Goal: Task Accomplishment & Management: Complete application form

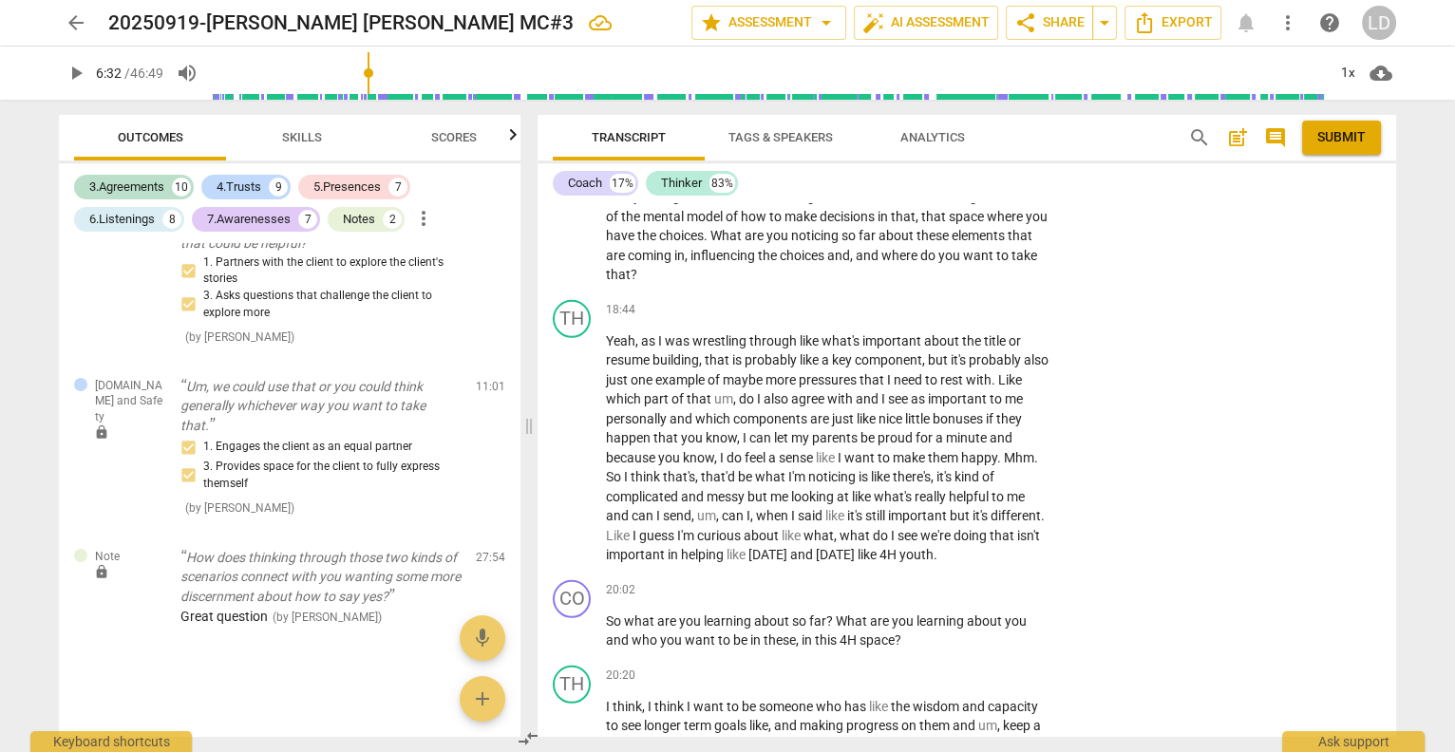
scroll to position [6191, 0]
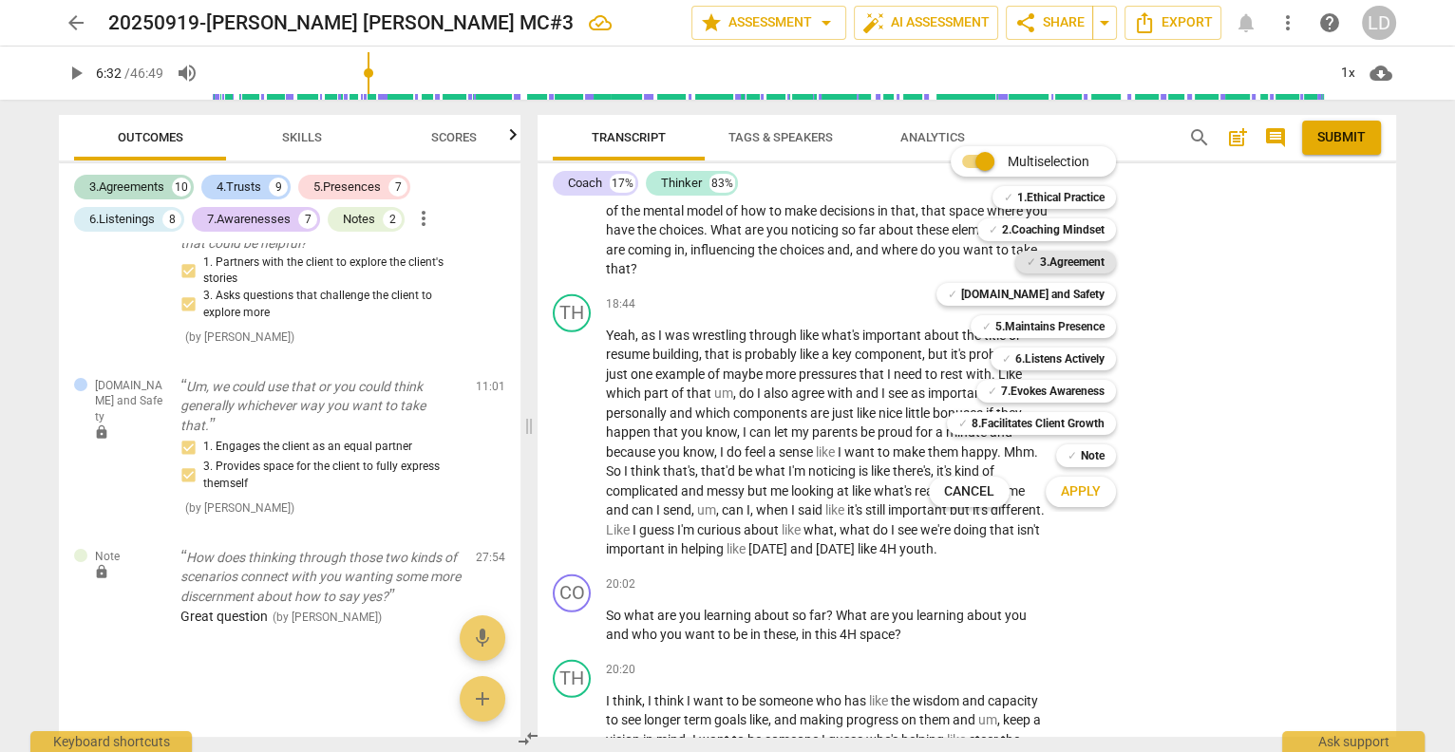
click at [1079, 268] on b "3.Agreement" at bounding box center [1072, 262] width 65 height 23
click at [1078, 303] on b "[DOMAIN_NAME] and Safety" at bounding box center [1032, 294] width 143 height 23
click at [1073, 327] on b "5.Maintains Presence" at bounding box center [1050, 326] width 109 height 23
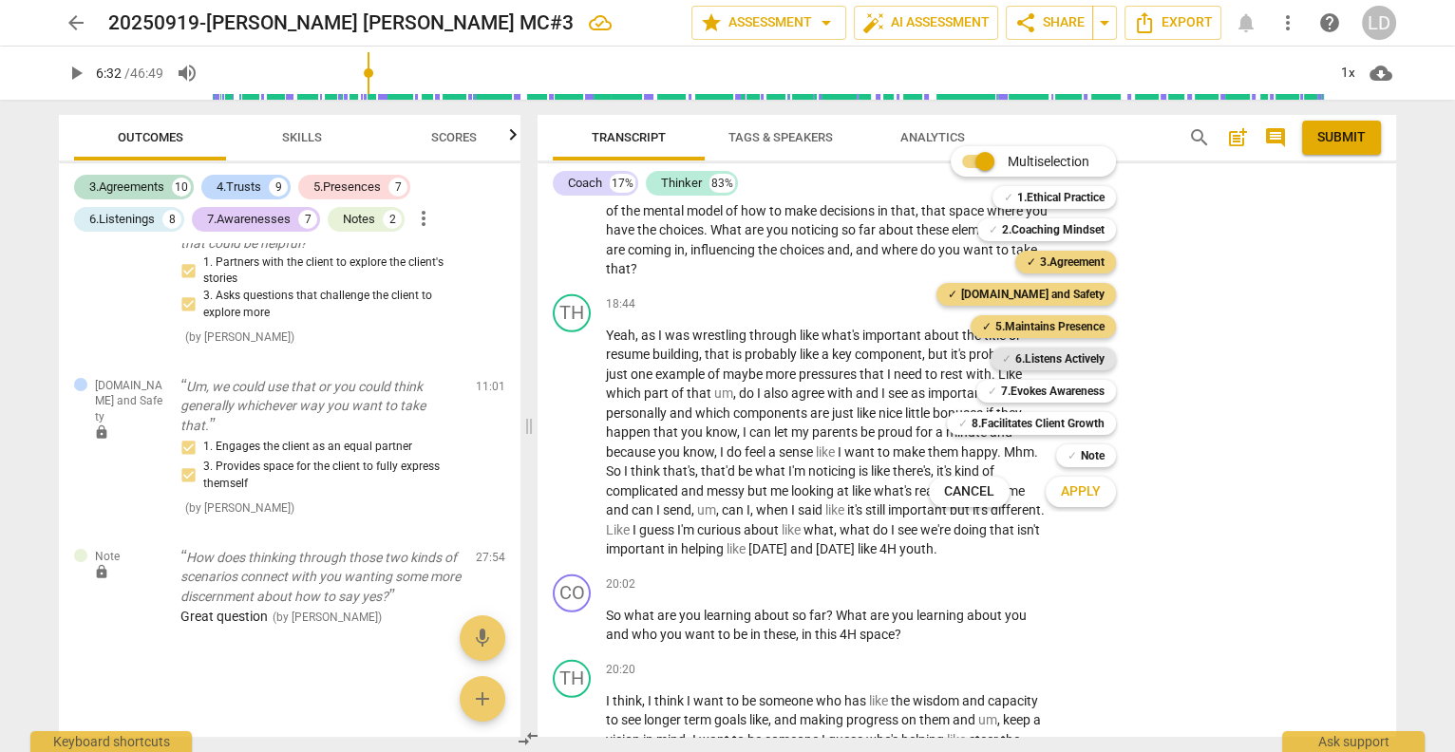
click at [1069, 354] on b "6.Listens Actively" at bounding box center [1060, 359] width 89 height 23
click at [1062, 390] on b "7.Evokes Awareness" at bounding box center [1053, 391] width 104 height 23
click at [1100, 500] on span "Apply" at bounding box center [1081, 492] width 40 height 19
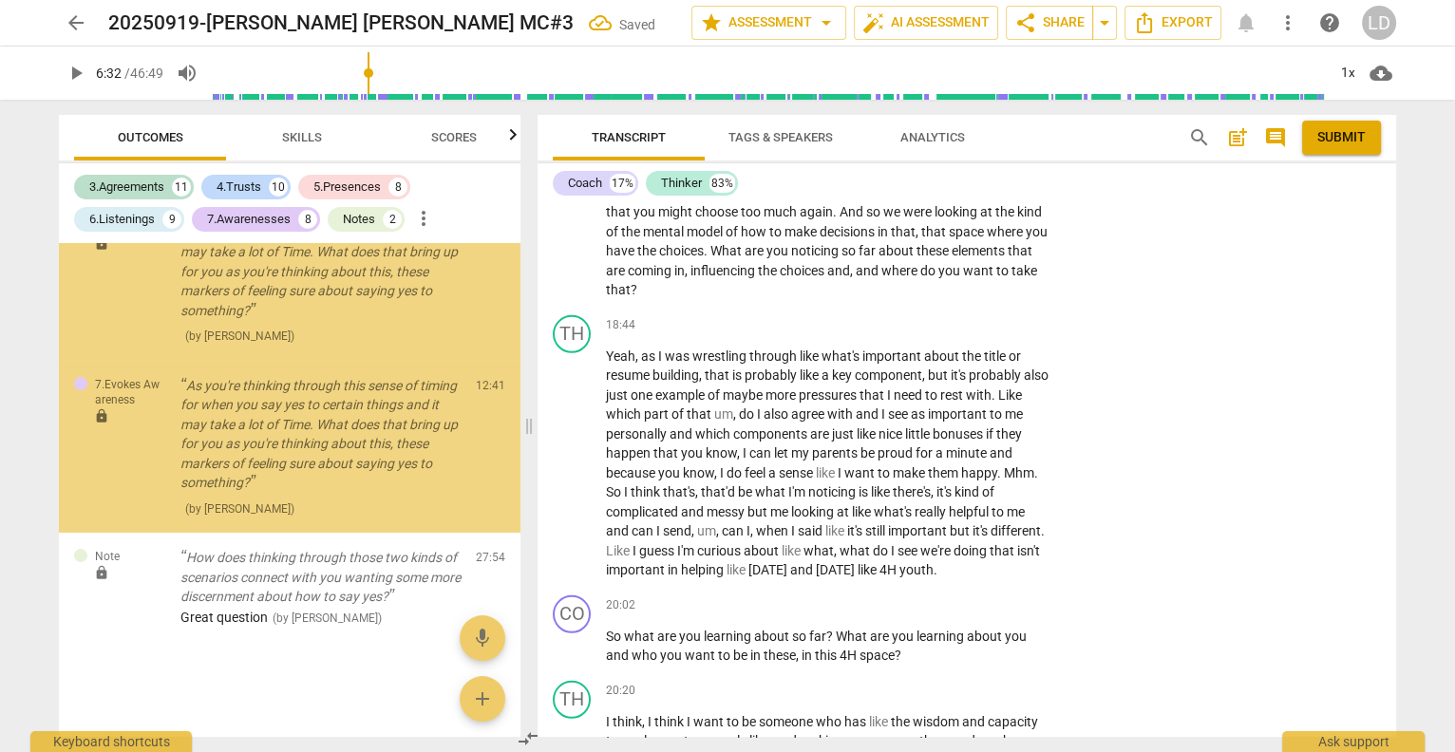
scroll to position [11874, 0]
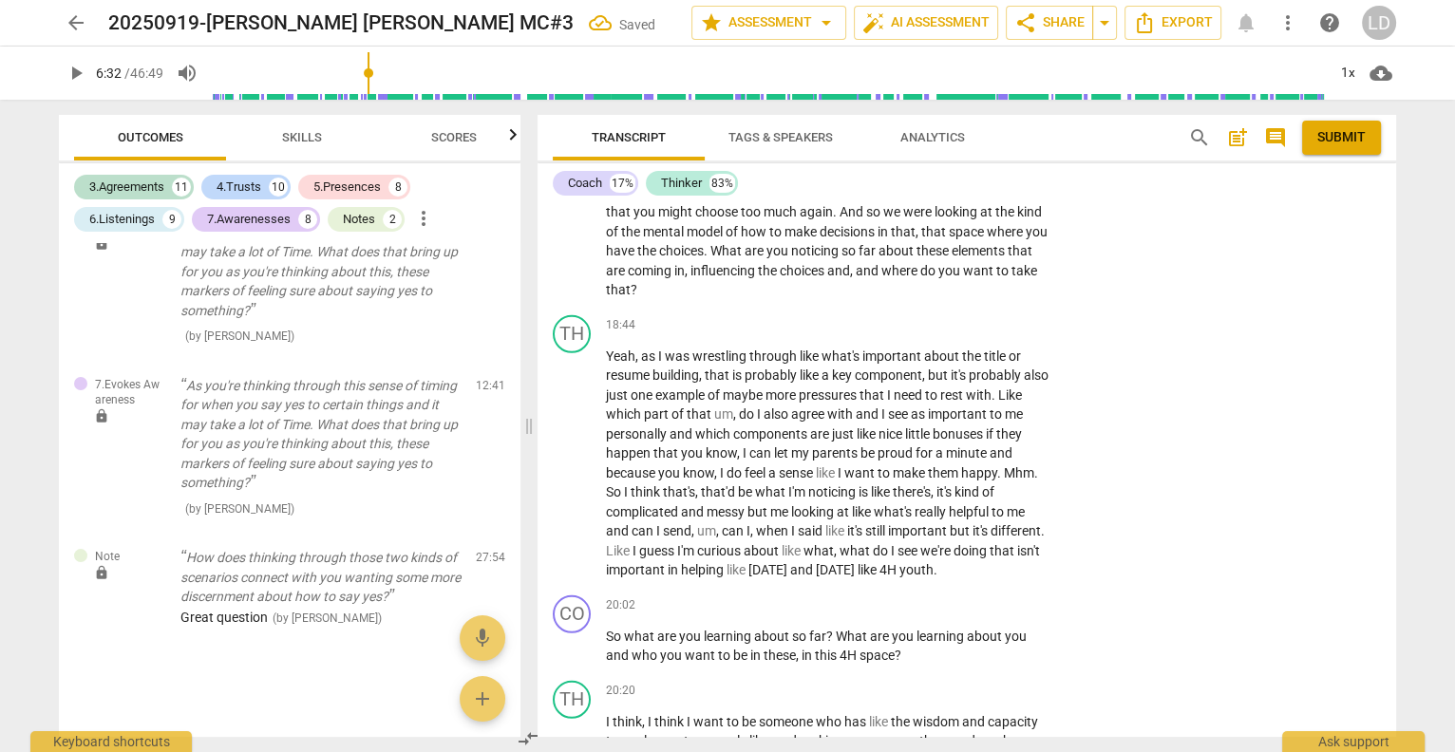
checkbox input "true"
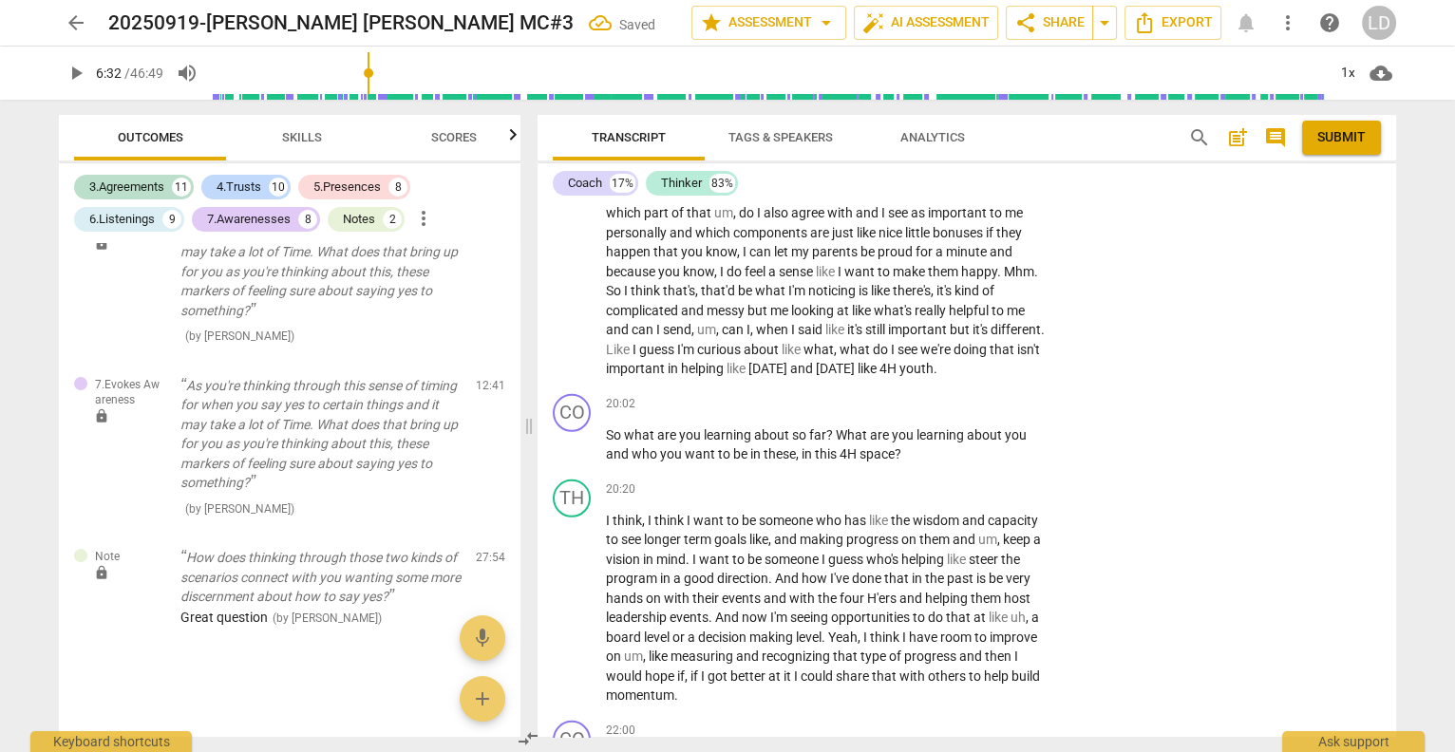
scroll to position [6395, 0]
checkbox input "true"
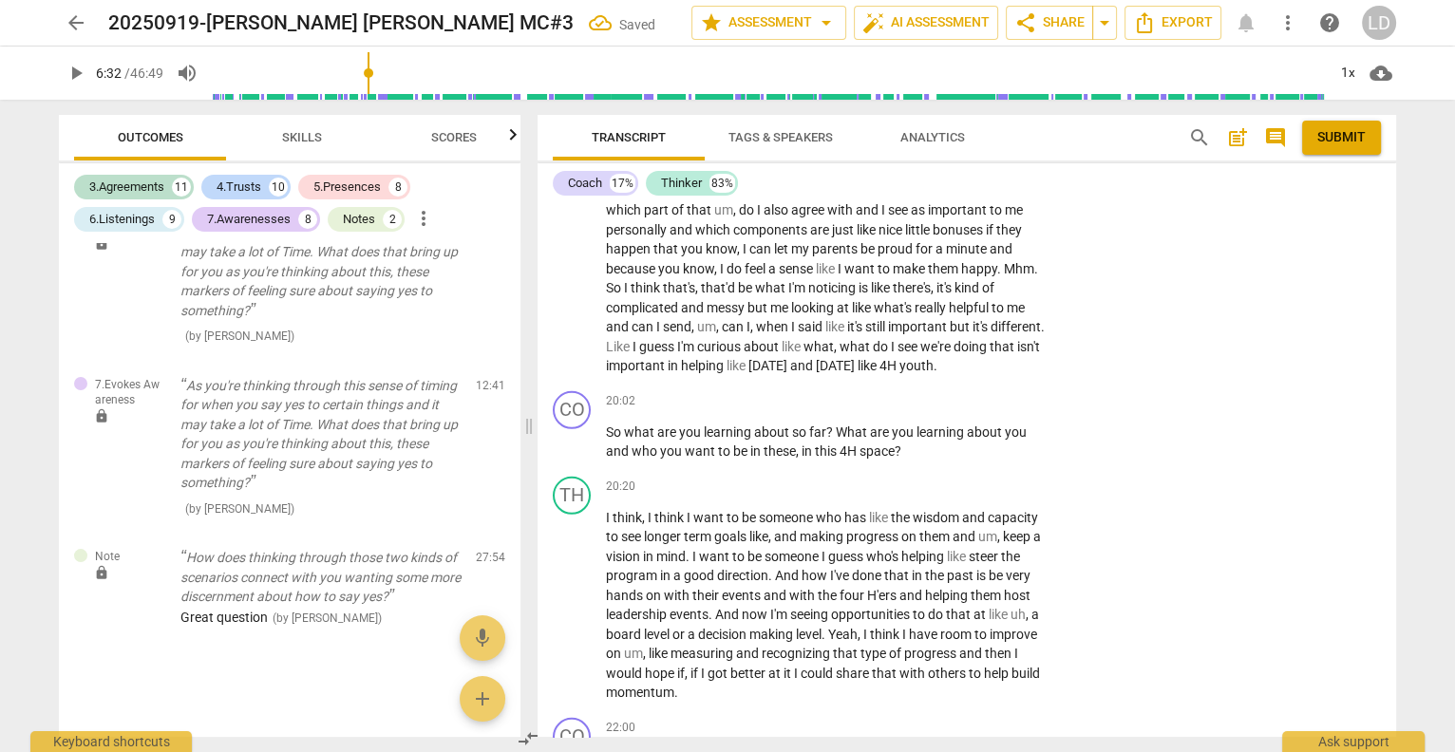
checkbox input "true"
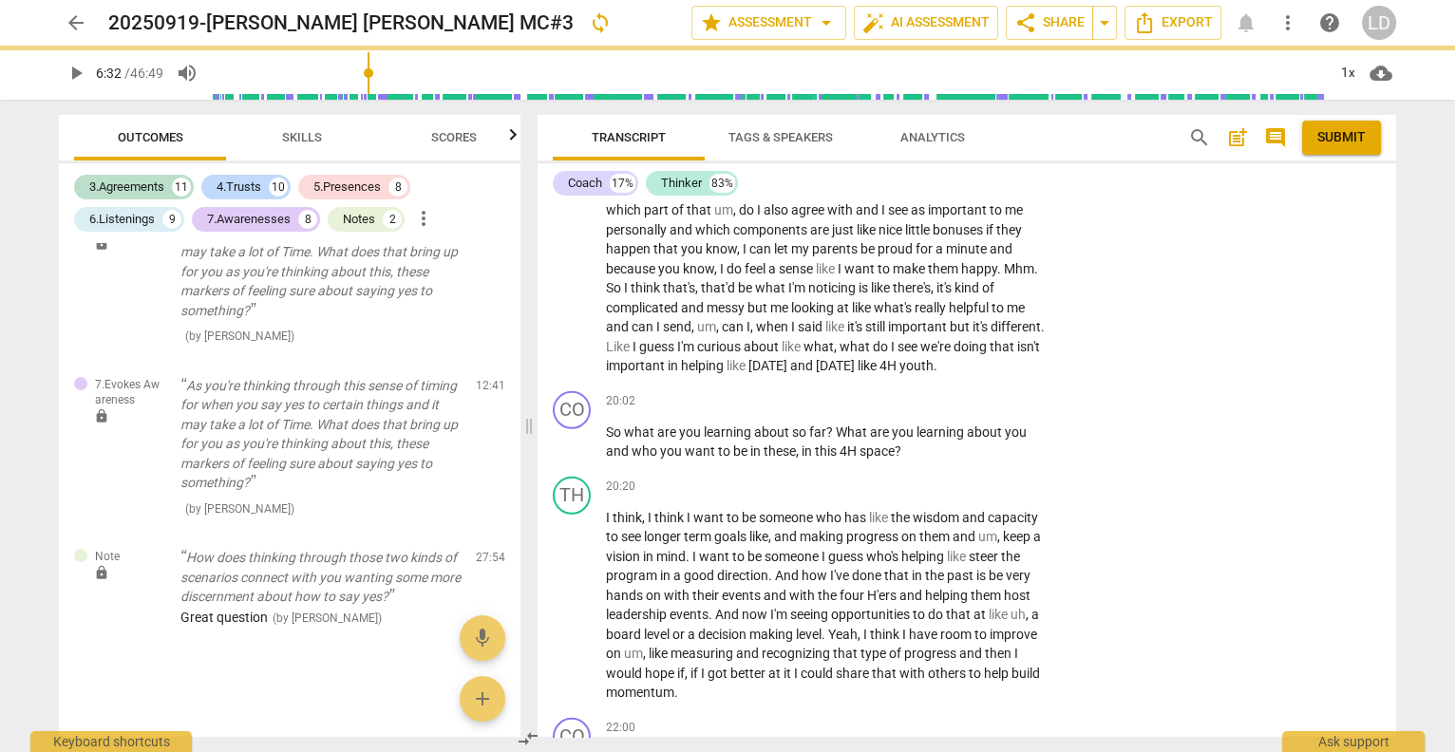
checkbox input "true"
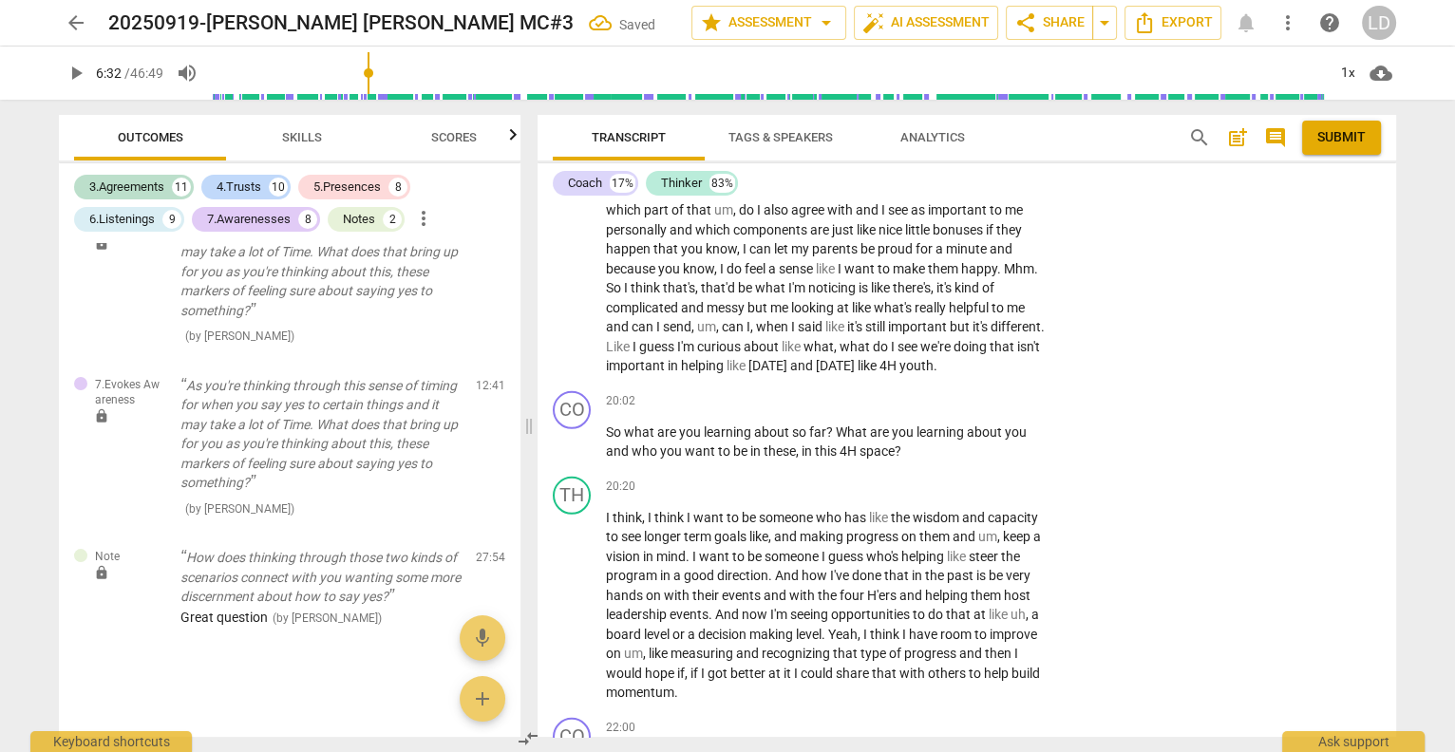
scroll to position [12000, 0]
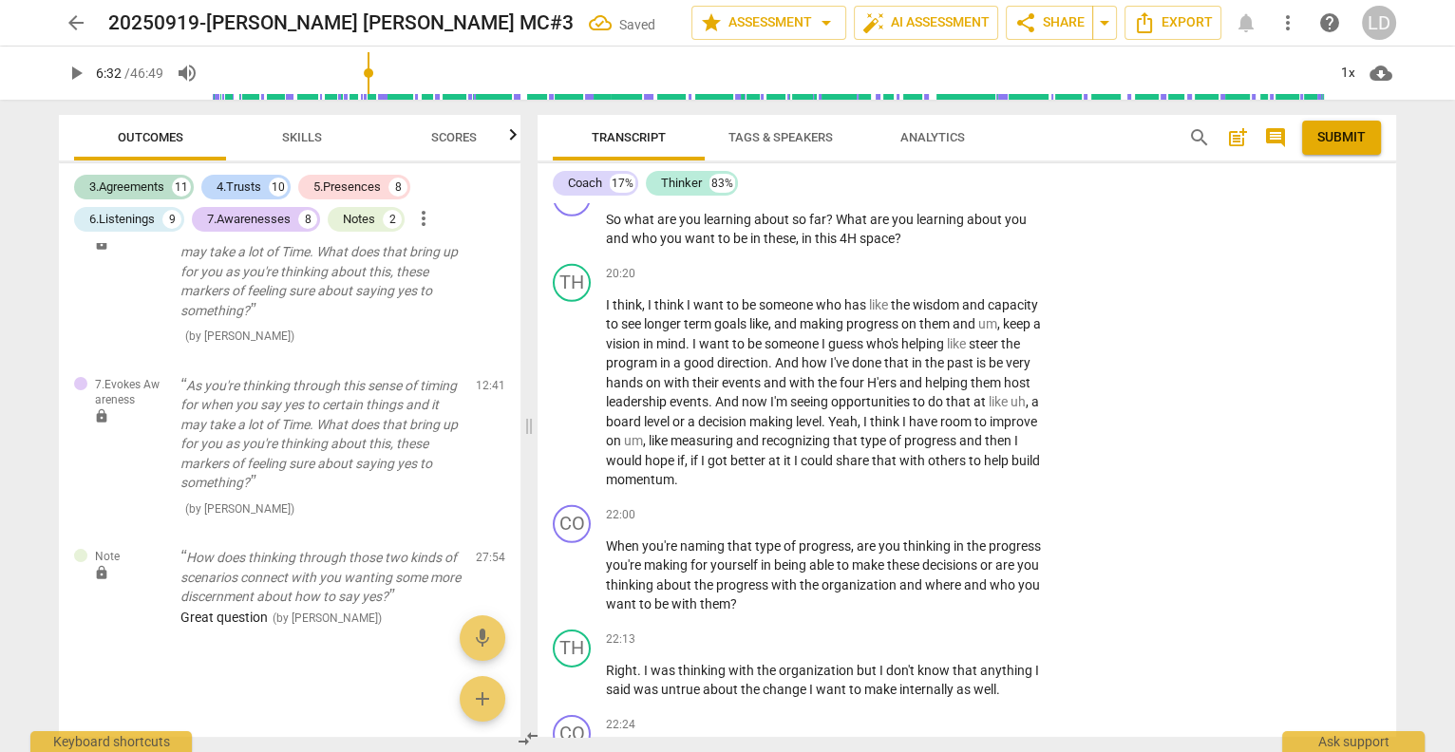
scroll to position [6612, 0]
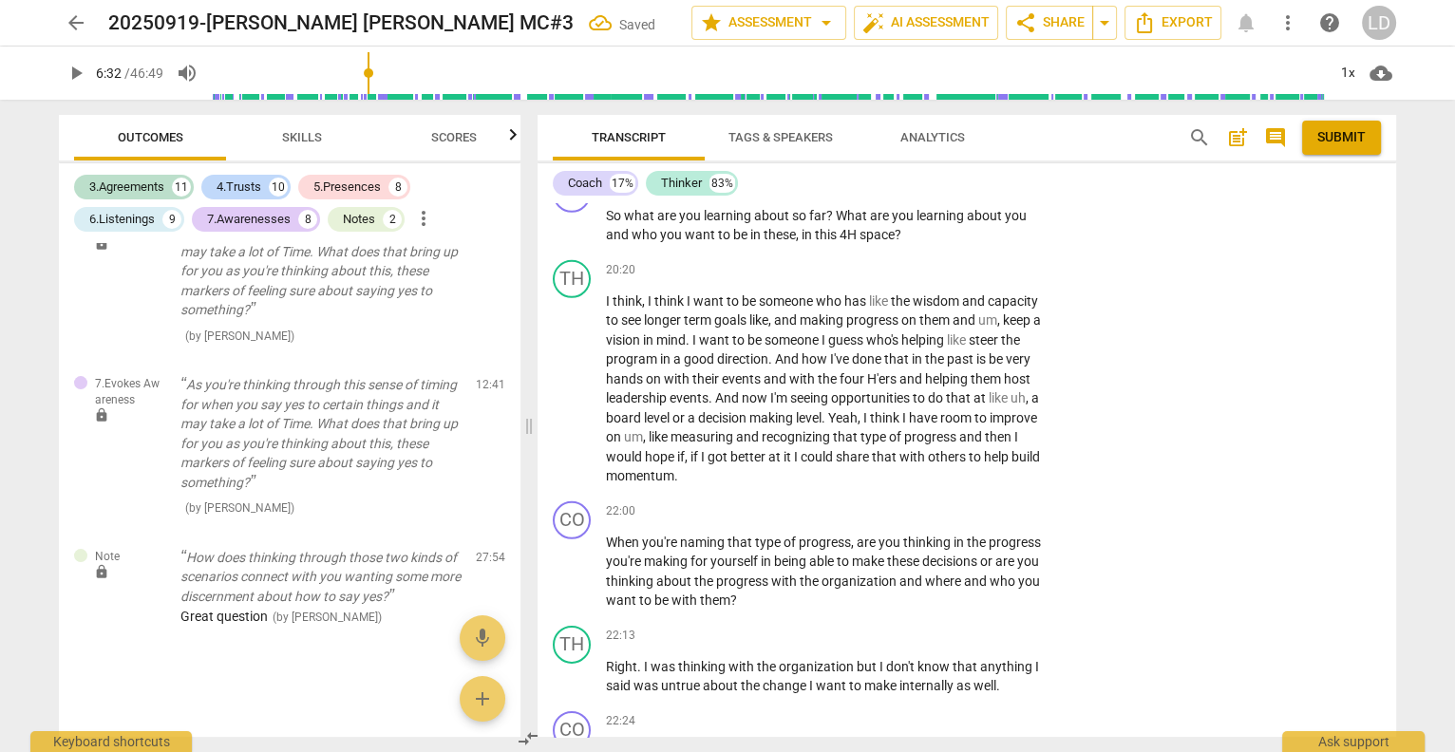
checkbox input "false"
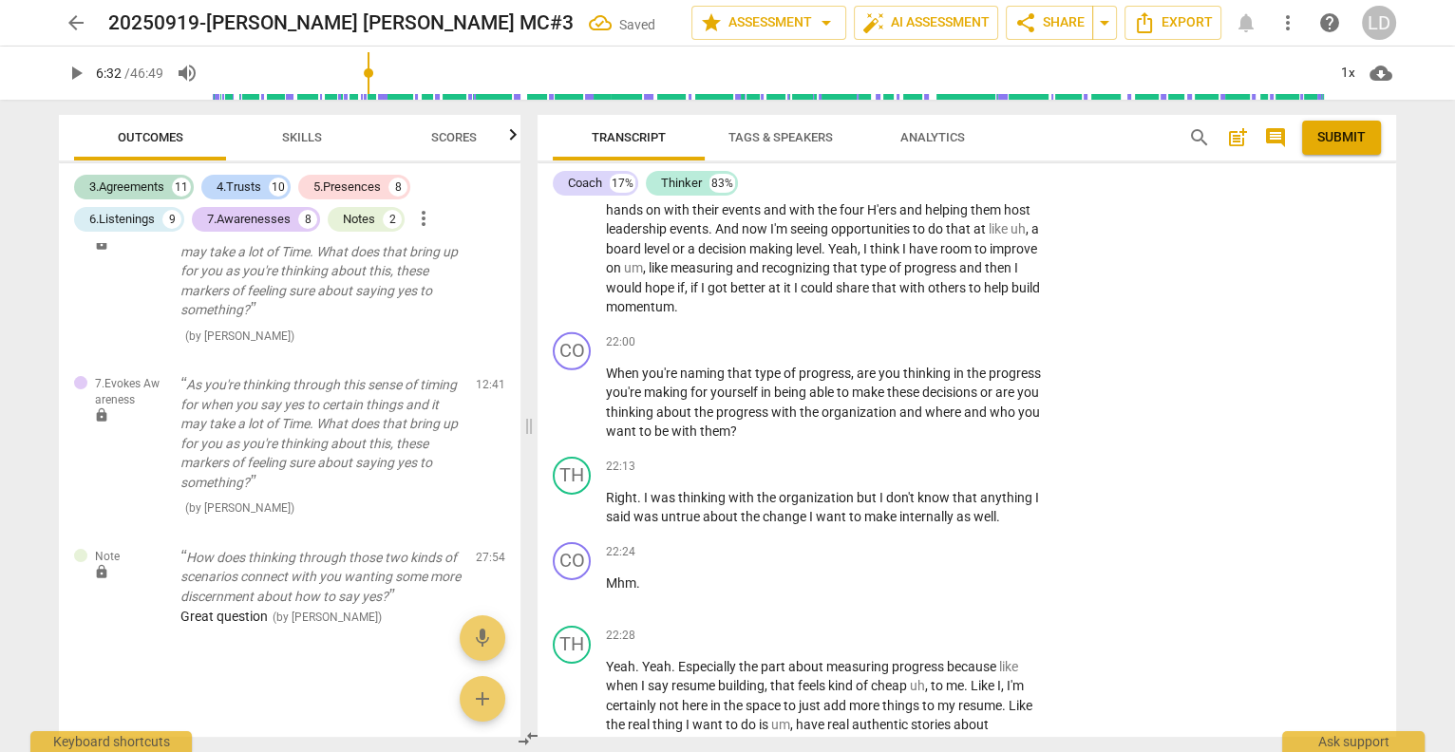
scroll to position [12042, 0]
checkbox input "true"
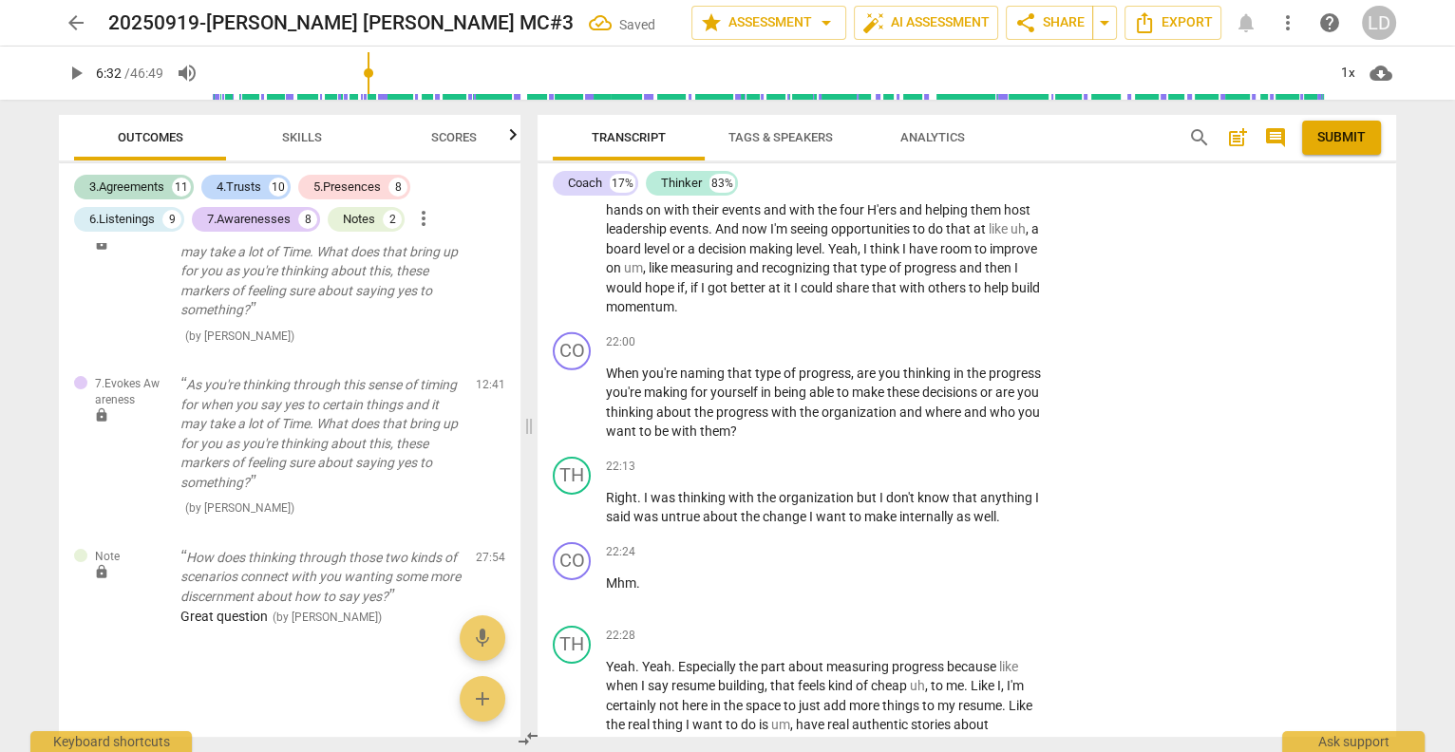
scroll to position [12126, 0]
checkbox input "true"
type input "392"
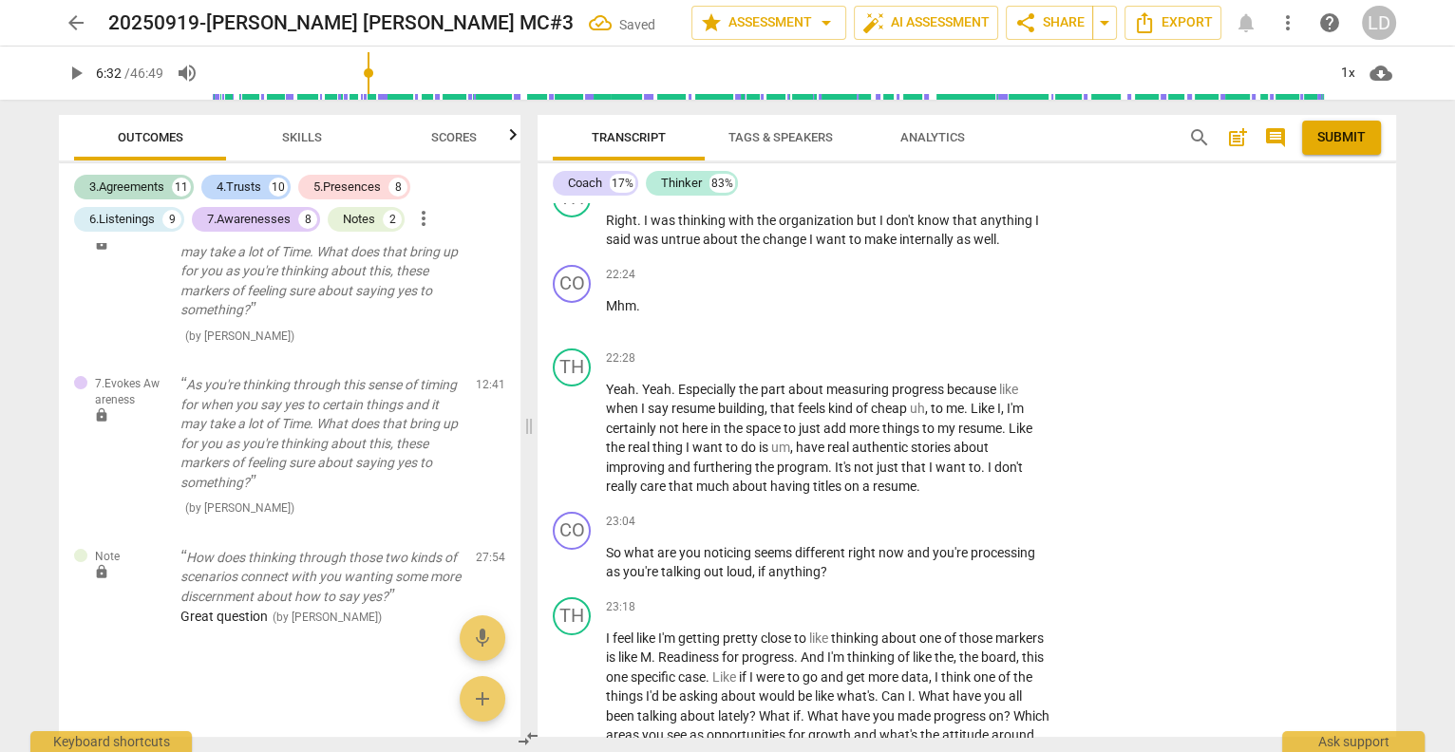
scroll to position [12168, 0]
checkbox input "true"
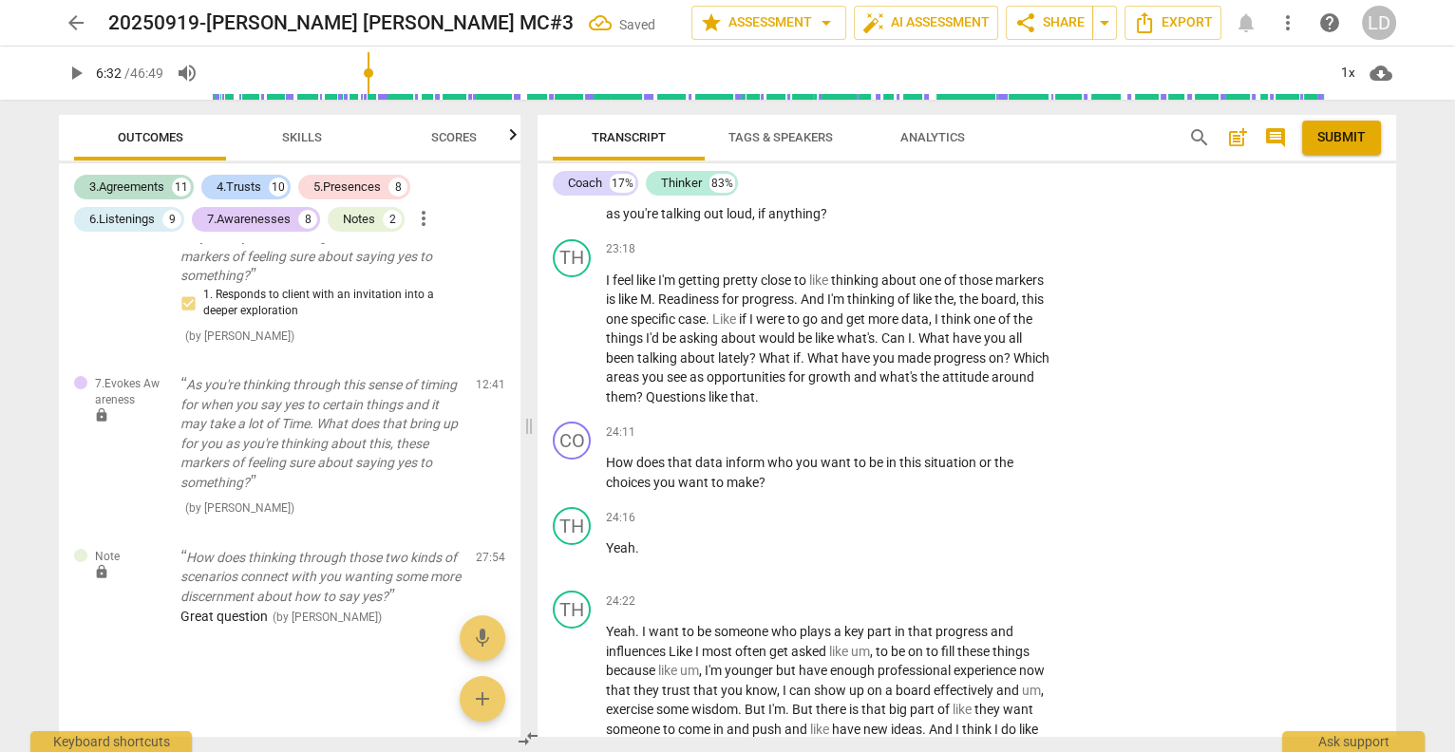
scroll to position [7419, 0]
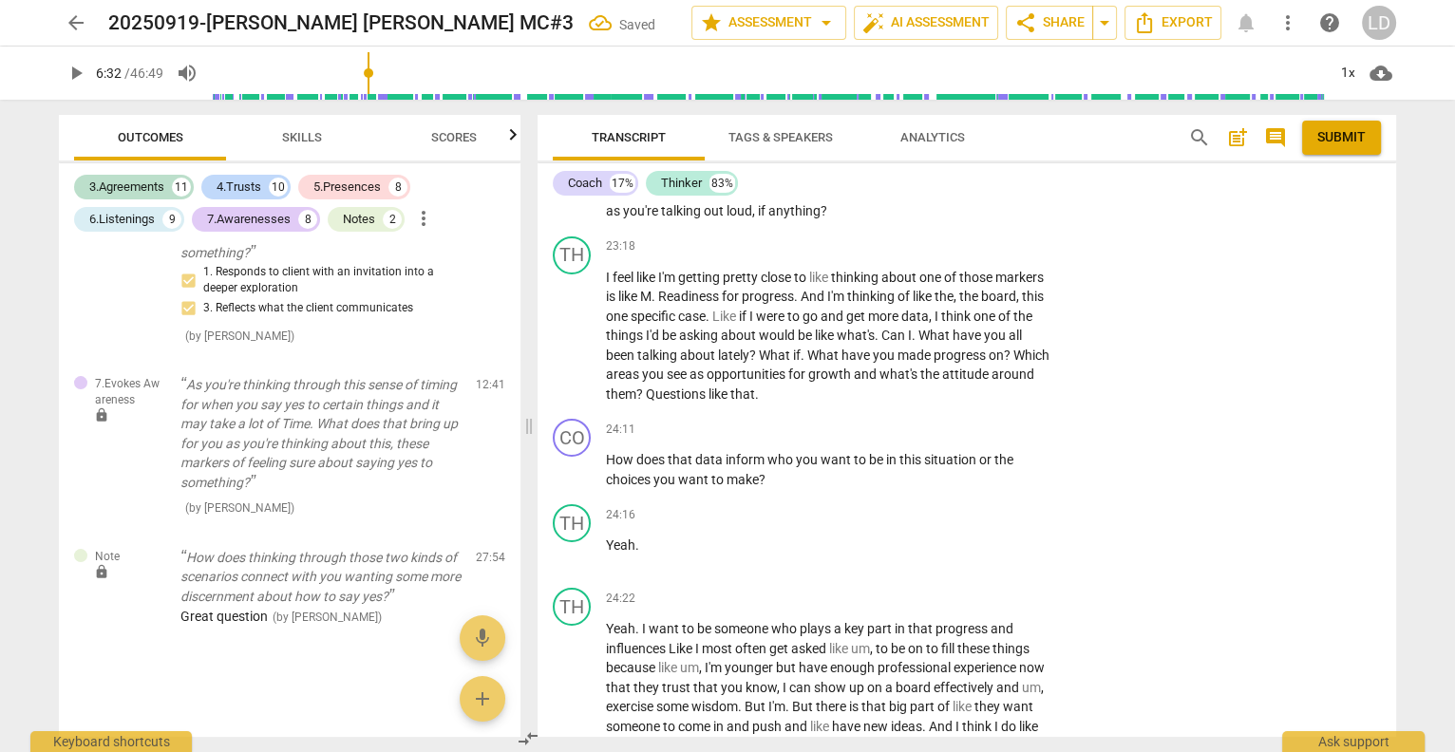
checkbox input "true"
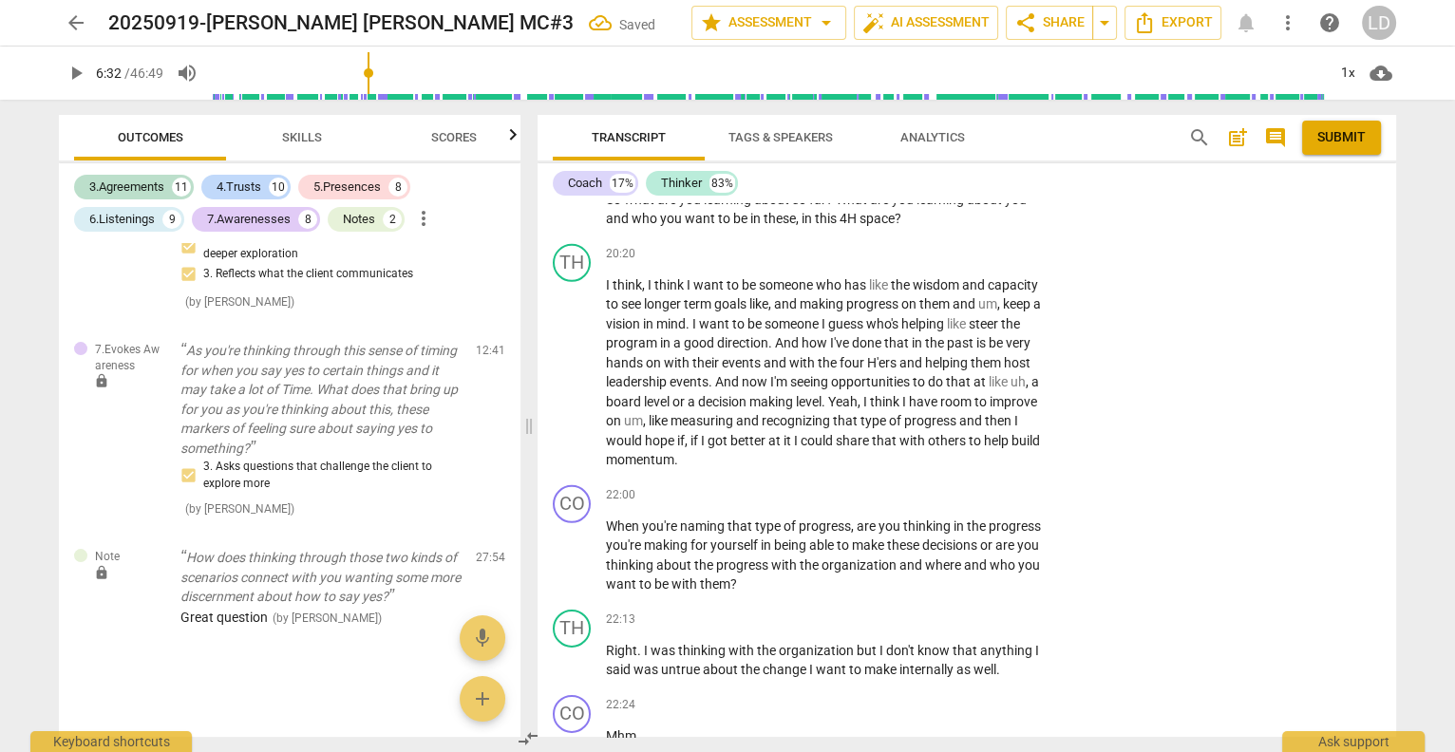
scroll to position [6631, 0]
click at [922, 8] on button "auto_fix_high AI Assessment" at bounding box center [926, 23] width 144 height 34
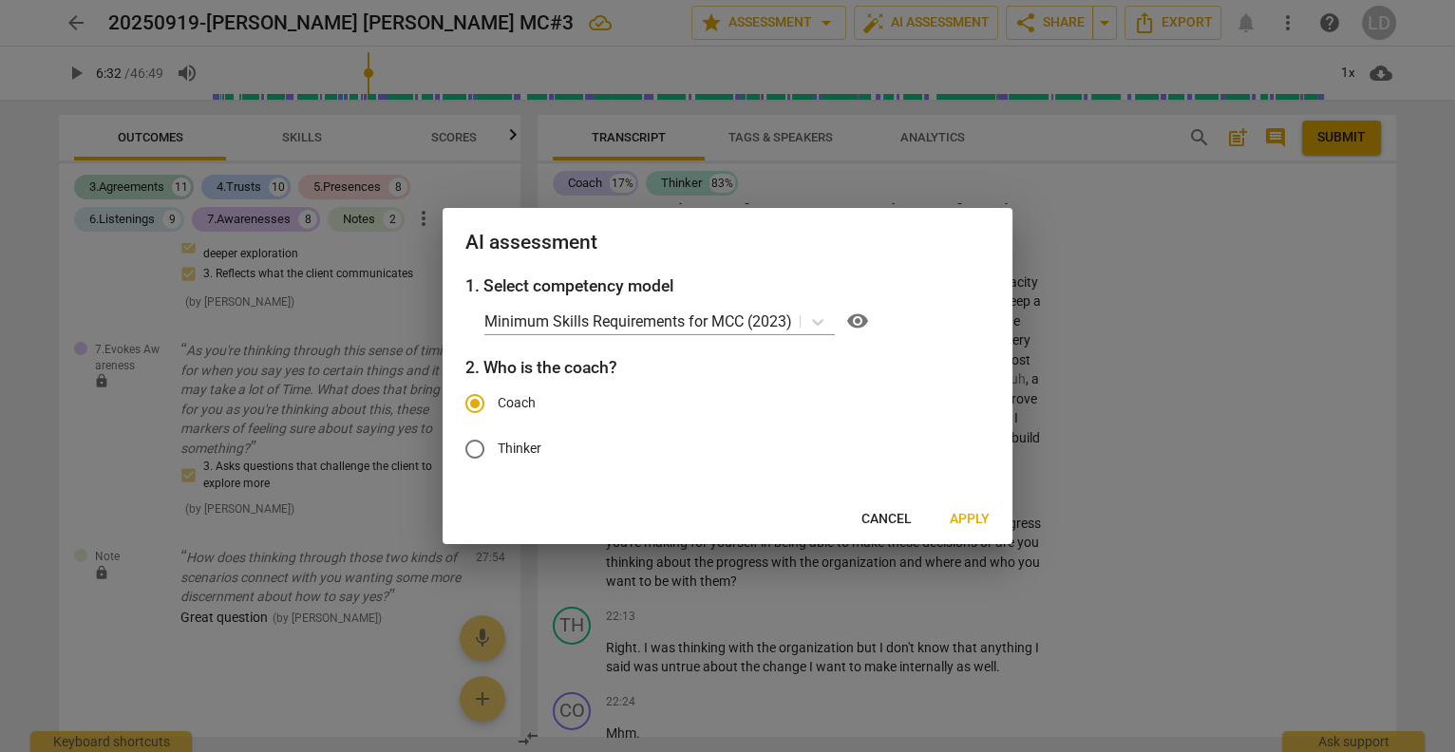
click at [1095, 436] on div at bounding box center [727, 376] width 1455 height 752
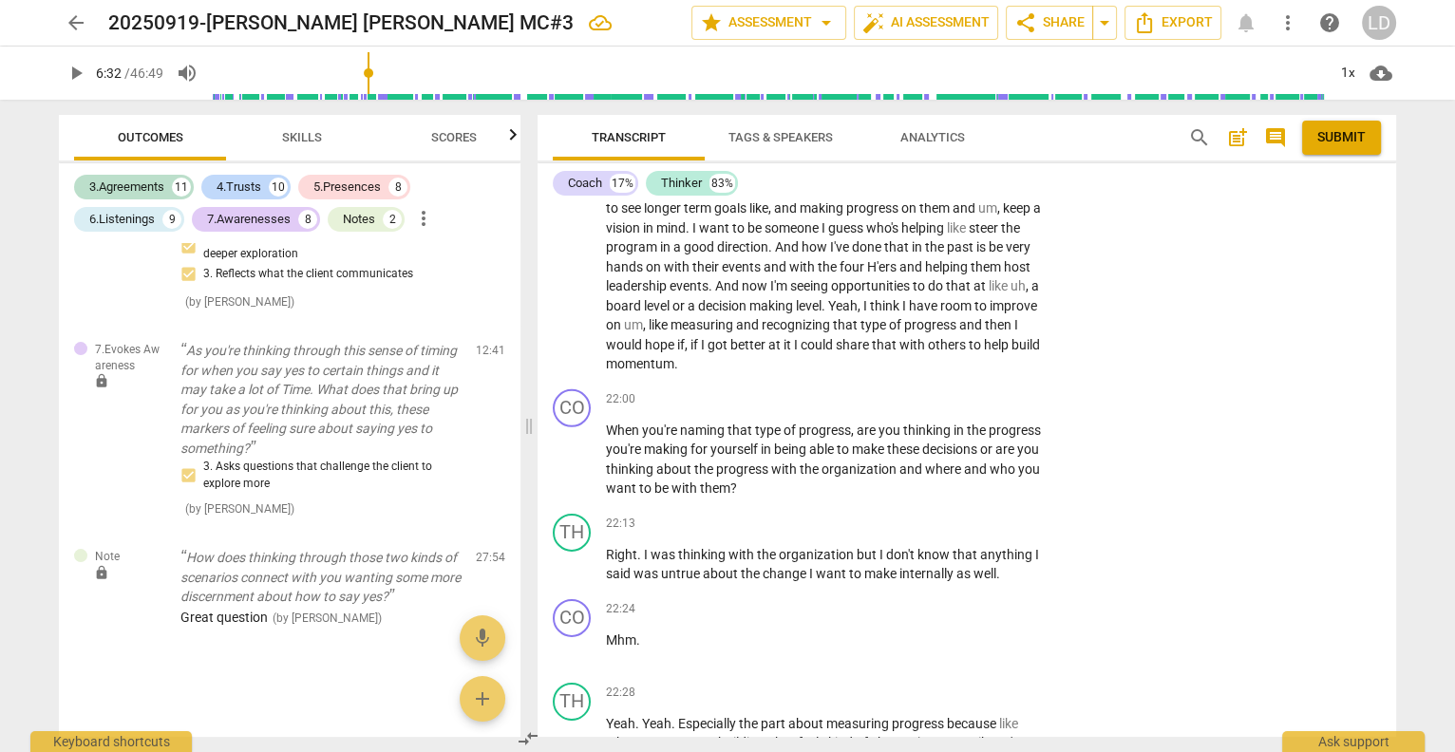
scroll to position [6728, 0]
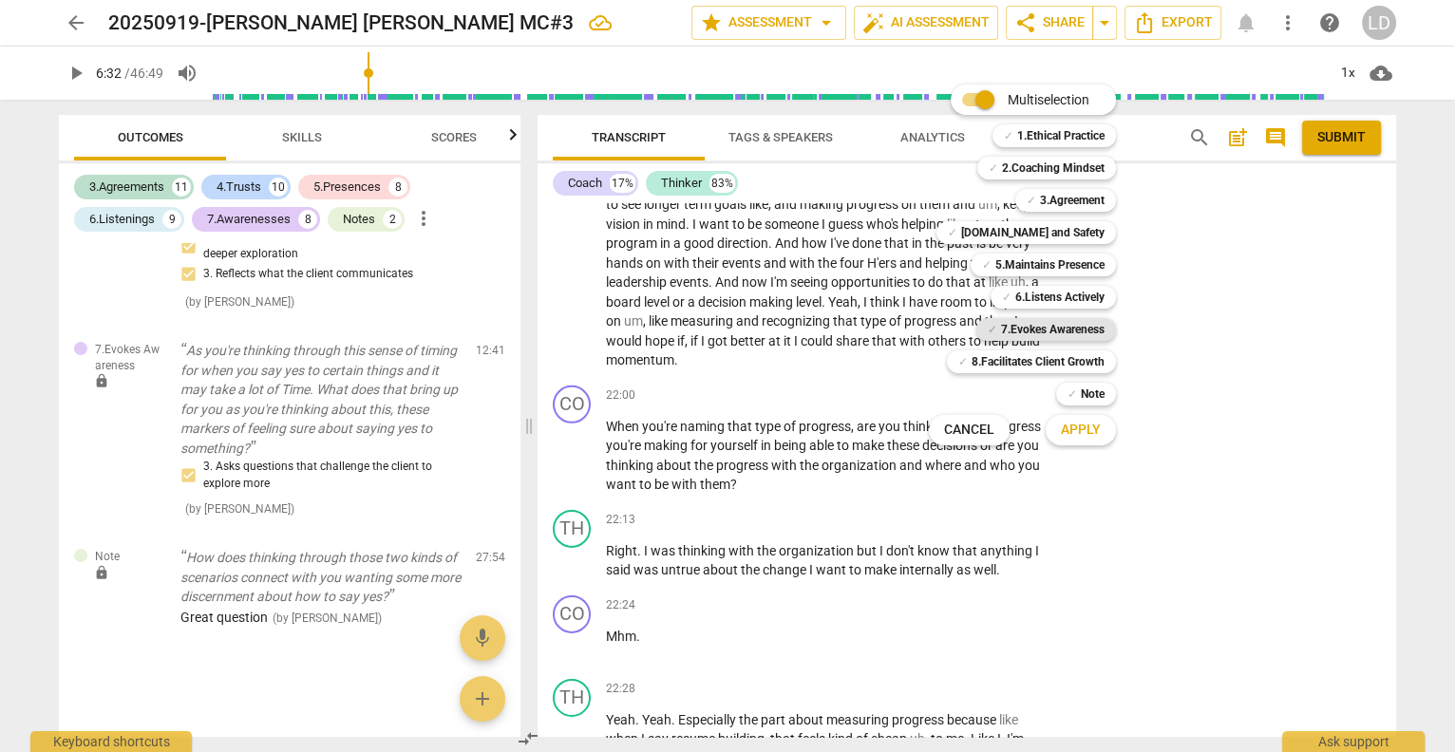
click at [1057, 328] on b "7.Evokes Awareness" at bounding box center [1053, 329] width 104 height 23
click at [1067, 301] on b "6.Listens Actively" at bounding box center [1060, 297] width 89 height 23
click at [1071, 271] on b "5.Maintains Presence" at bounding box center [1050, 265] width 109 height 23
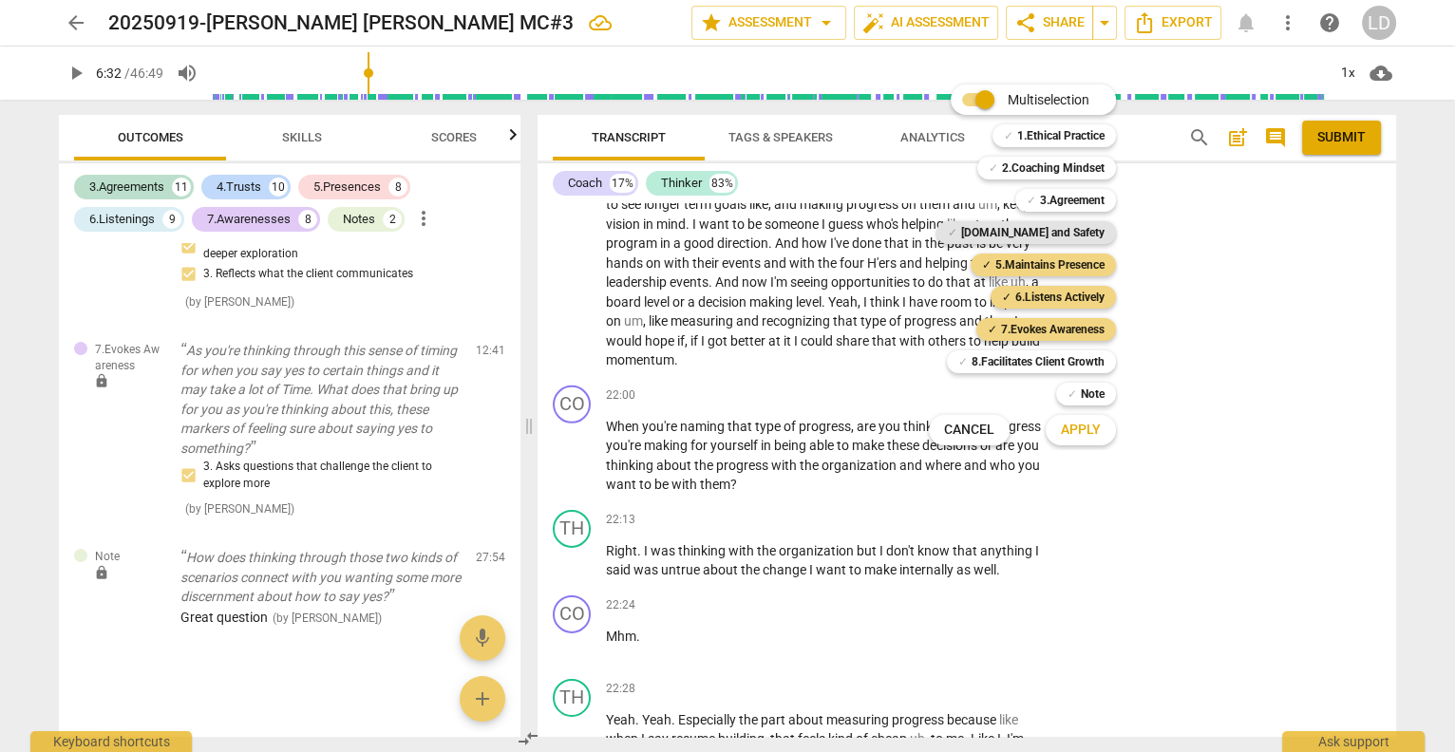
click at [1080, 230] on b "[DOMAIN_NAME] and Safety" at bounding box center [1032, 232] width 143 height 23
click at [1086, 197] on b "3.Agreement" at bounding box center [1072, 200] width 65 height 23
click at [1097, 429] on span "Apply" at bounding box center [1081, 430] width 40 height 19
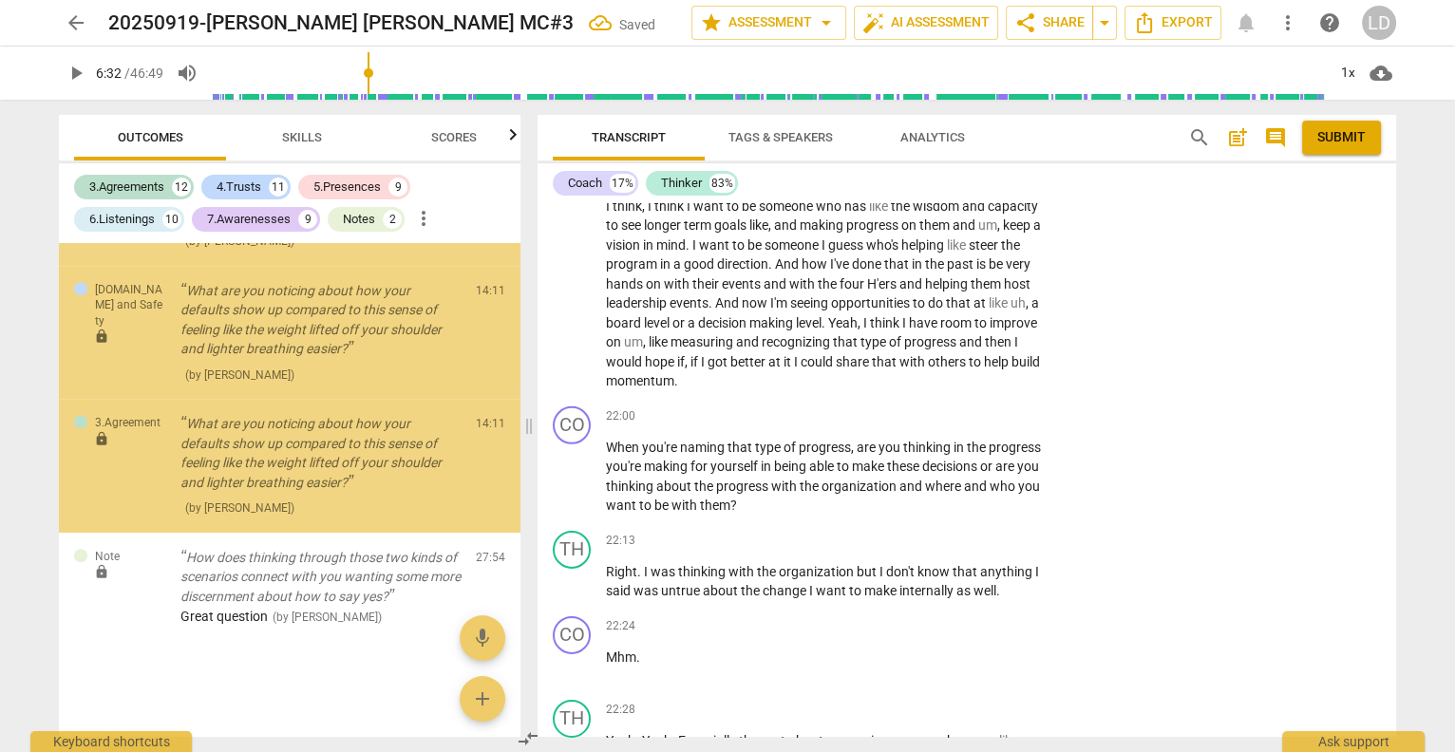
scroll to position [13230, 0]
checkbox input "true"
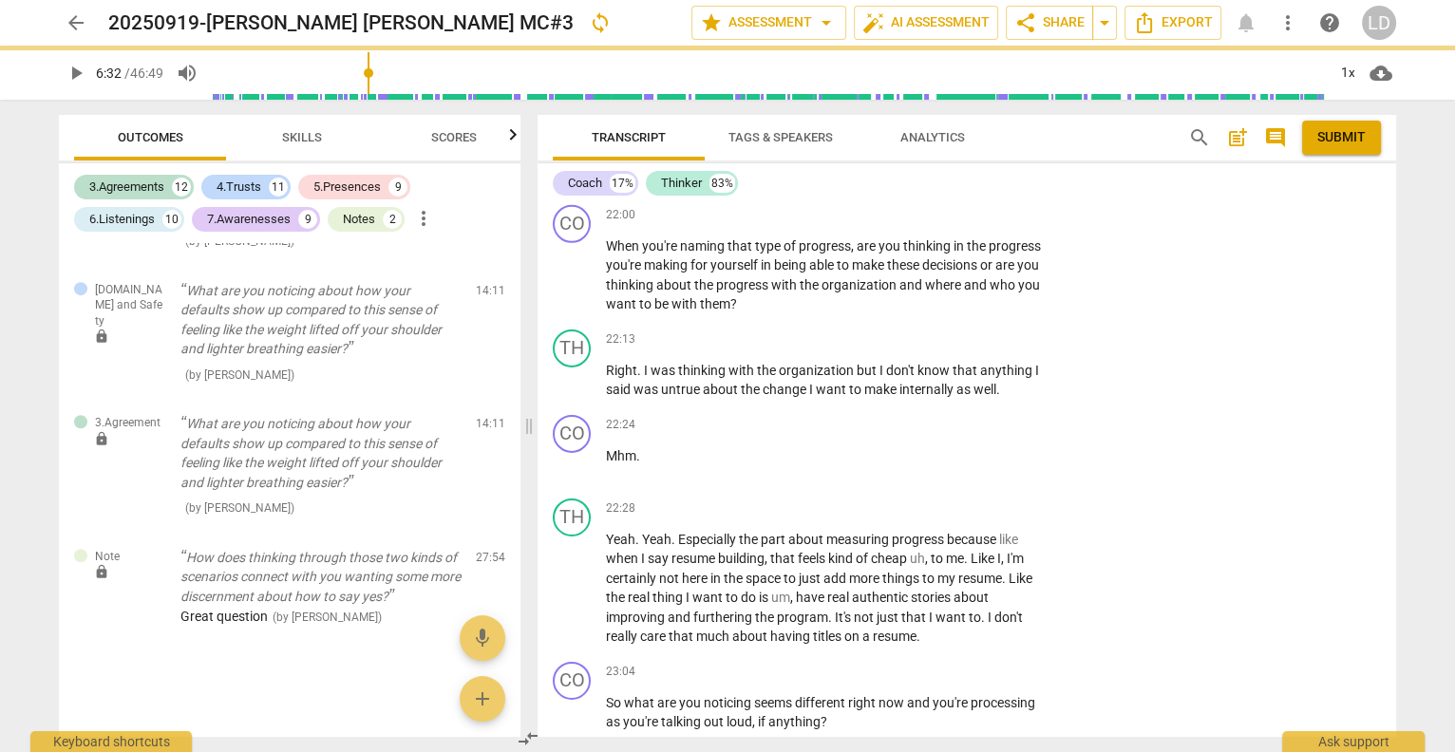
scroll to position [6930, 0]
checkbox input "true"
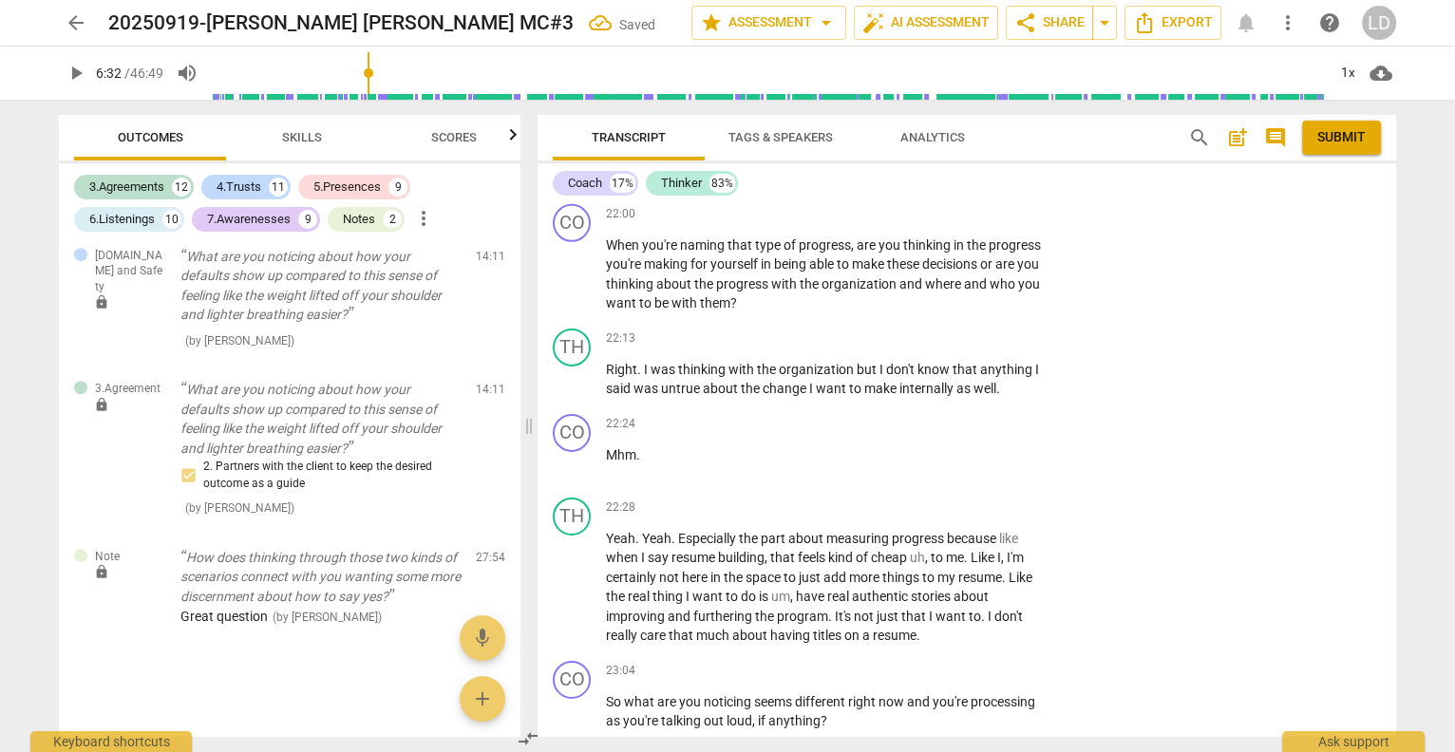
checkbox input "true"
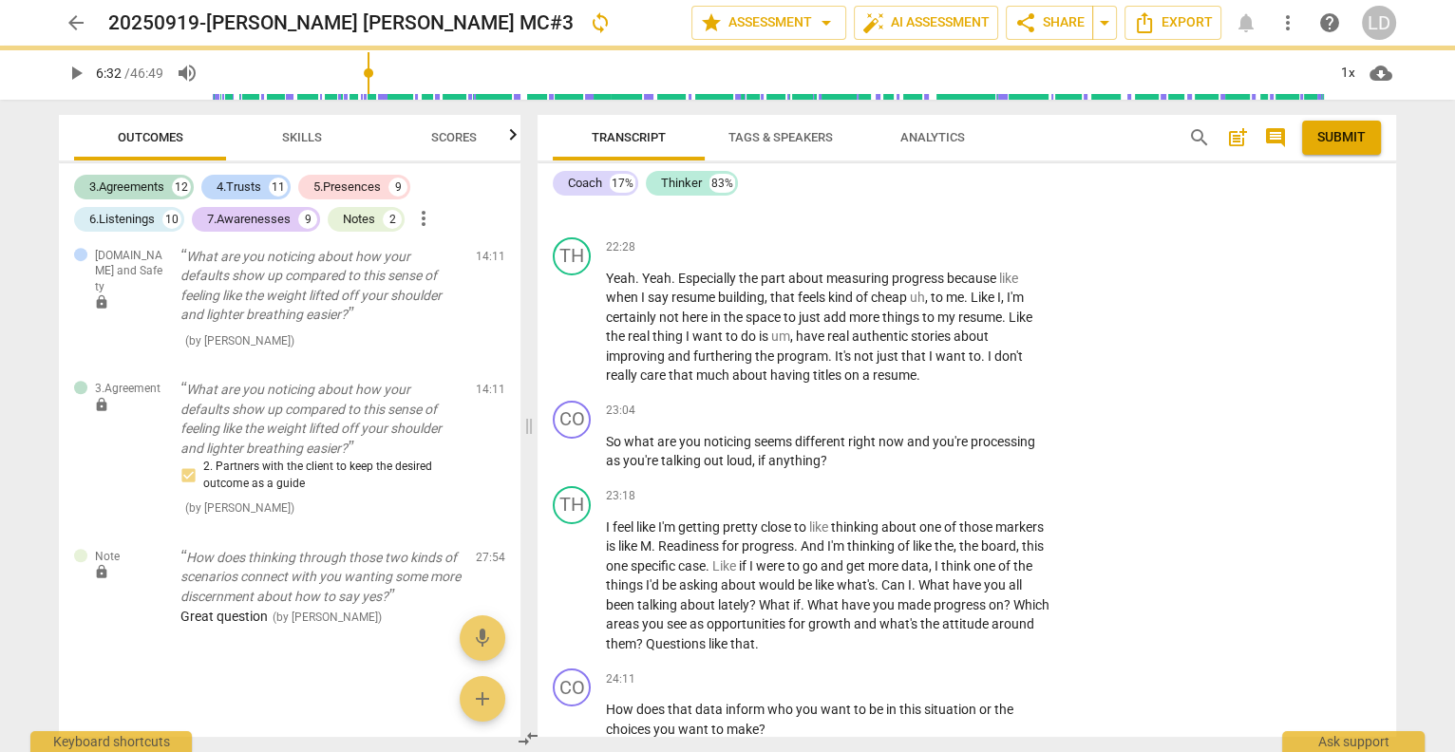
scroll to position [7193, 0]
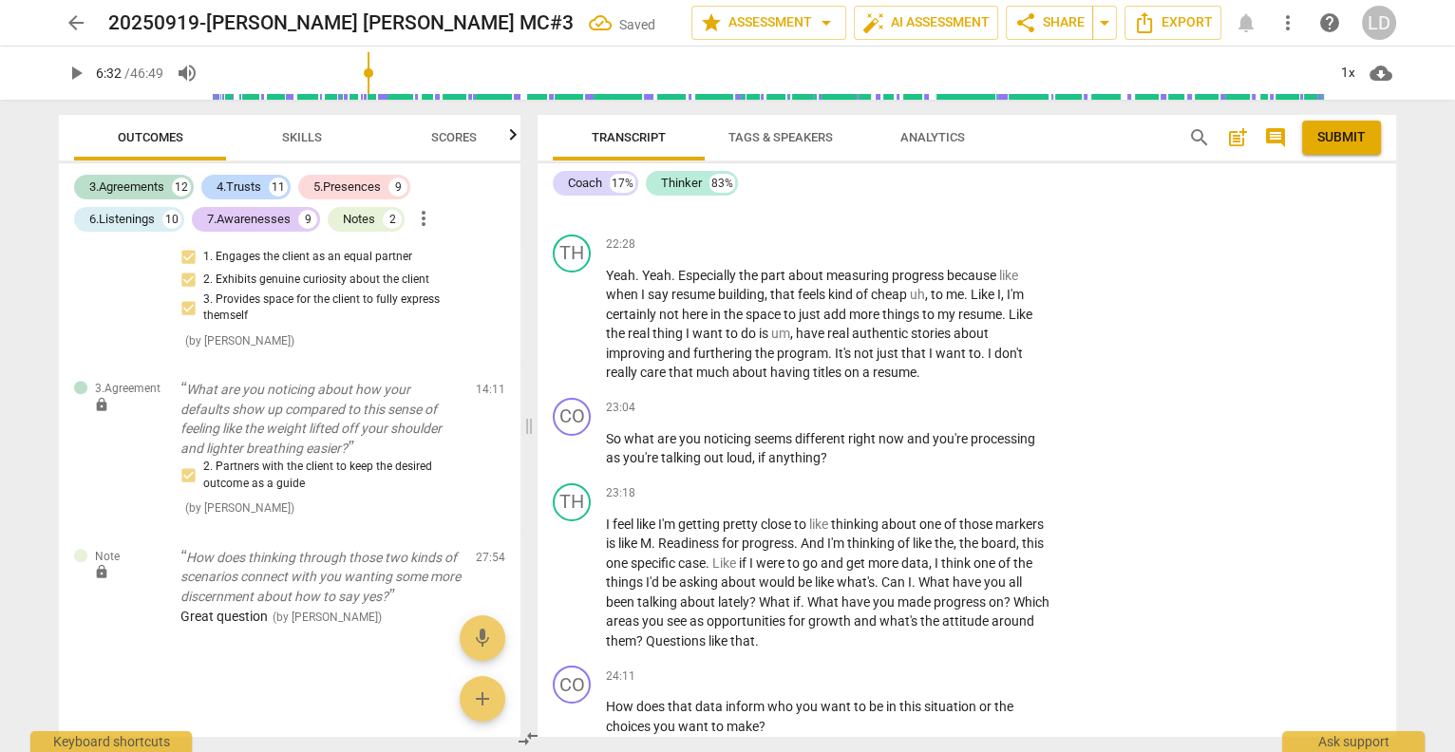
checkbox input "true"
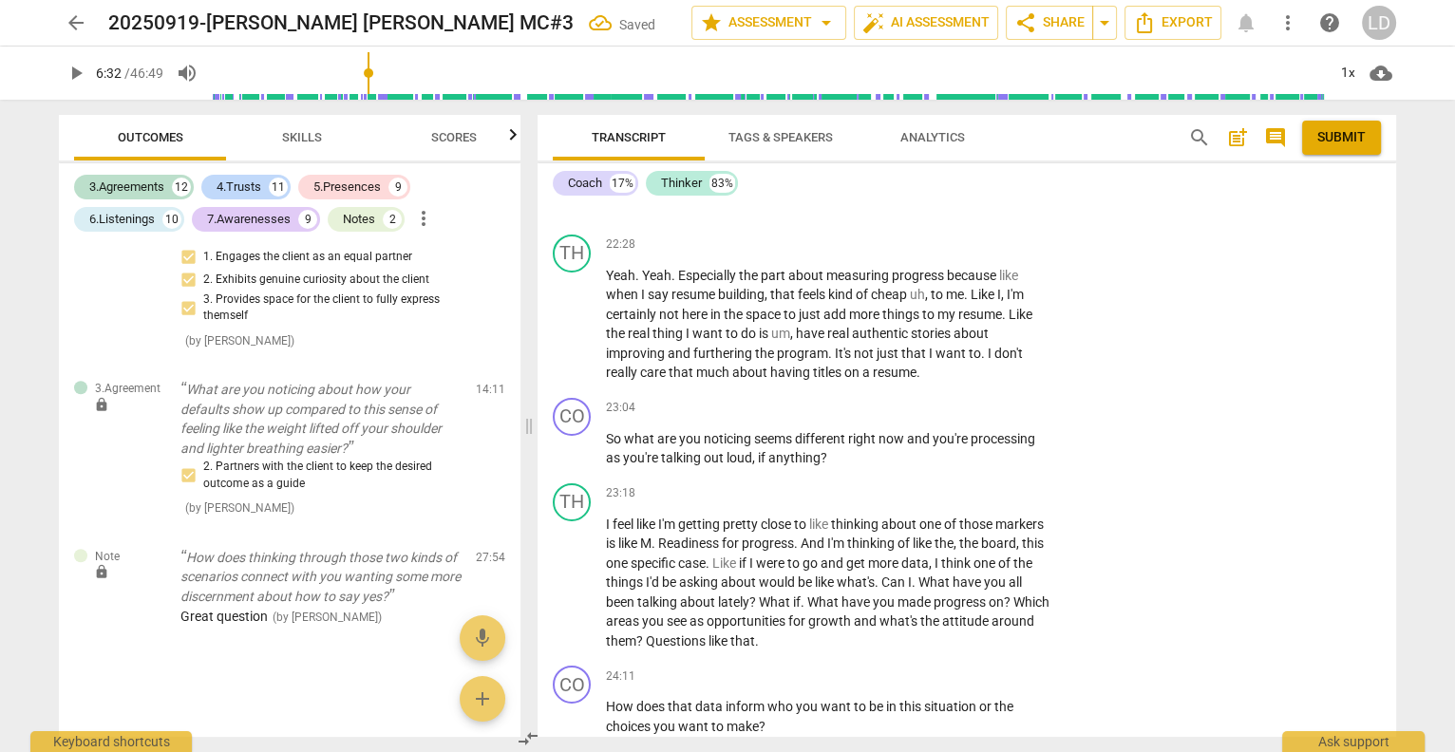
checkbox input "true"
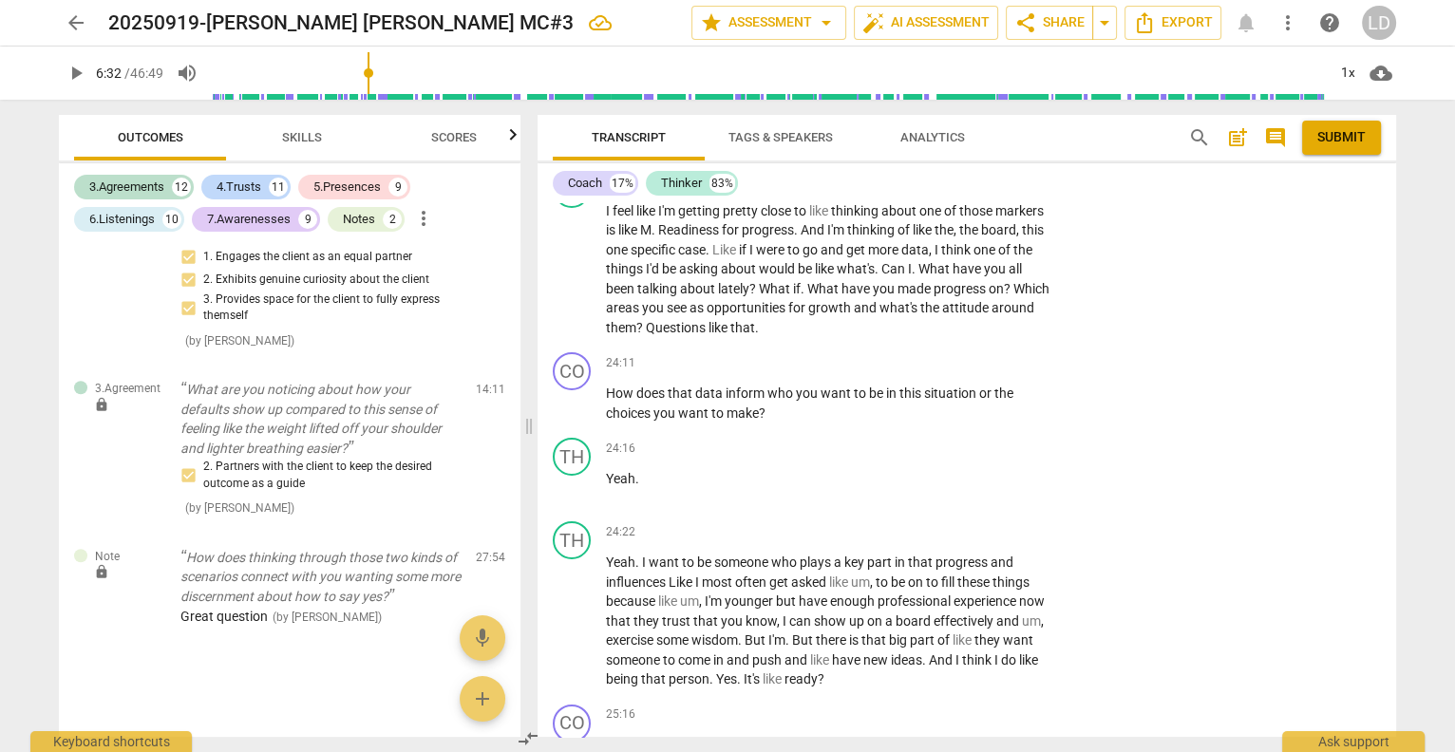
scroll to position [7511, 0]
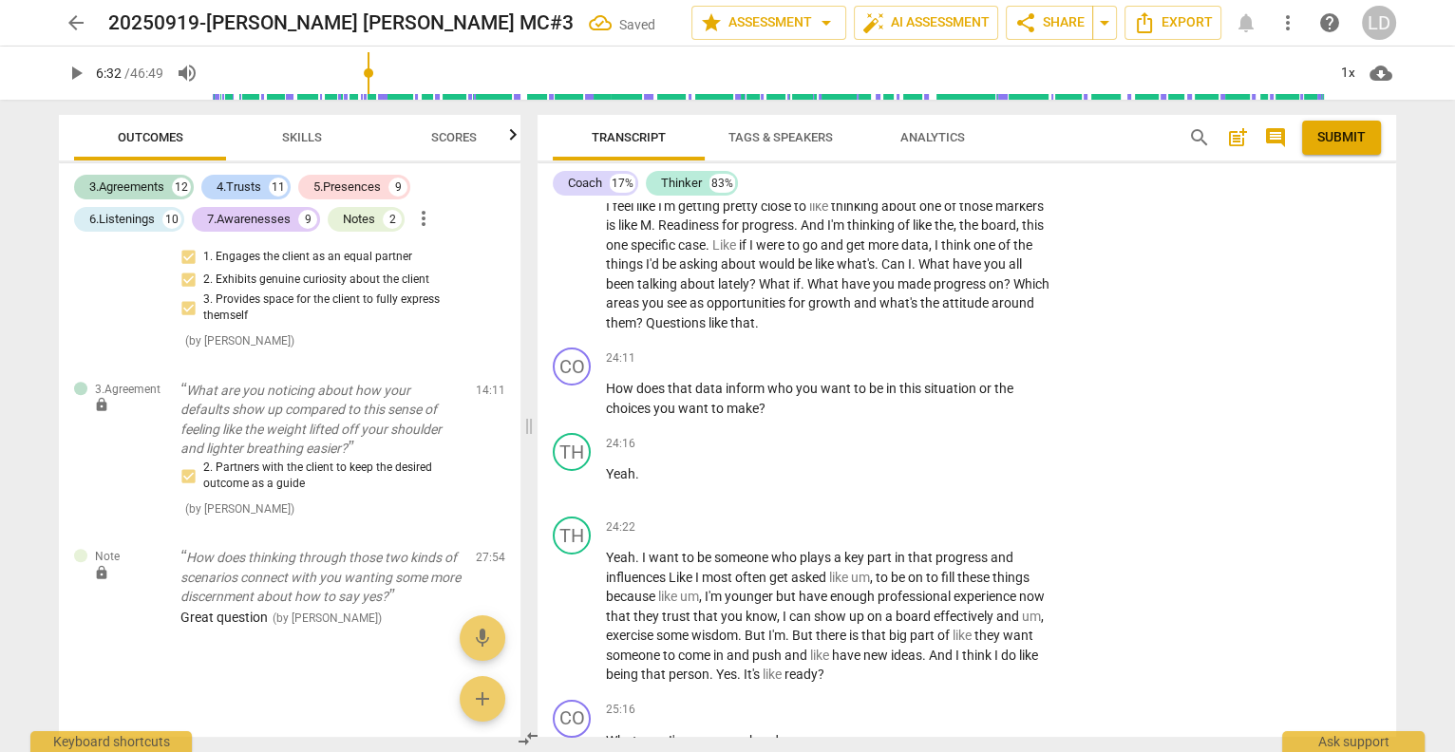
checkbox input "true"
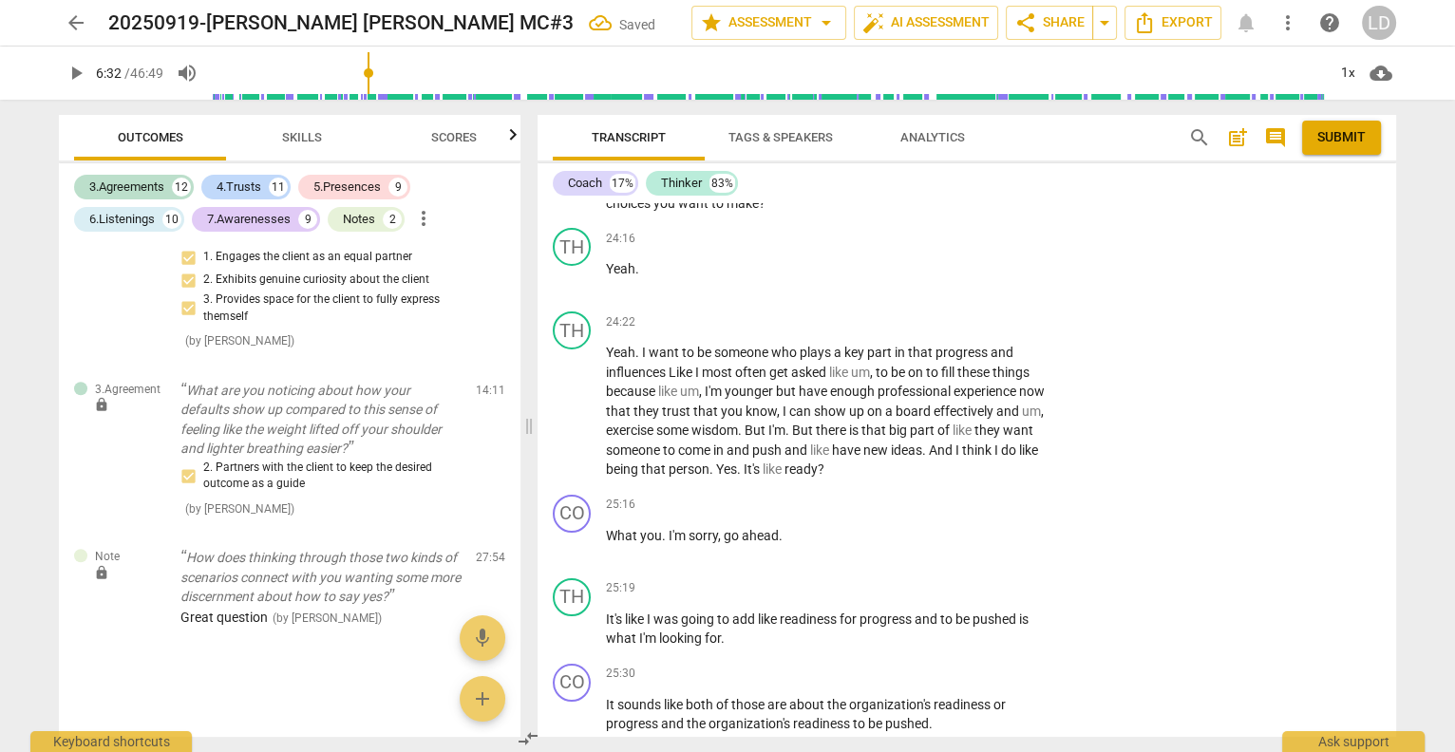
scroll to position [7719, 0]
checkbox input "true"
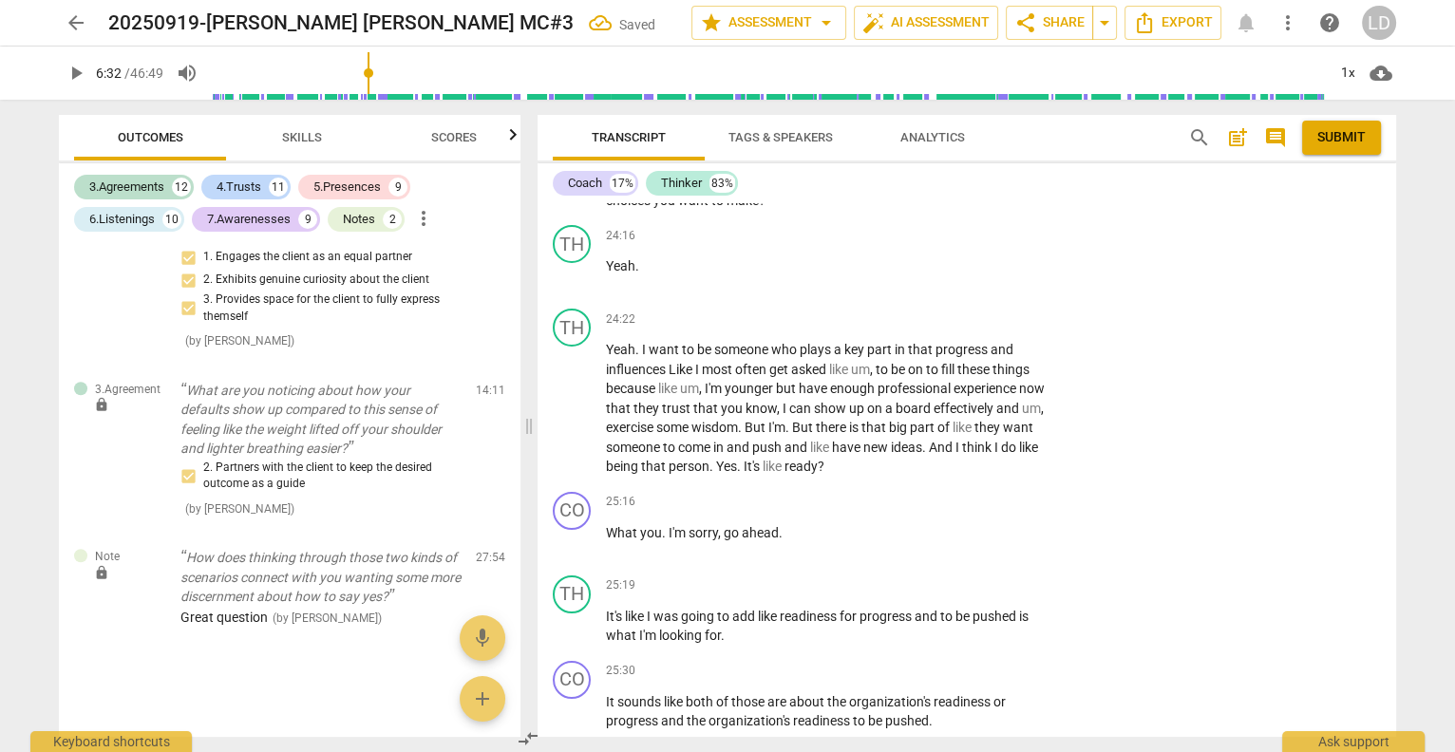
checkbox input "true"
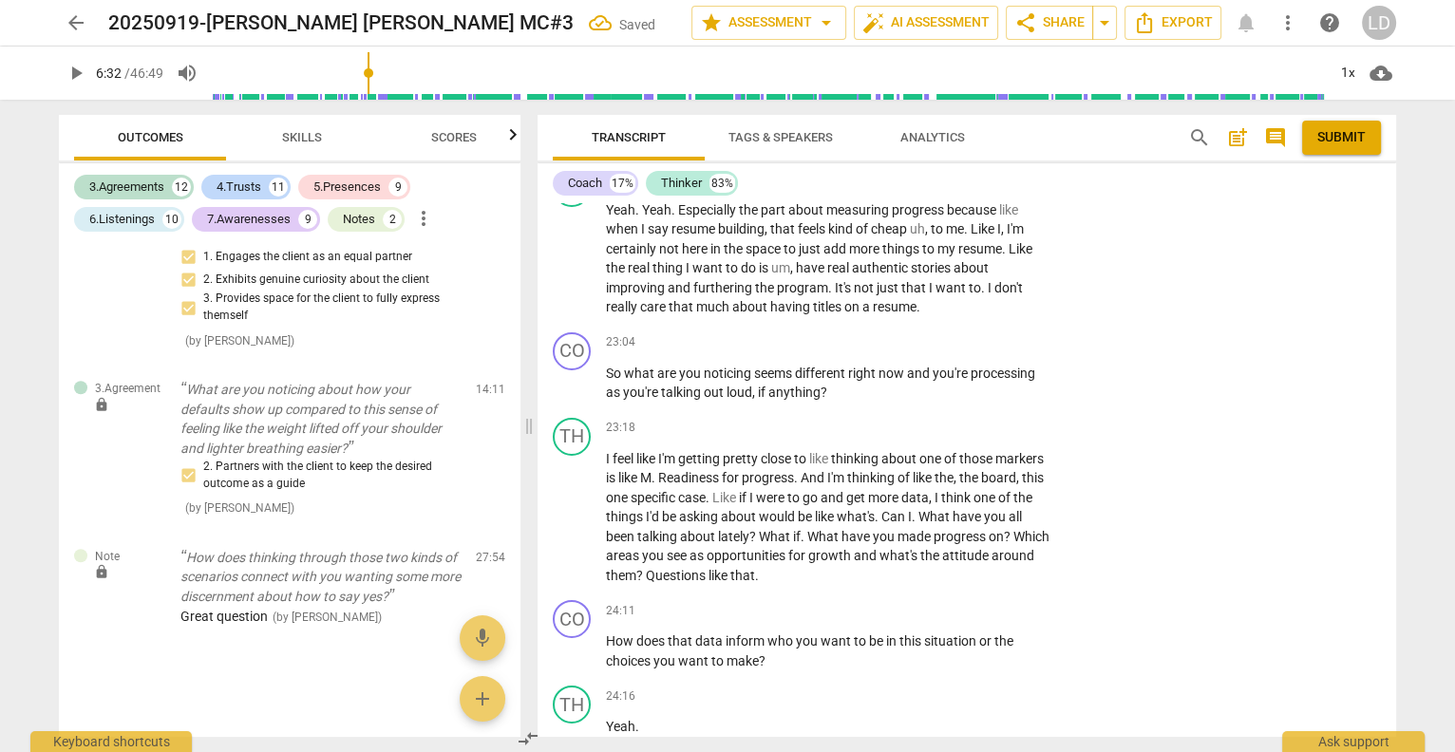
scroll to position [7266, 0]
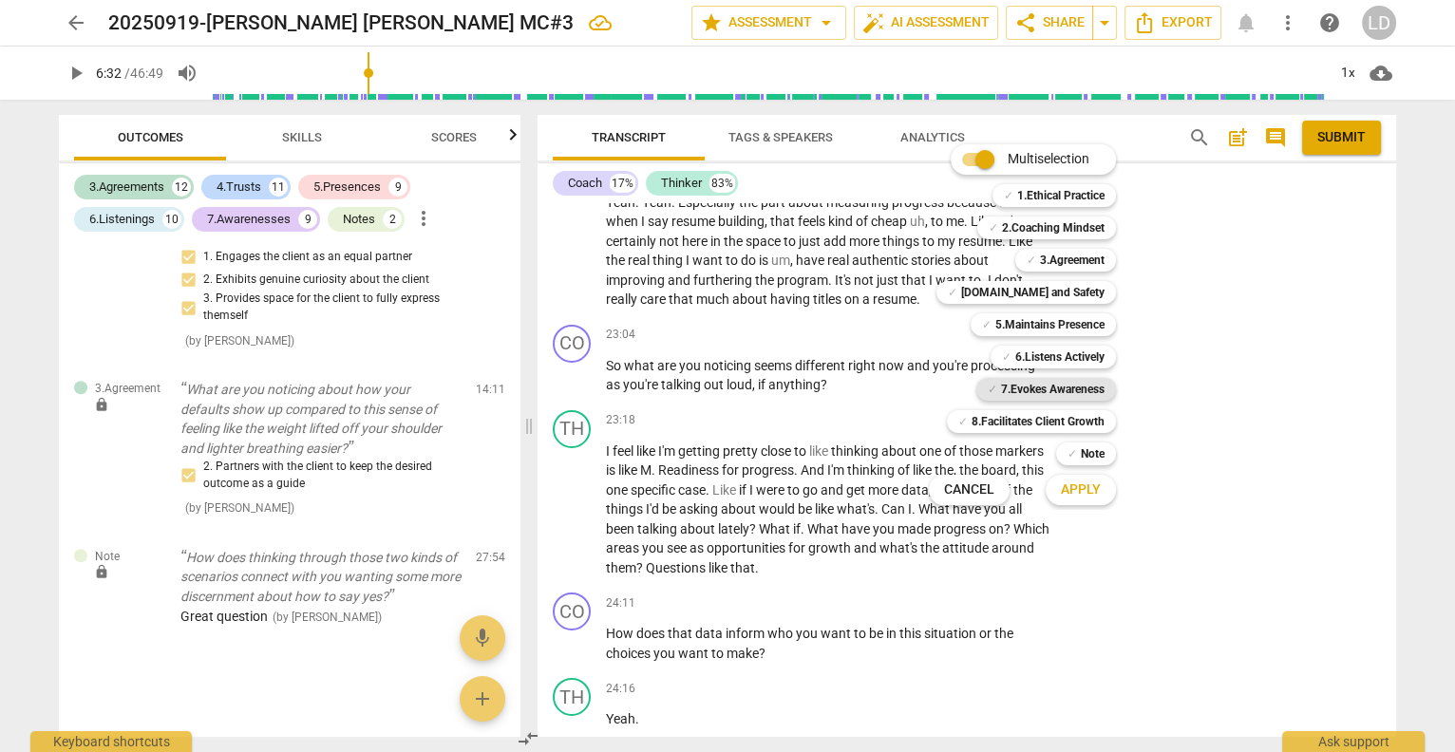
click at [1078, 394] on b "7.Evokes Awareness" at bounding box center [1053, 389] width 104 height 23
click at [1091, 494] on span "Apply" at bounding box center [1081, 490] width 40 height 19
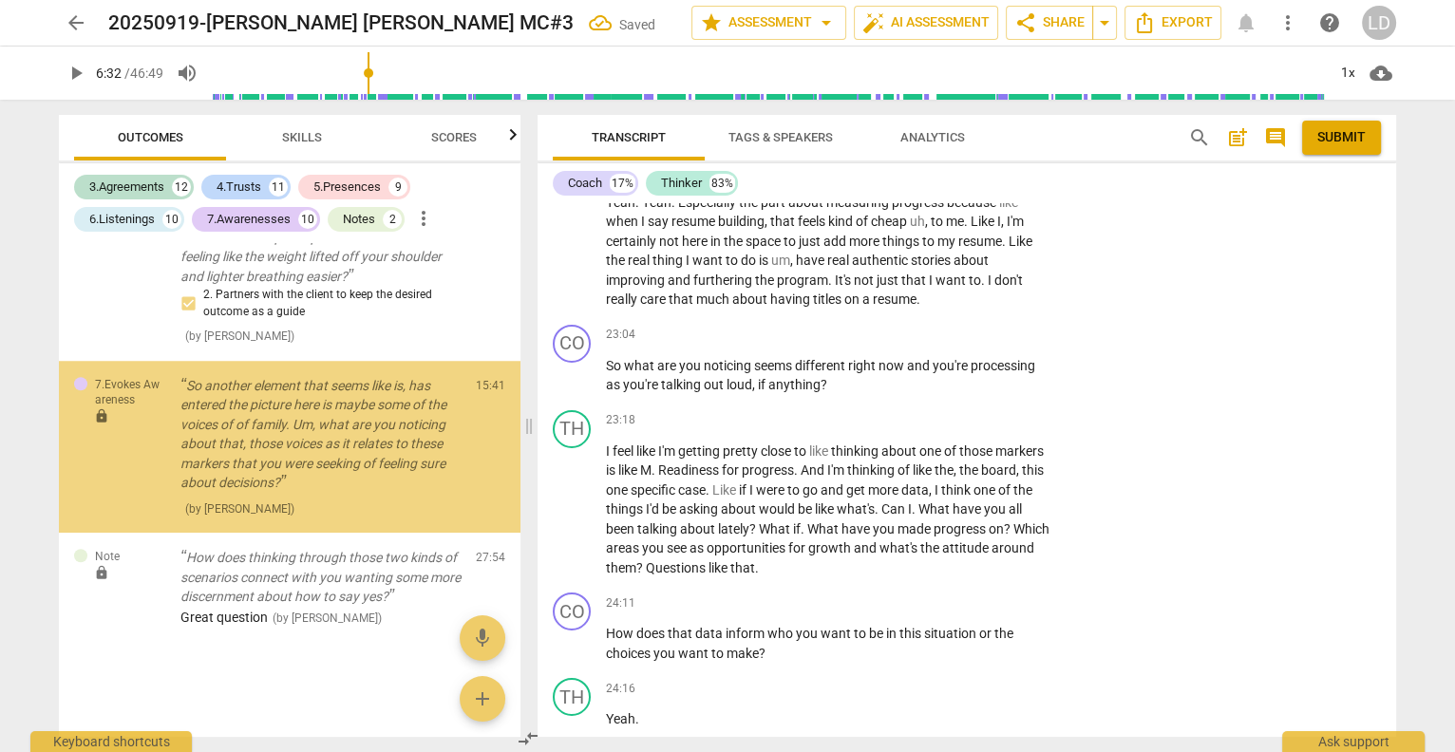
scroll to position [13955, 0]
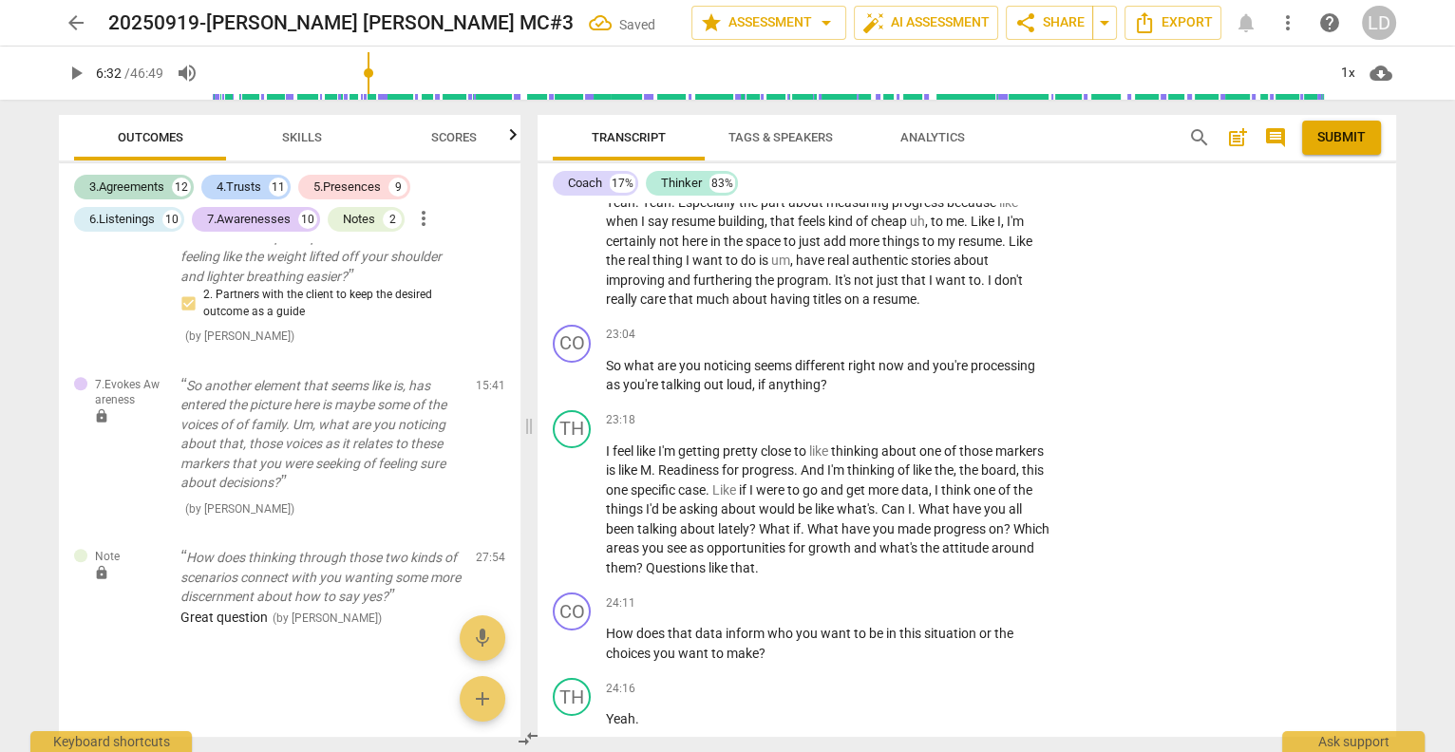
checkbox input "true"
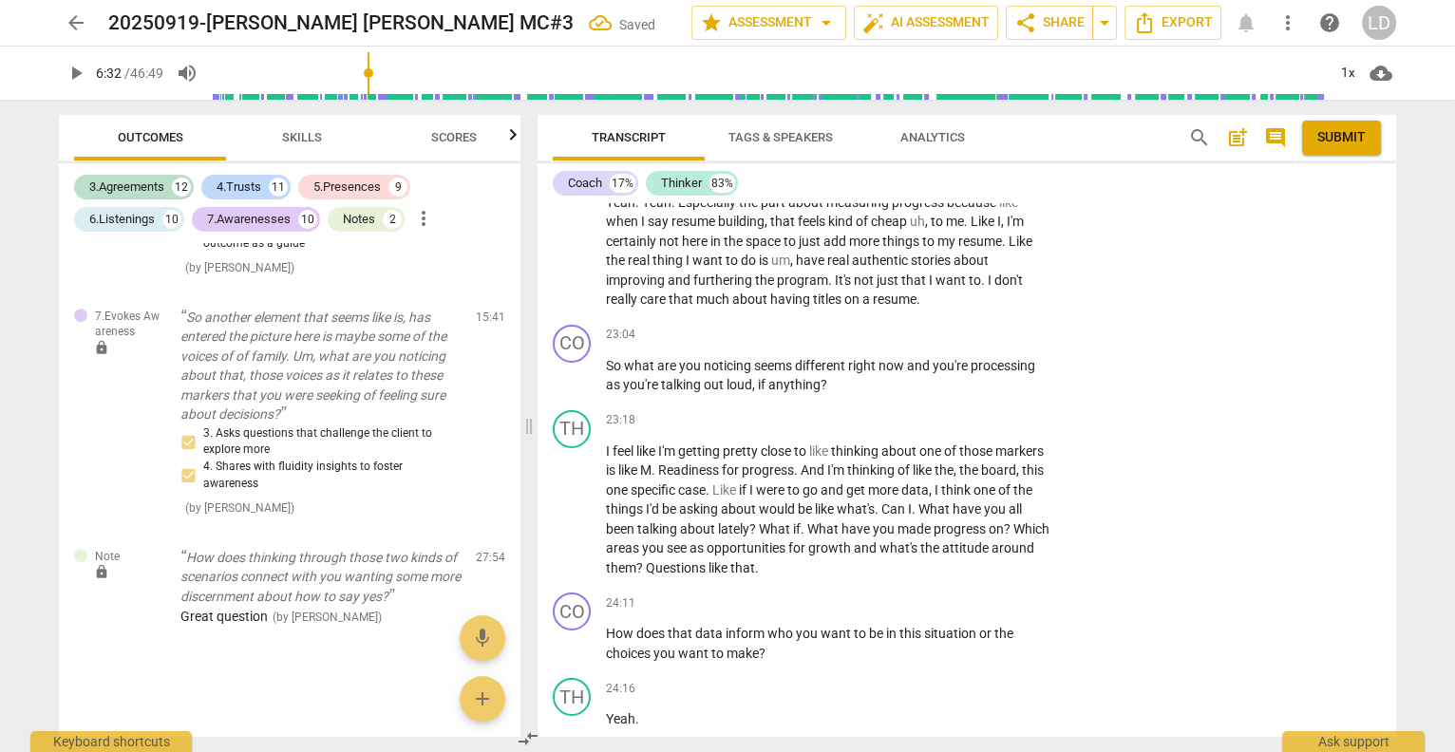
checkbox input "true"
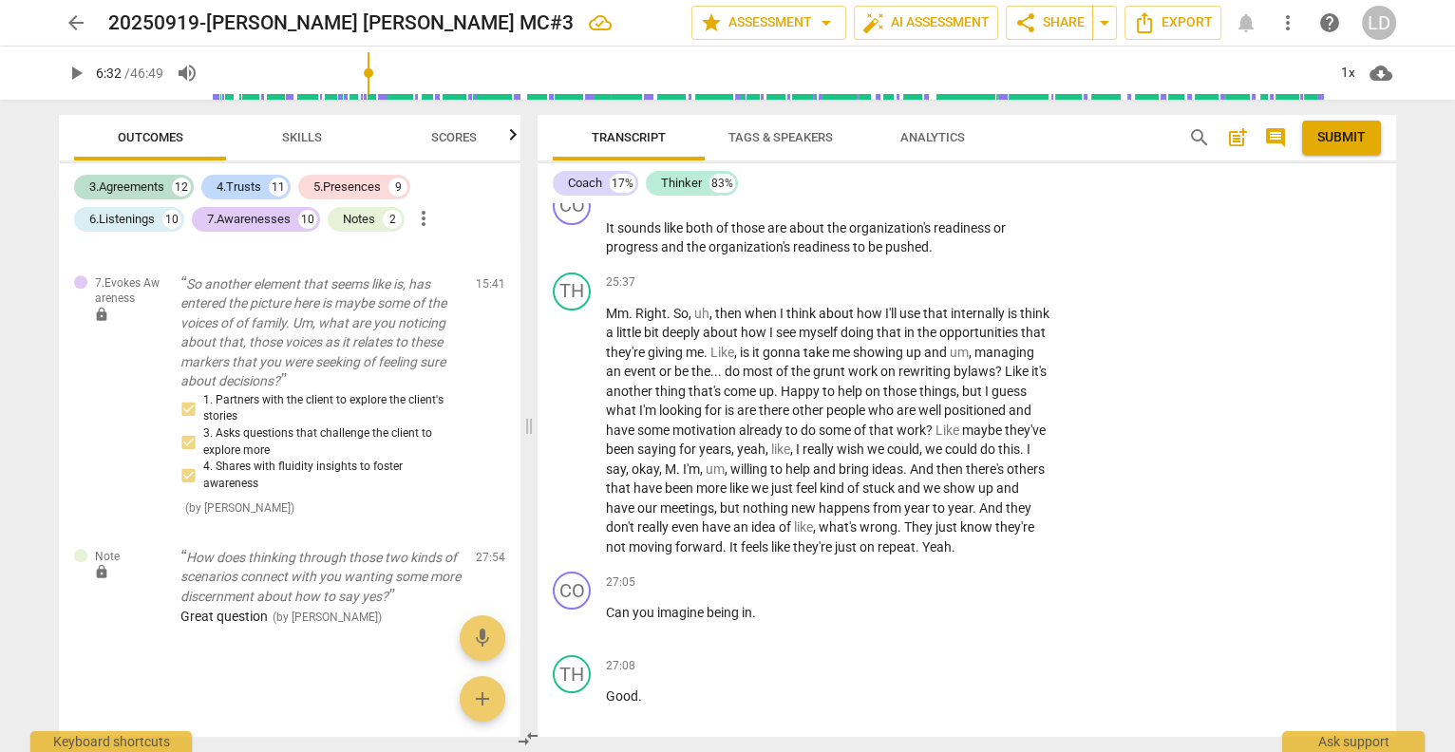
scroll to position [8190, 0]
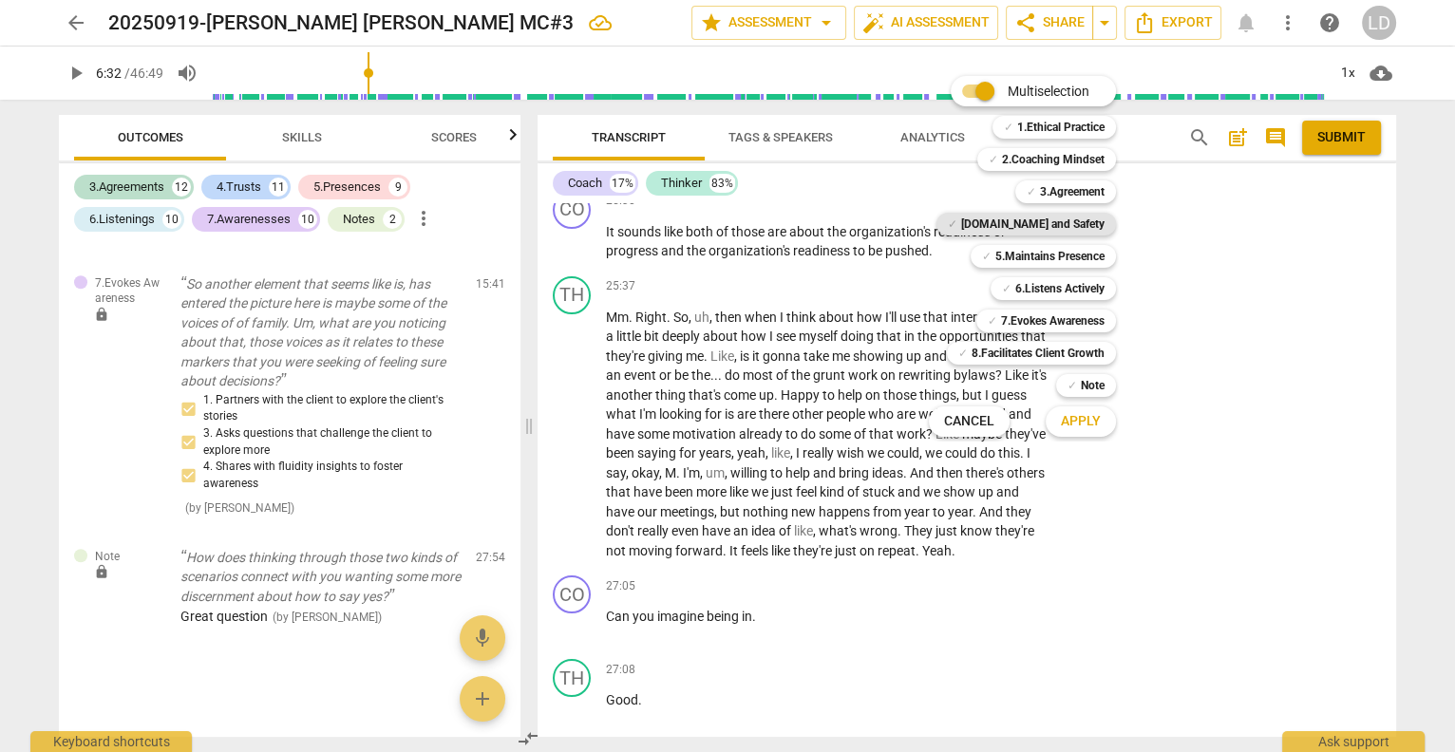
click at [1095, 228] on b "[DOMAIN_NAME] and Safety" at bounding box center [1032, 224] width 143 height 23
click at [1087, 256] on b "5.Maintains Presence" at bounding box center [1050, 256] width 109 height 23
click at [1073, 287] on b "6.Listens Actively" at bounding box center [1060, 288] width 89 height 23
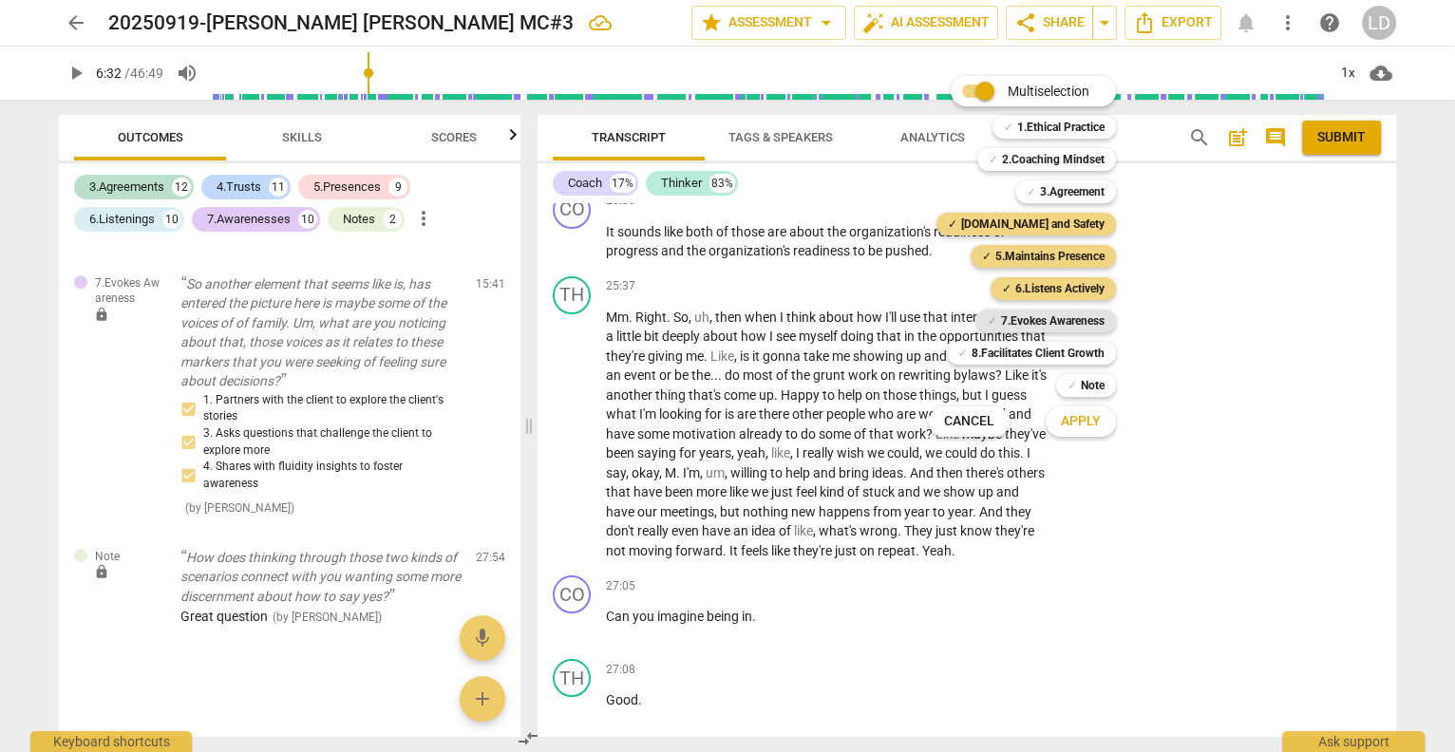
click at [1065, 313] on b "7.Evokes Awareness" at bounding box center [1053, 321] width 104 height 23
click at [1101, 416] on span "Apply" at bounding box center [1081, 421] width 40 height 19
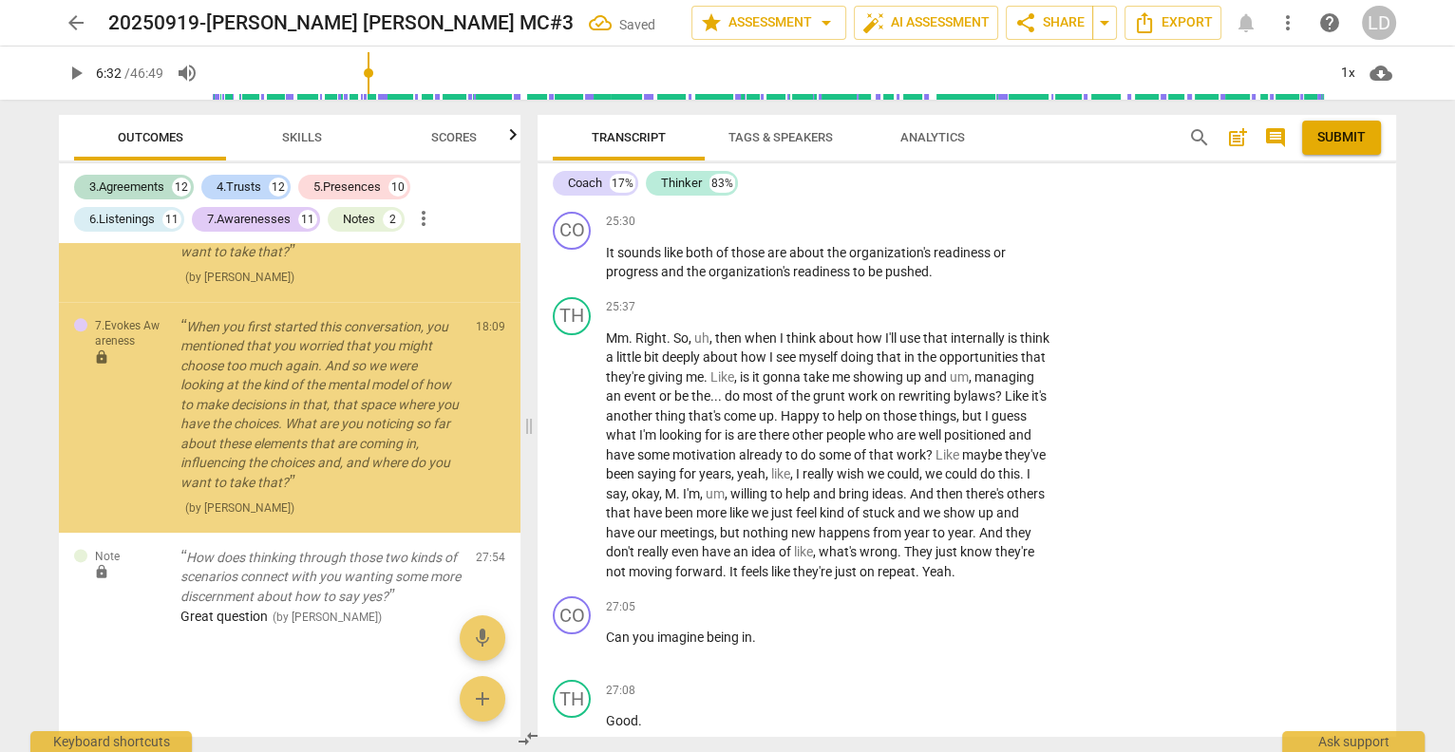
scroll to position [15442, 0]
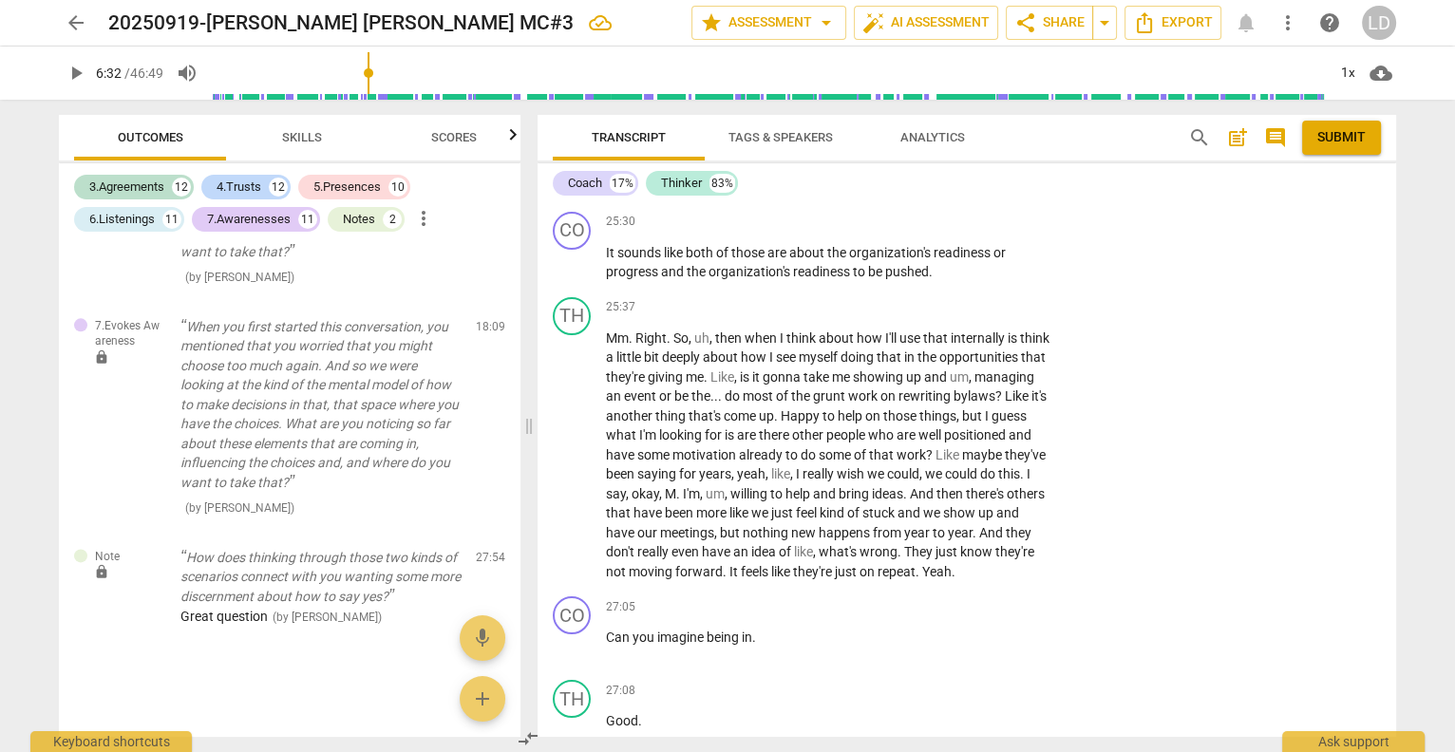
checkbox input "true"
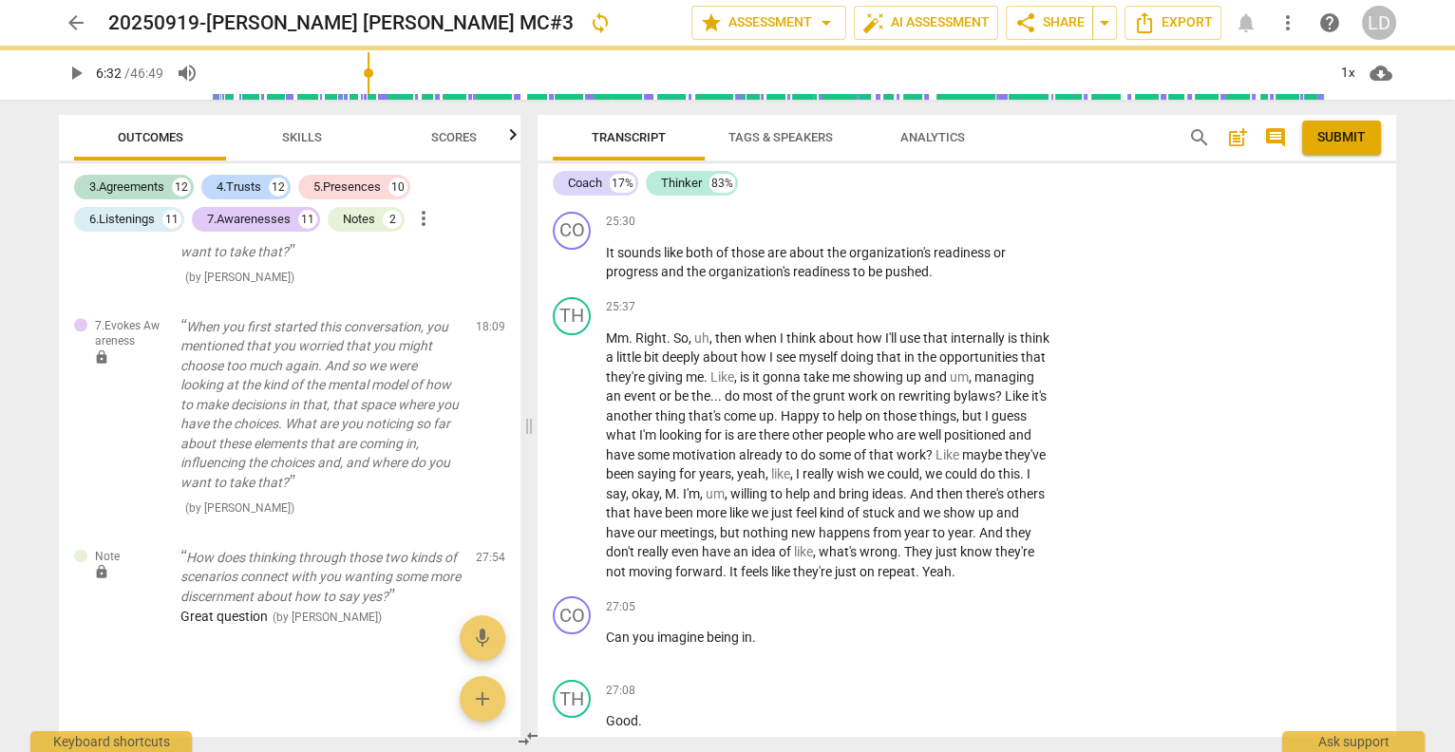
checkbox input "true"
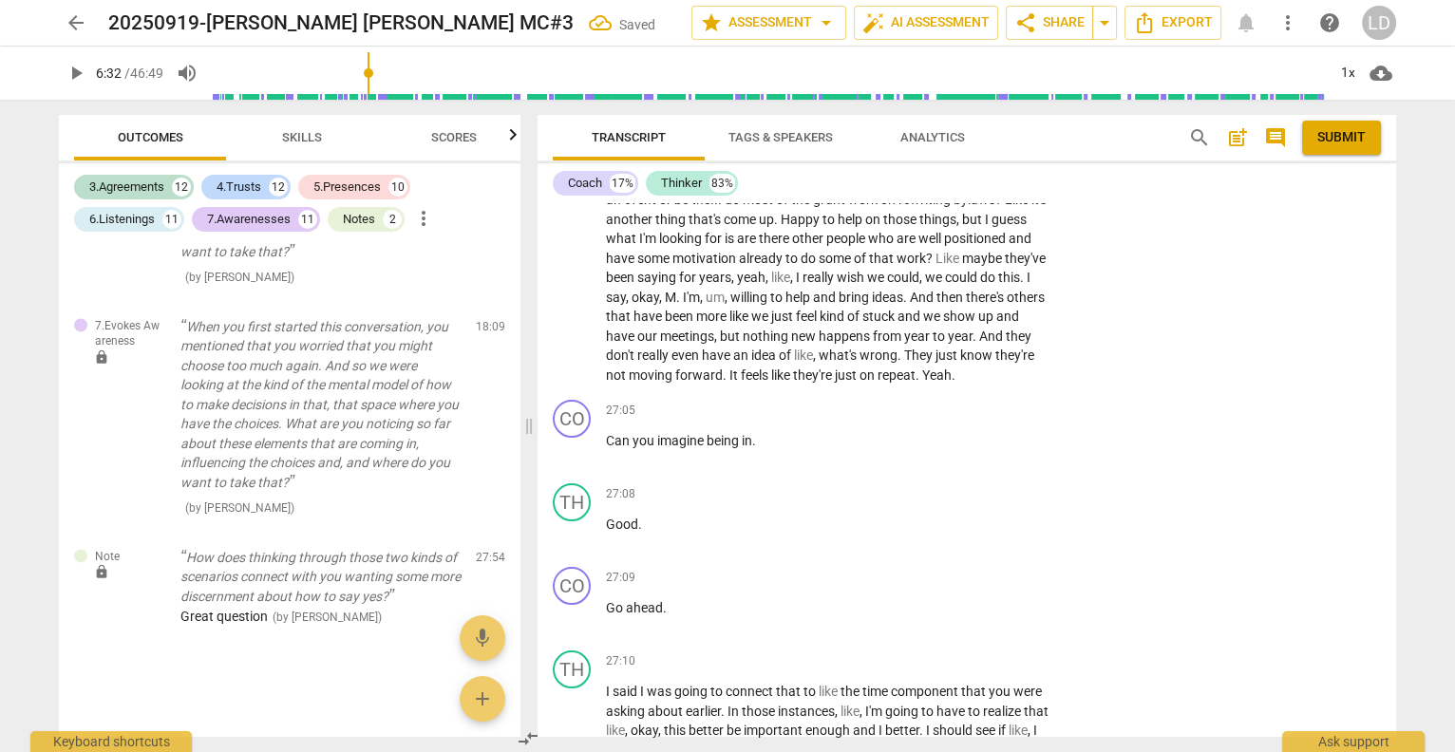
scroll to position [15568, 0]
checkbox input "true"
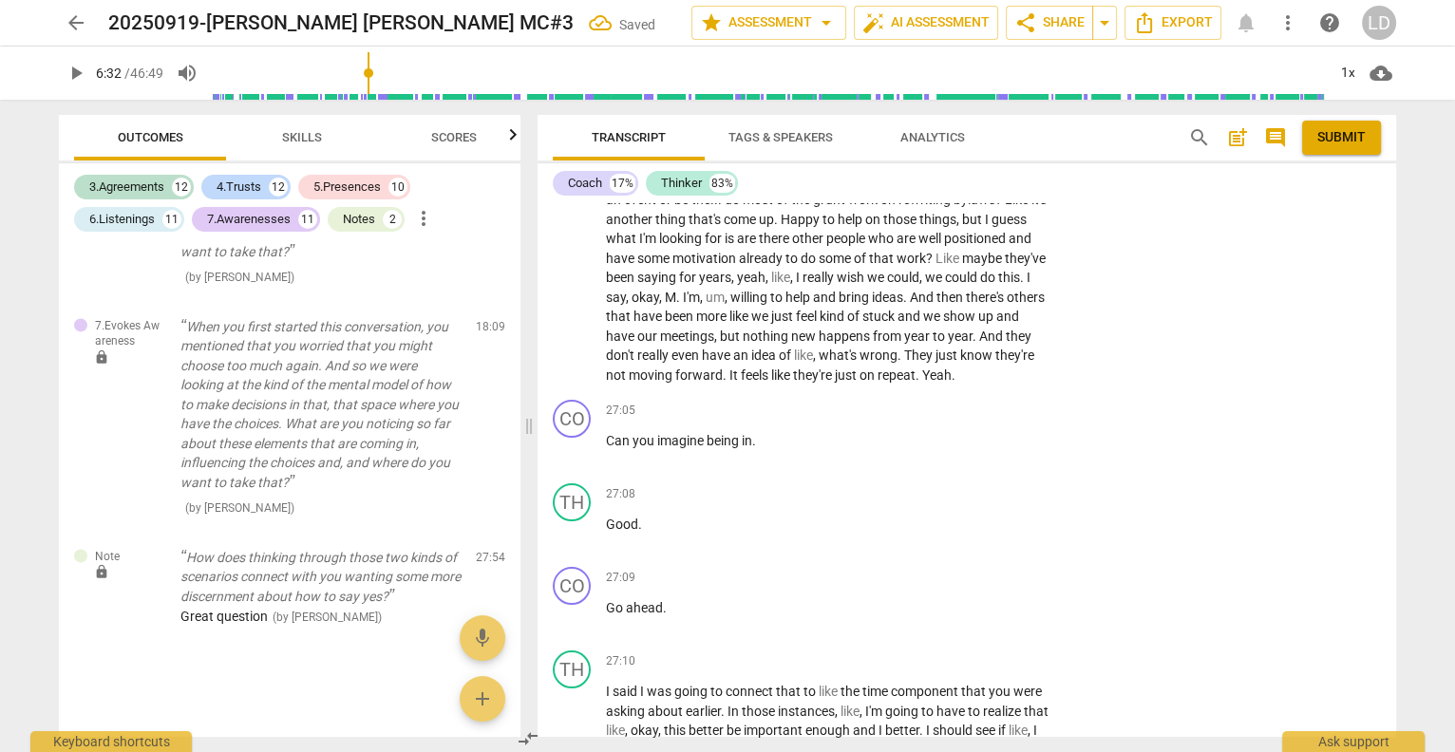
checkbox input "true"
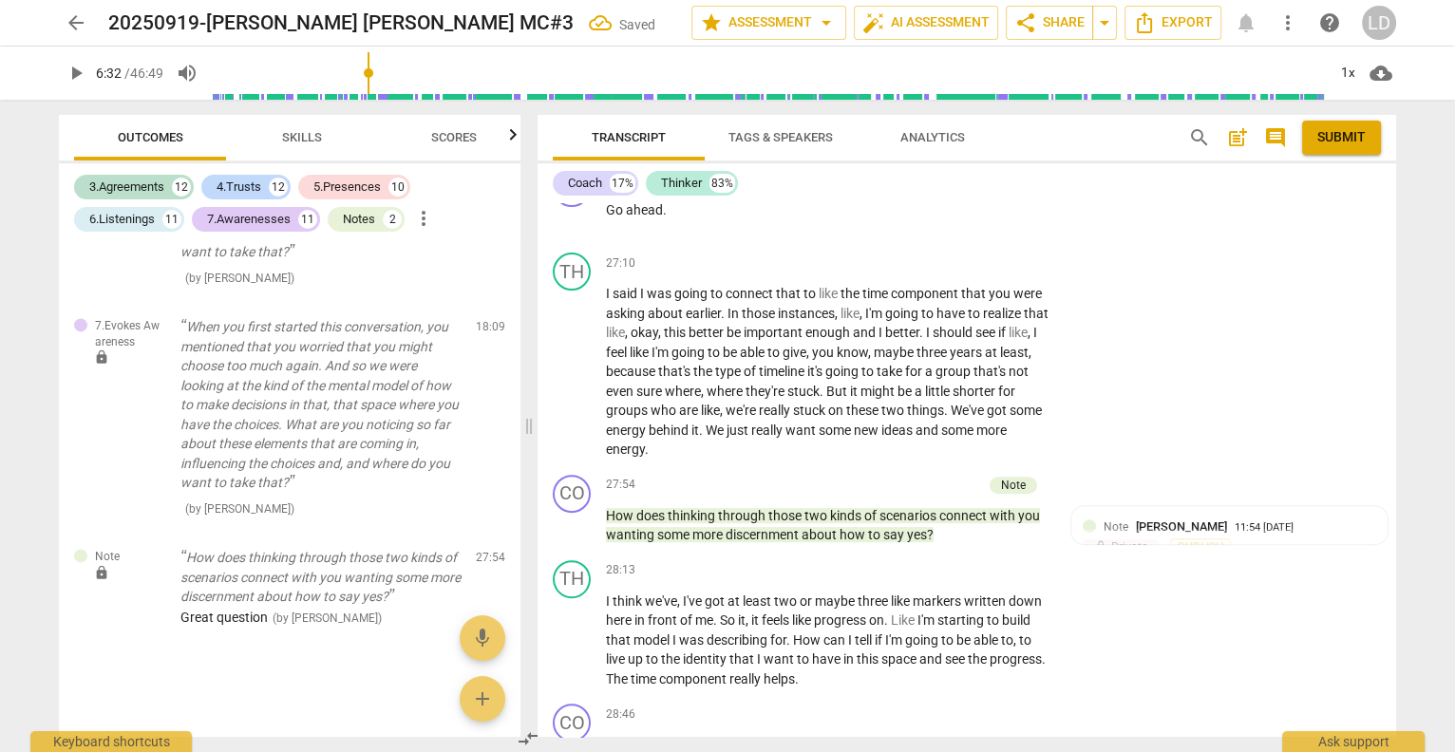
scroll to position [8786, 0]
checkbox input "true"
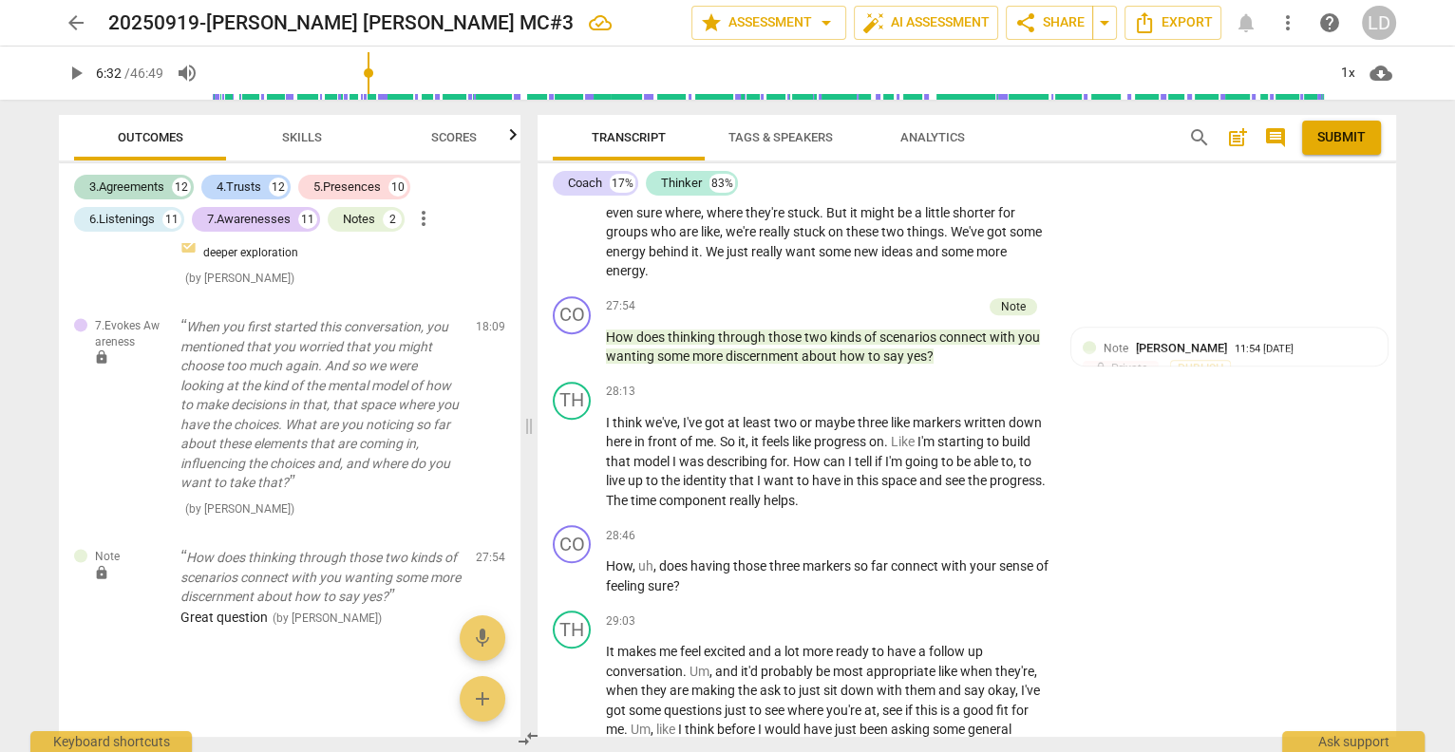
scroll to position [8969, 0]
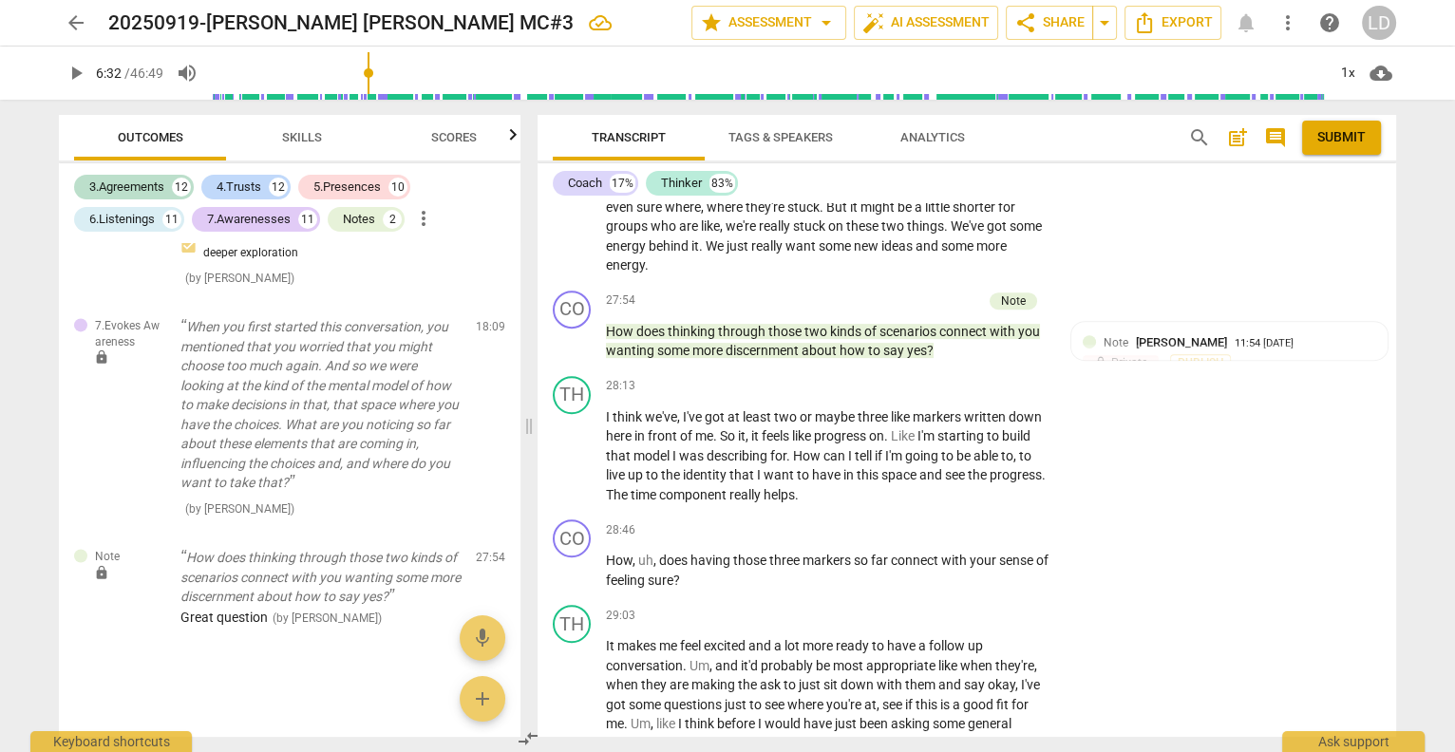
checkbox input "true"
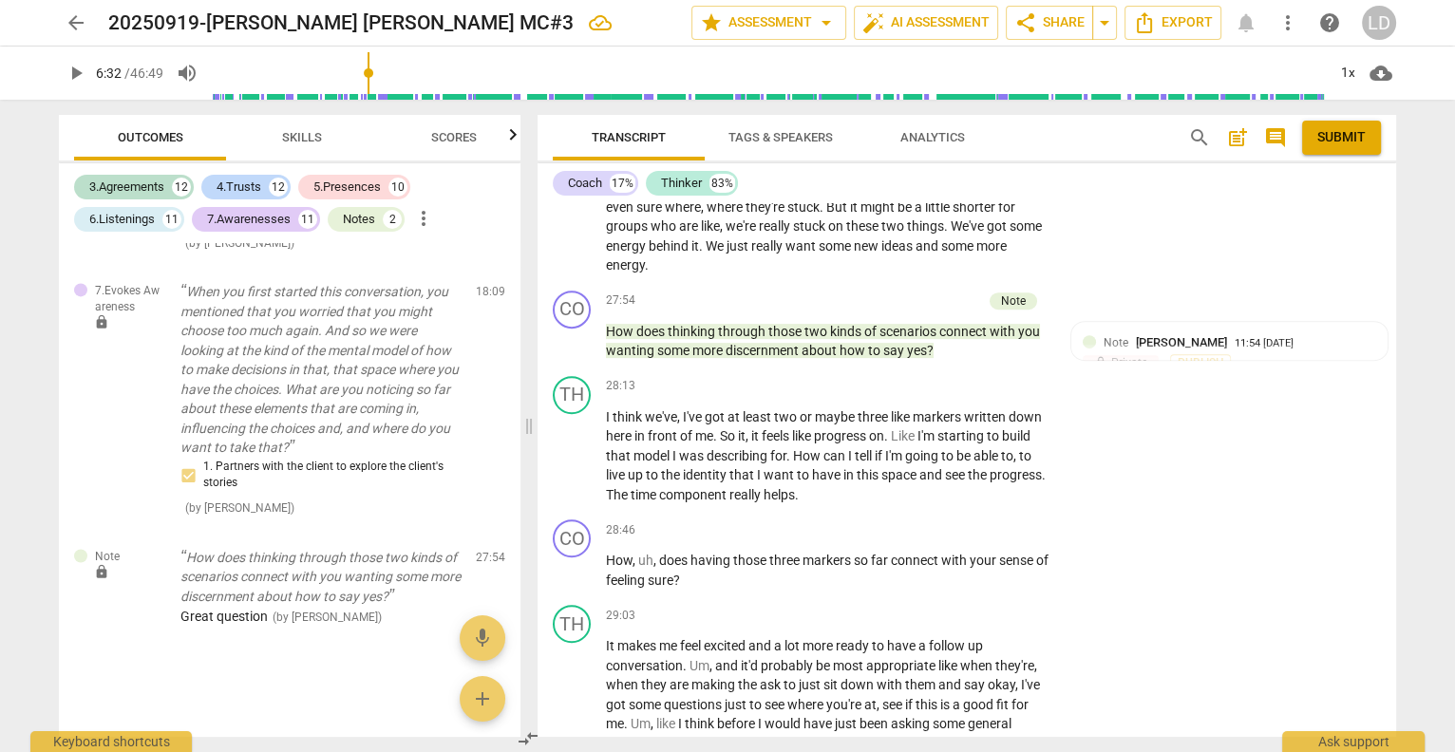
scroll to position [8968, 0]
checkbox input "true"
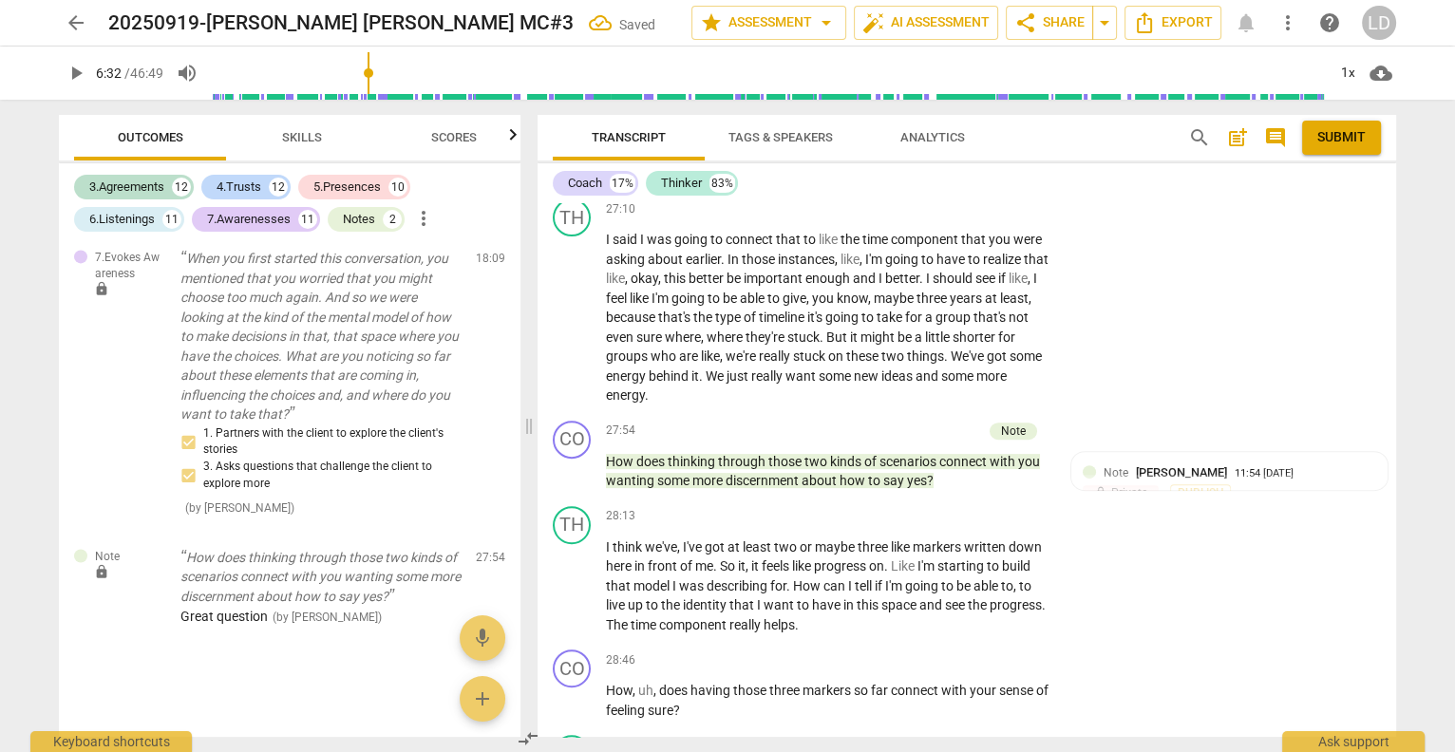
scroll to position [8842, 0]
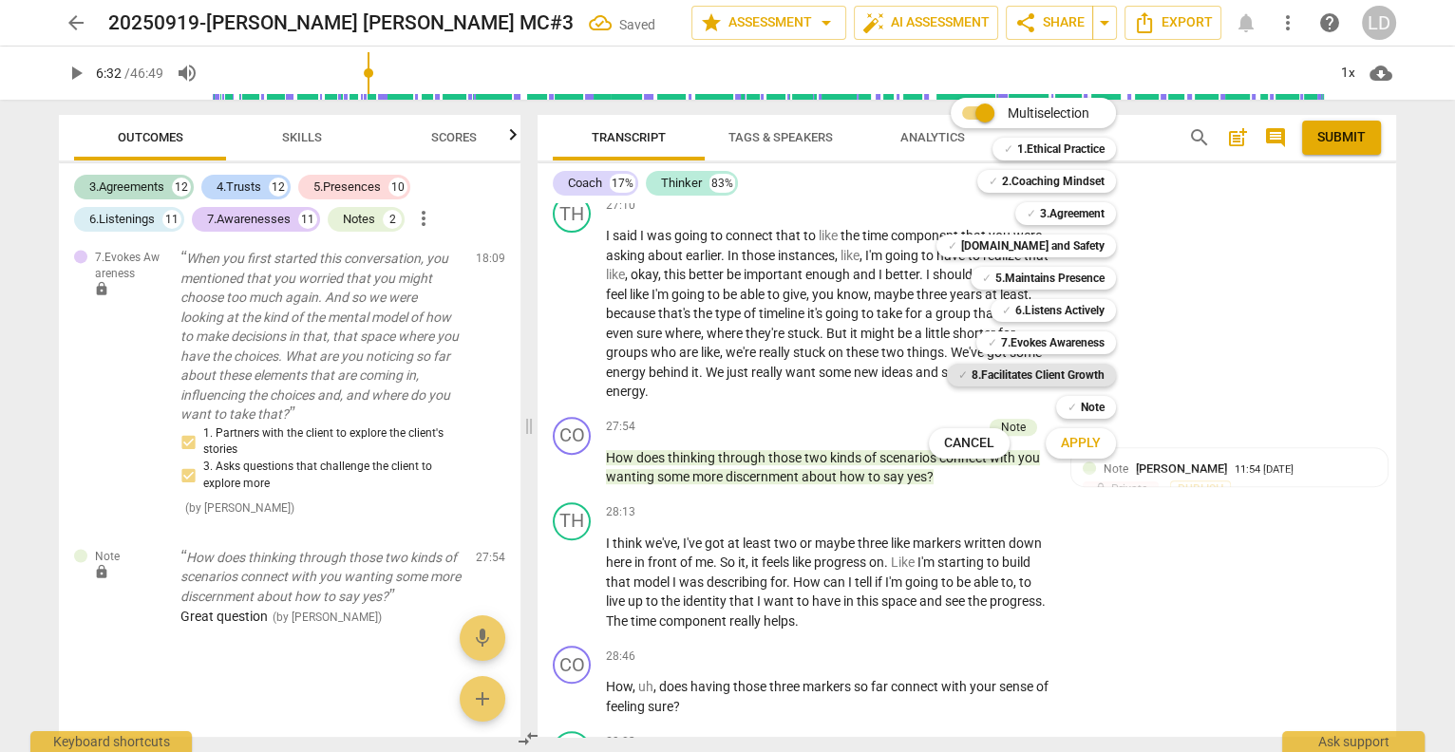
click at [1067, 370] on b "8.Facilitates Client Growth" at bounding box center [1038, 375] width 133 height 23
click at [1075, 333] on b "7.Evokes Awareness" at bounding box center [1053, 343] width 104 height 23
click at [1100, 444] on span "Apply" at bounding box center [1081, 443] width 40 height 19
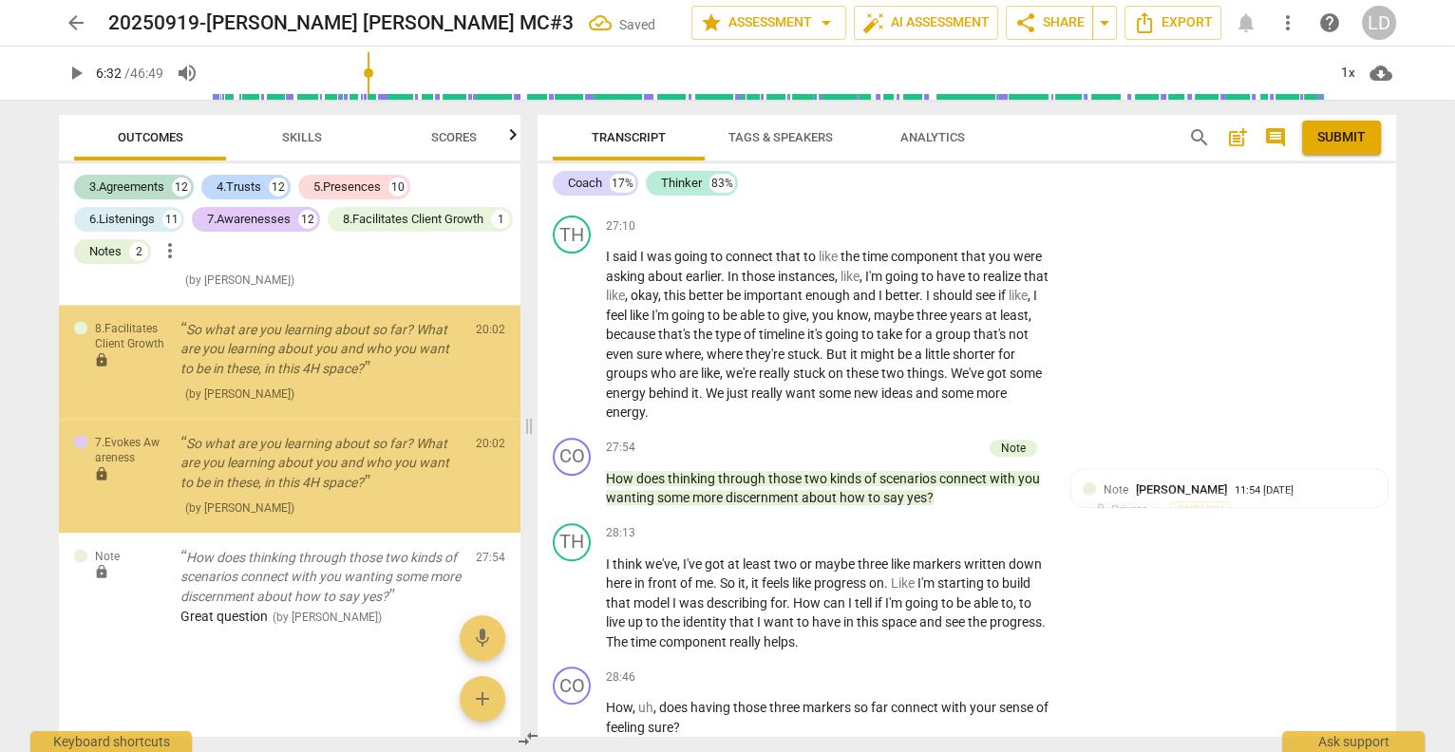
scroll to position [16292, 0]
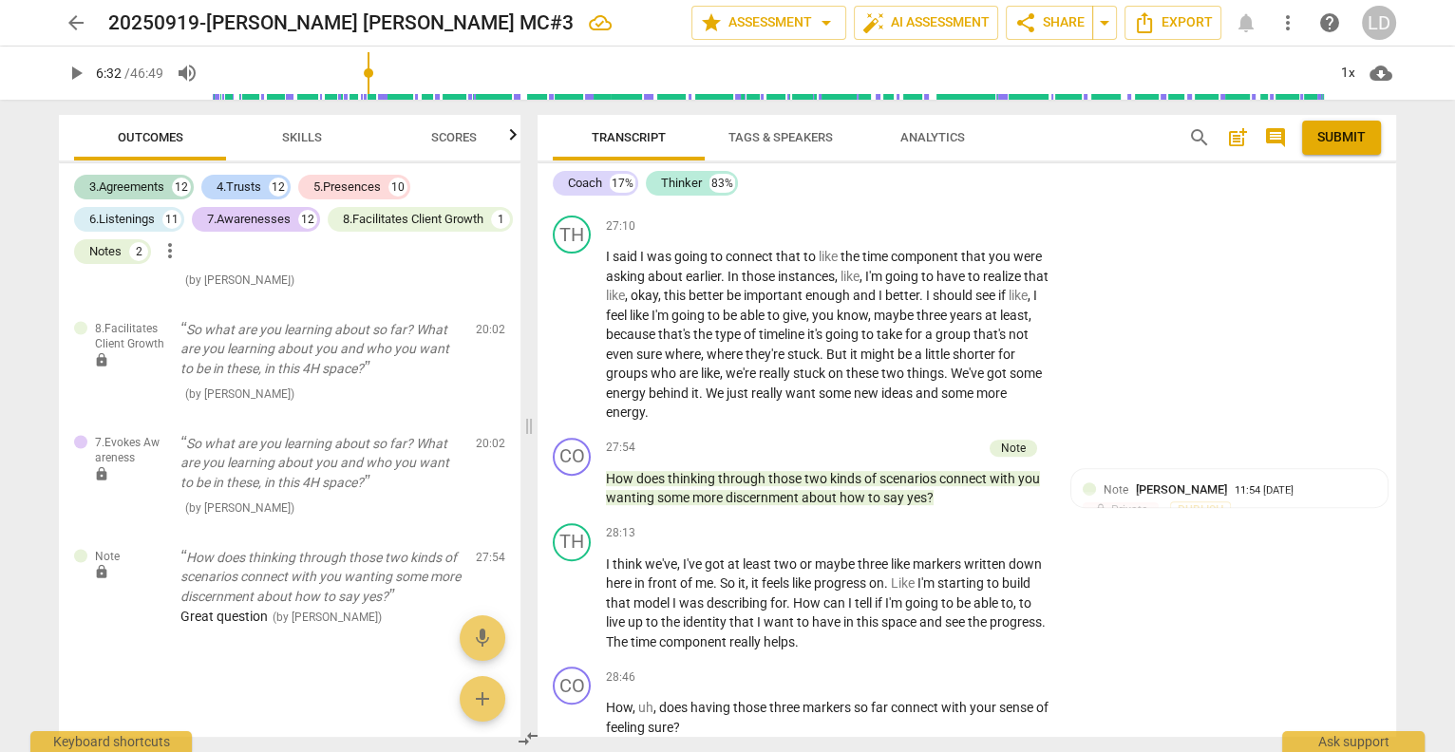
checkbox input "true"
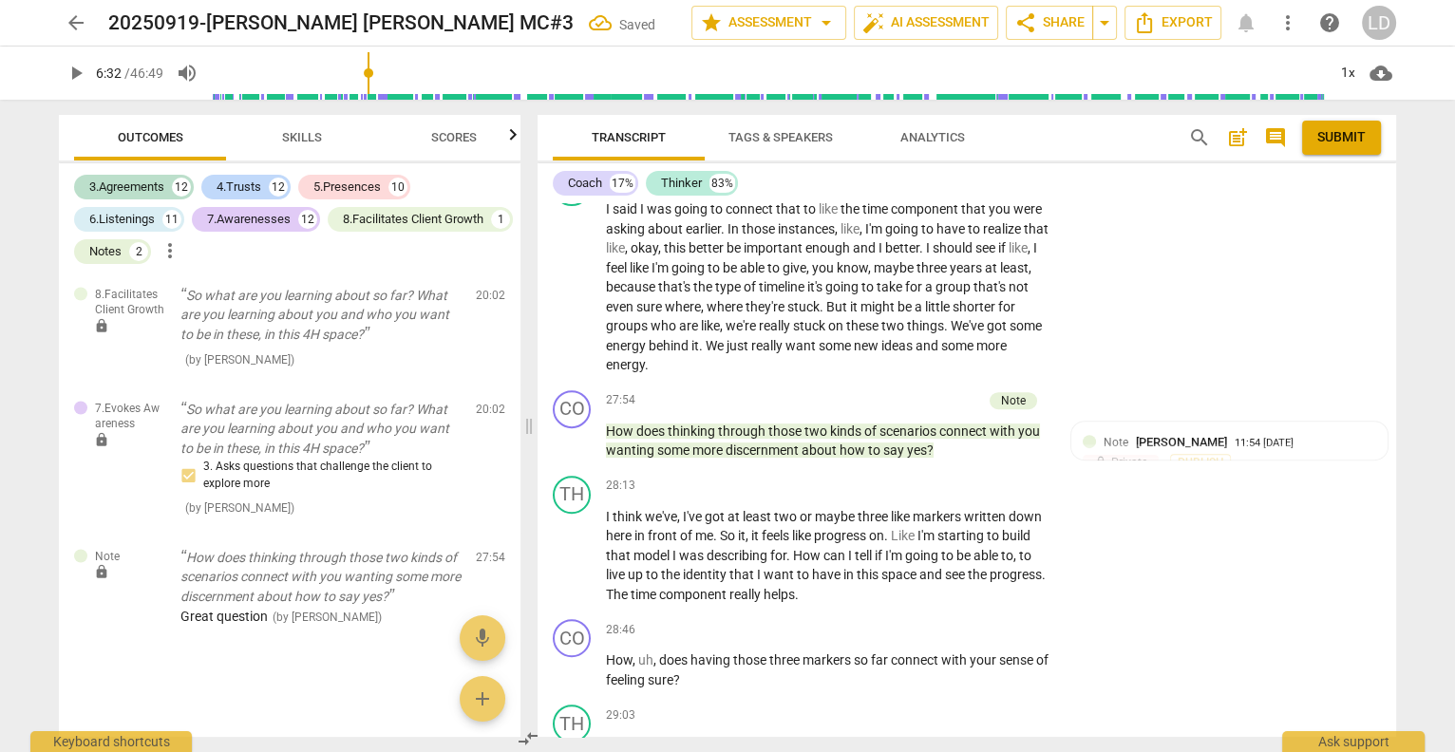
scroll to position [8903, 0]
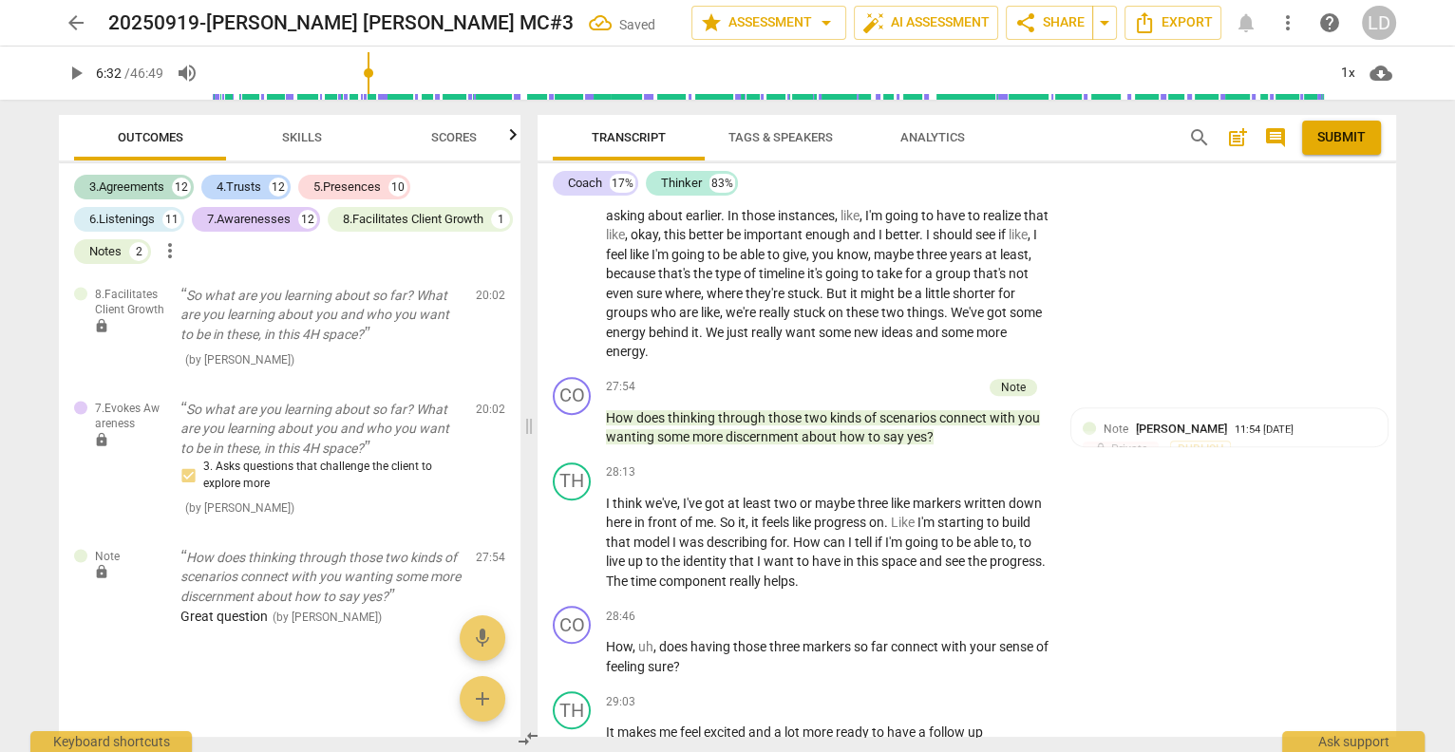
checkbox input "true"
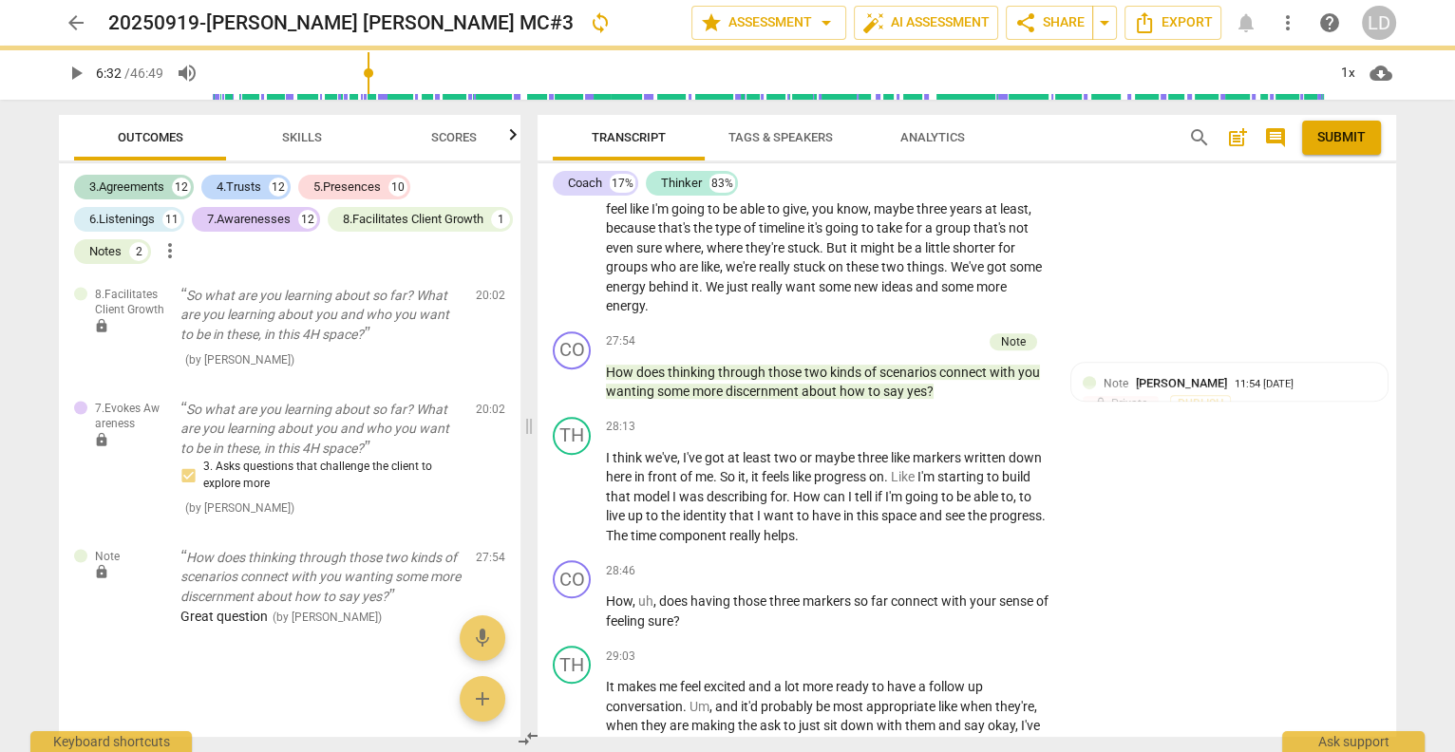
scroll to position [8949, 0]
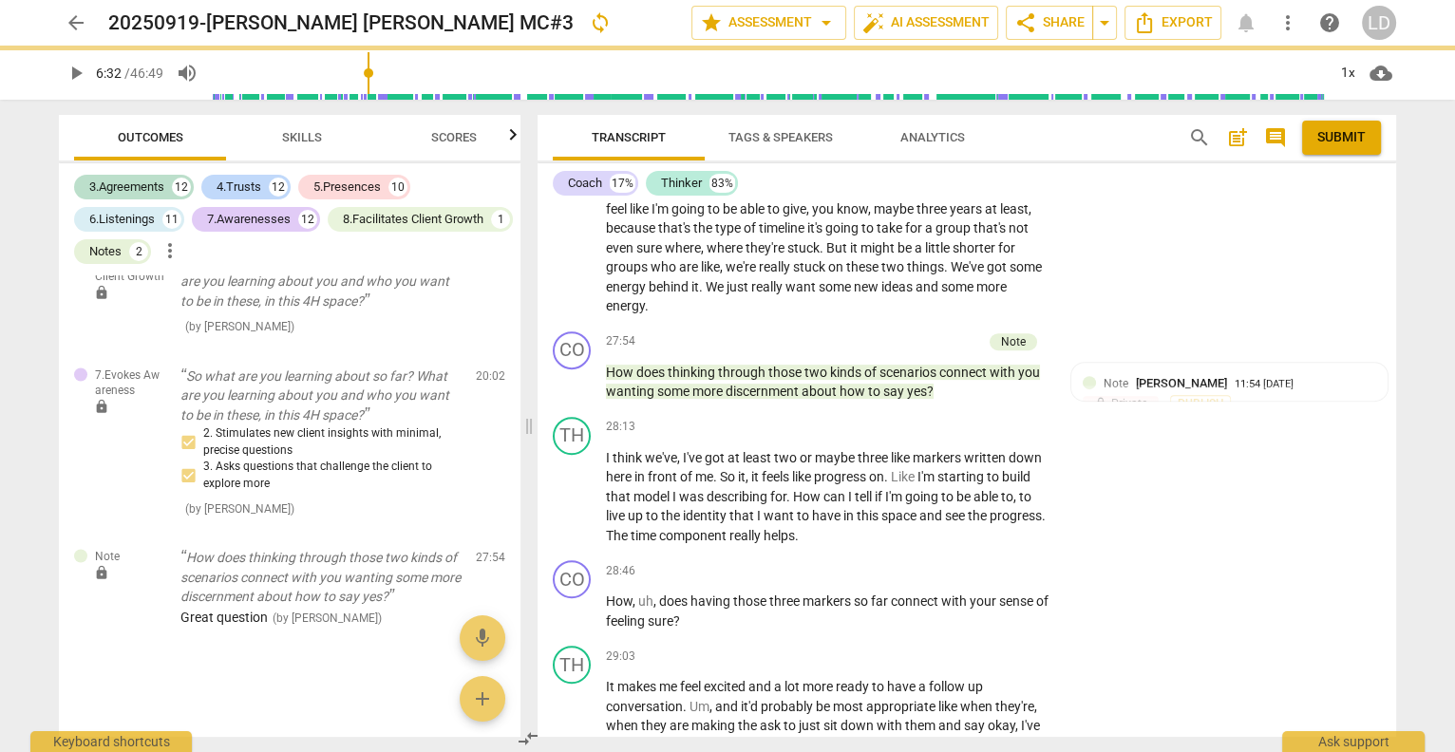
checkbox input "true"
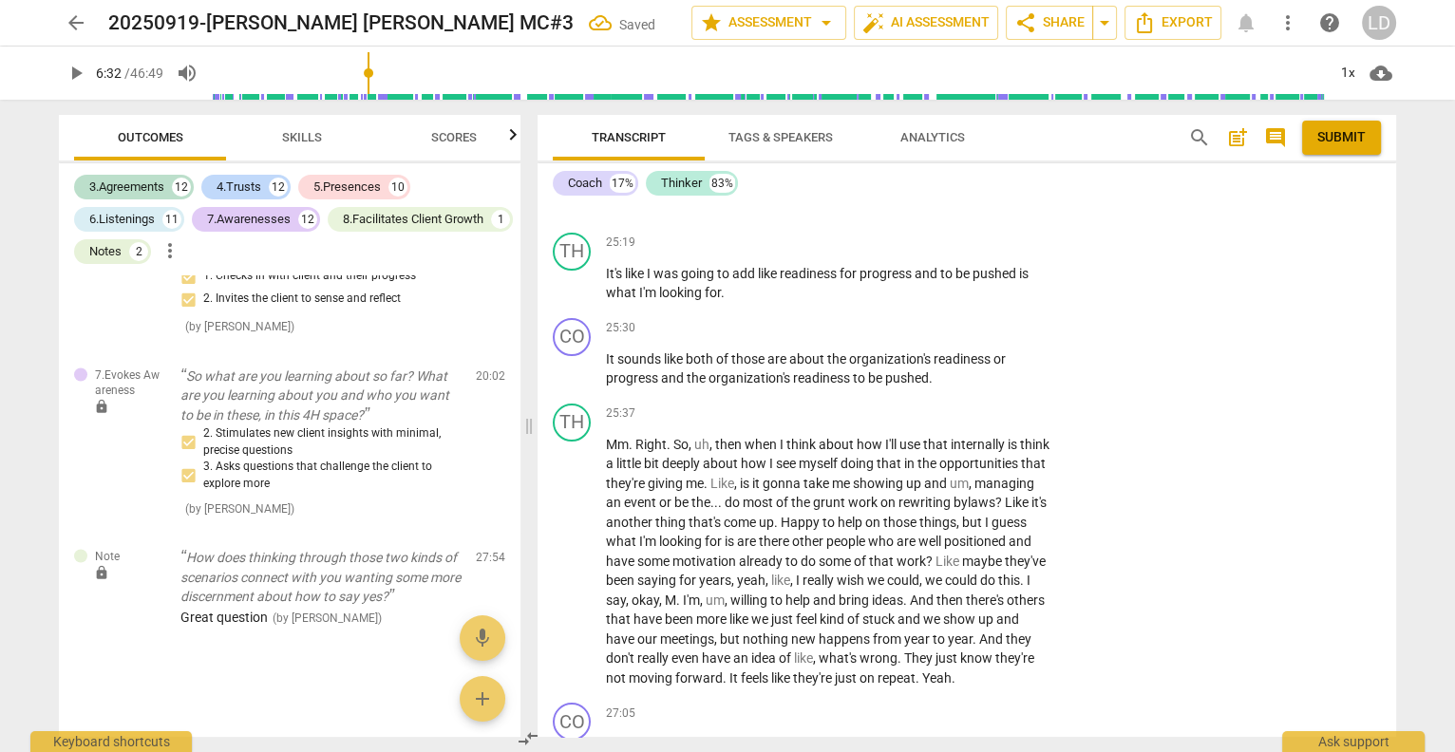
scroll to position [8105, 0]
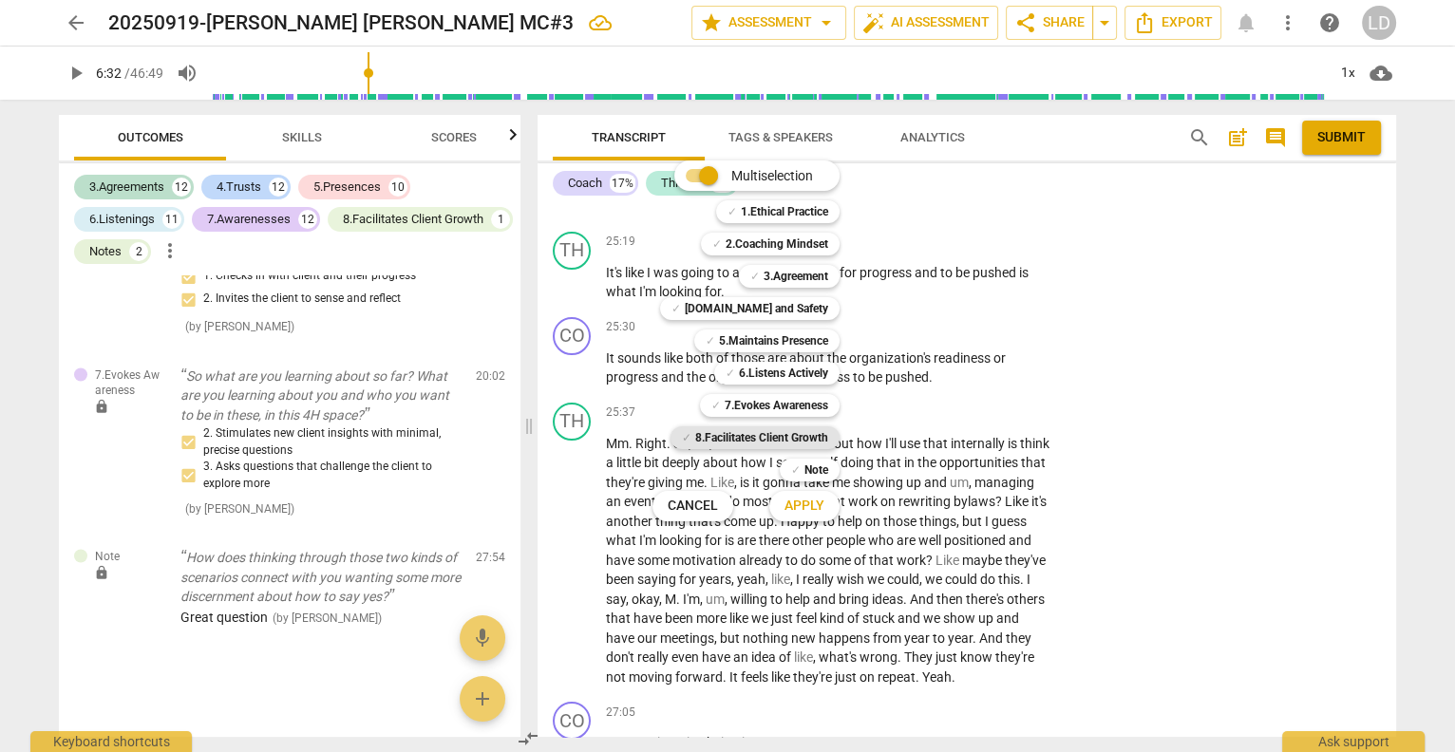
click at [828, 439] on b "8.Facilitates Client Growth" at bounding box center [761, 438] width 133 height 23
click at [825, 509] on span "Apply" at bounding box center [805, 506] width 40 height 19
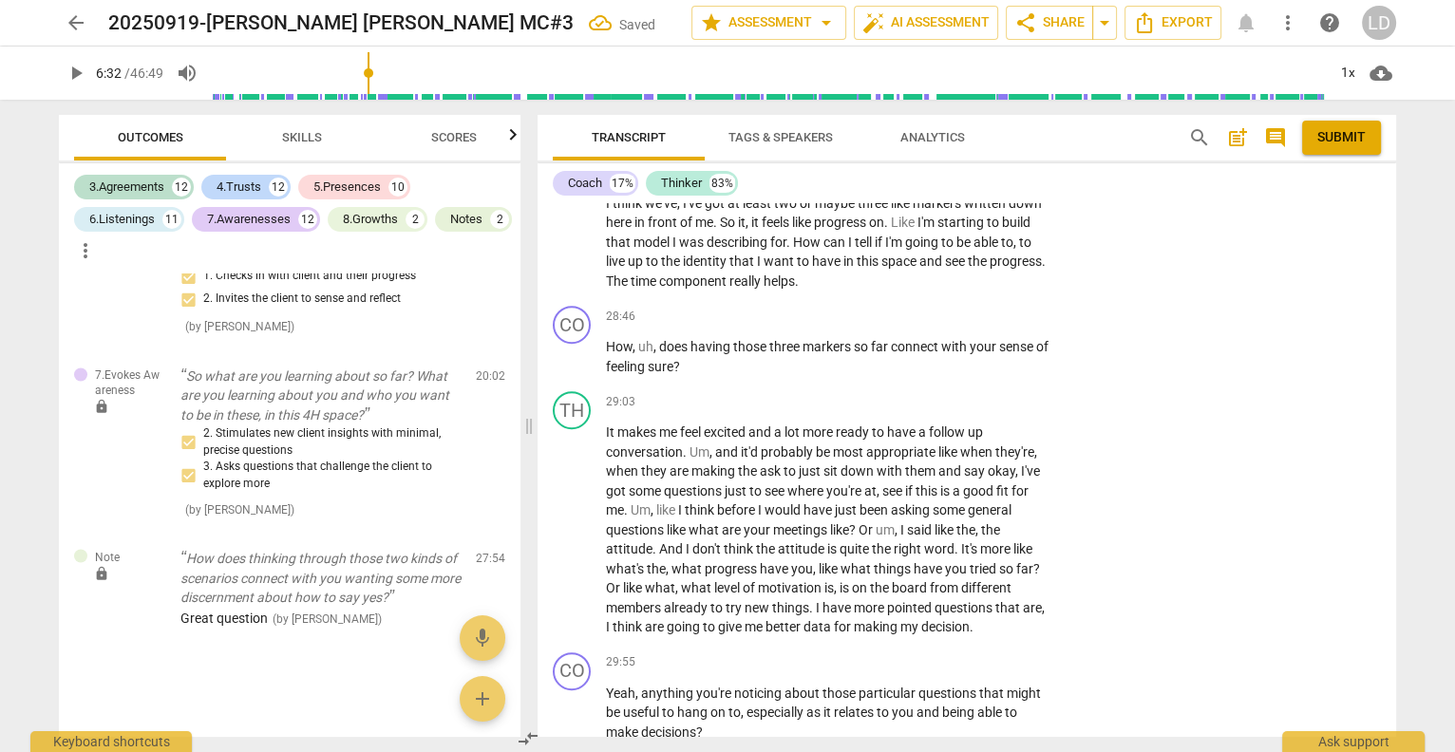
scroll to position [9225, 0]
checkbox input "true"
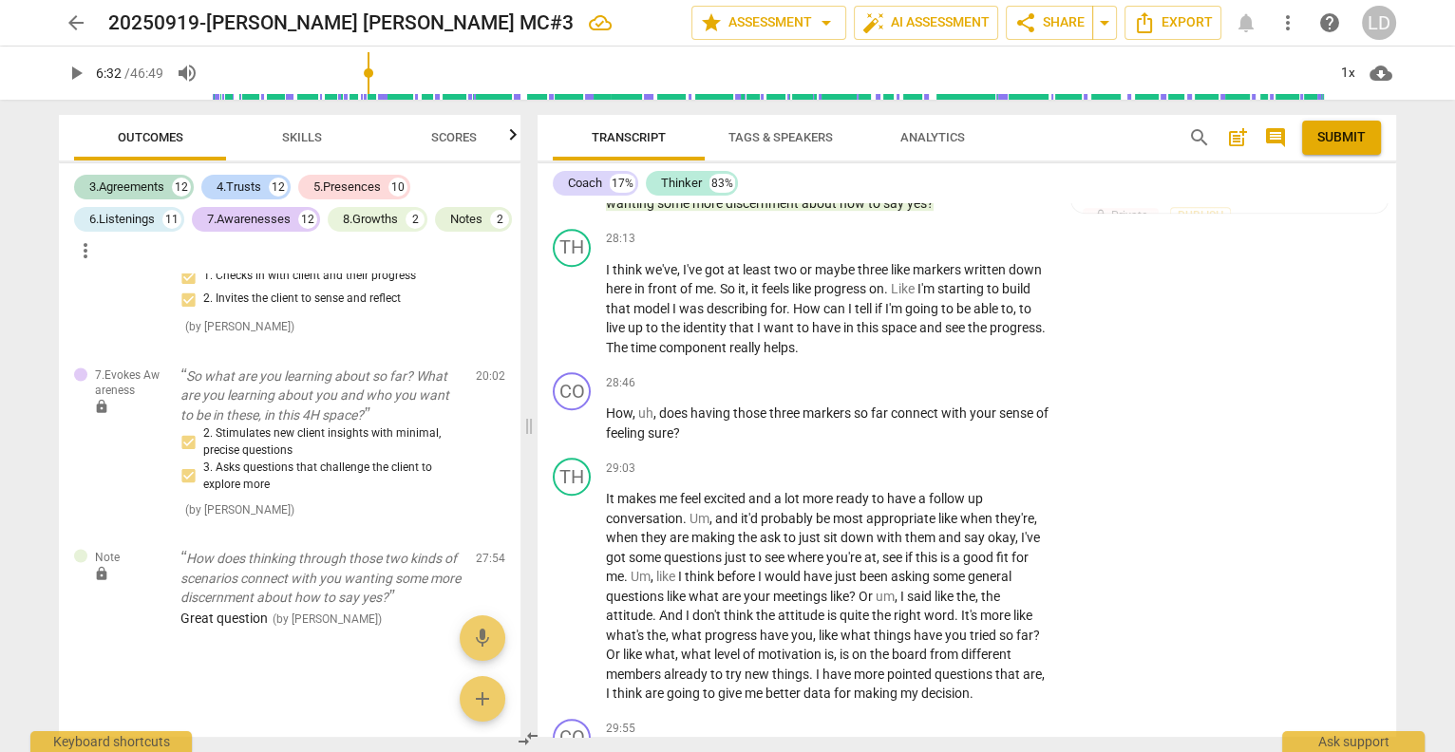
scroll to position [9158, 0]
checkbox input "true"
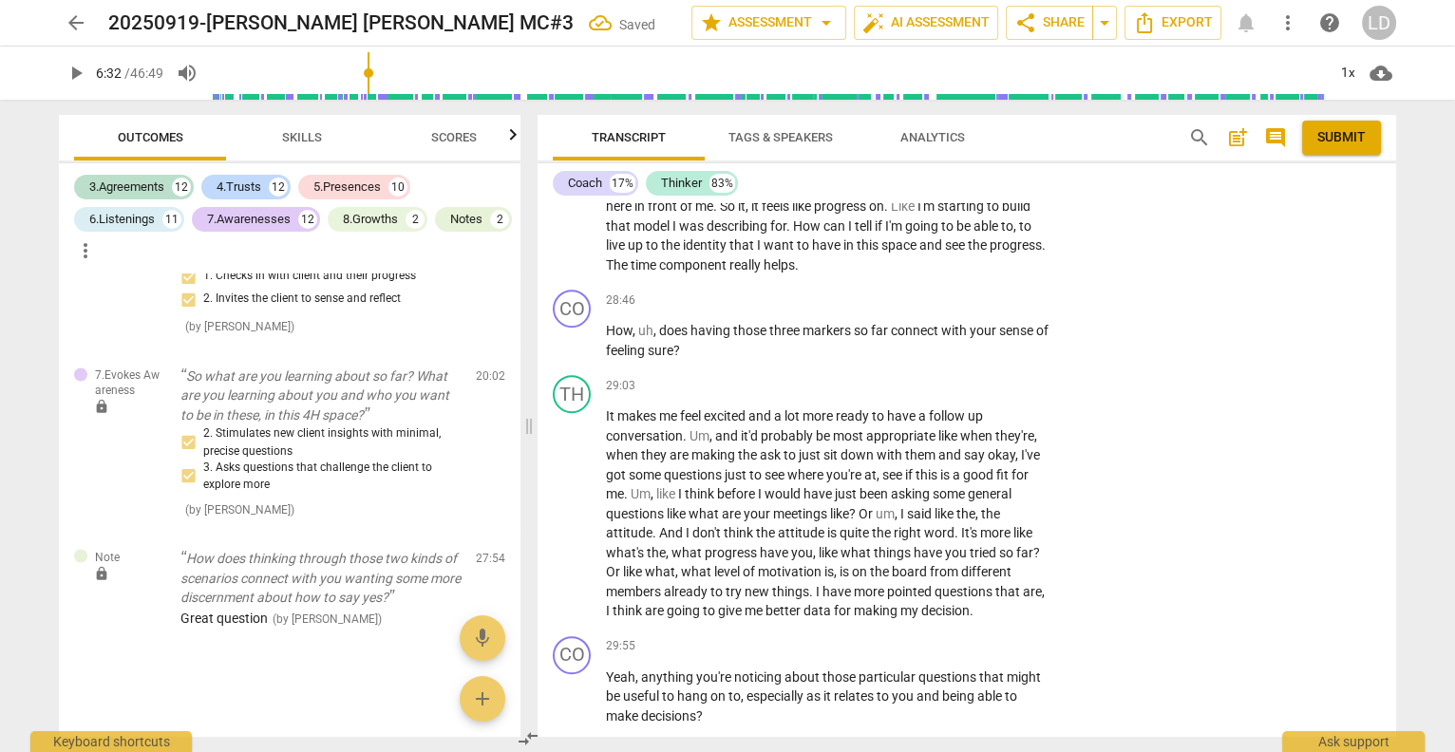
scroll to position [9249, 0]
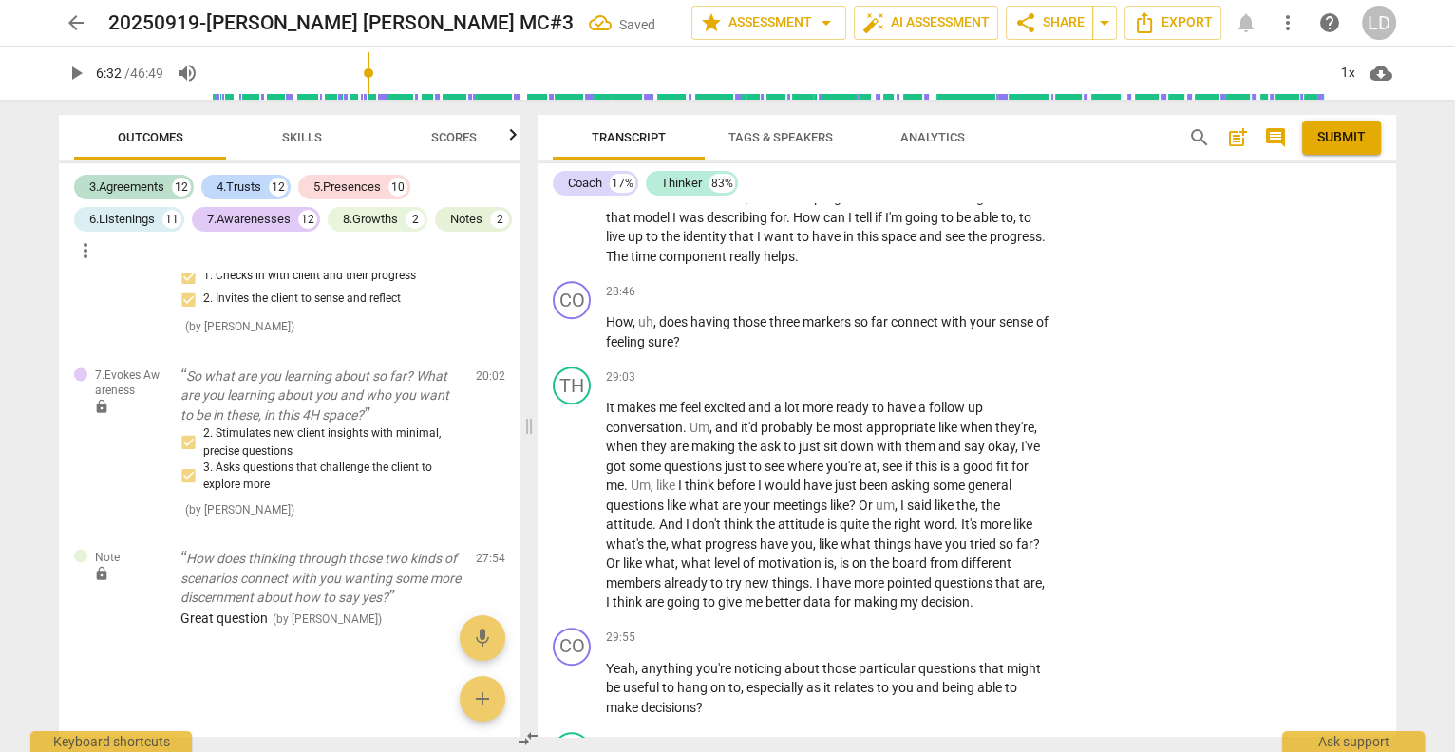
type input "1328"
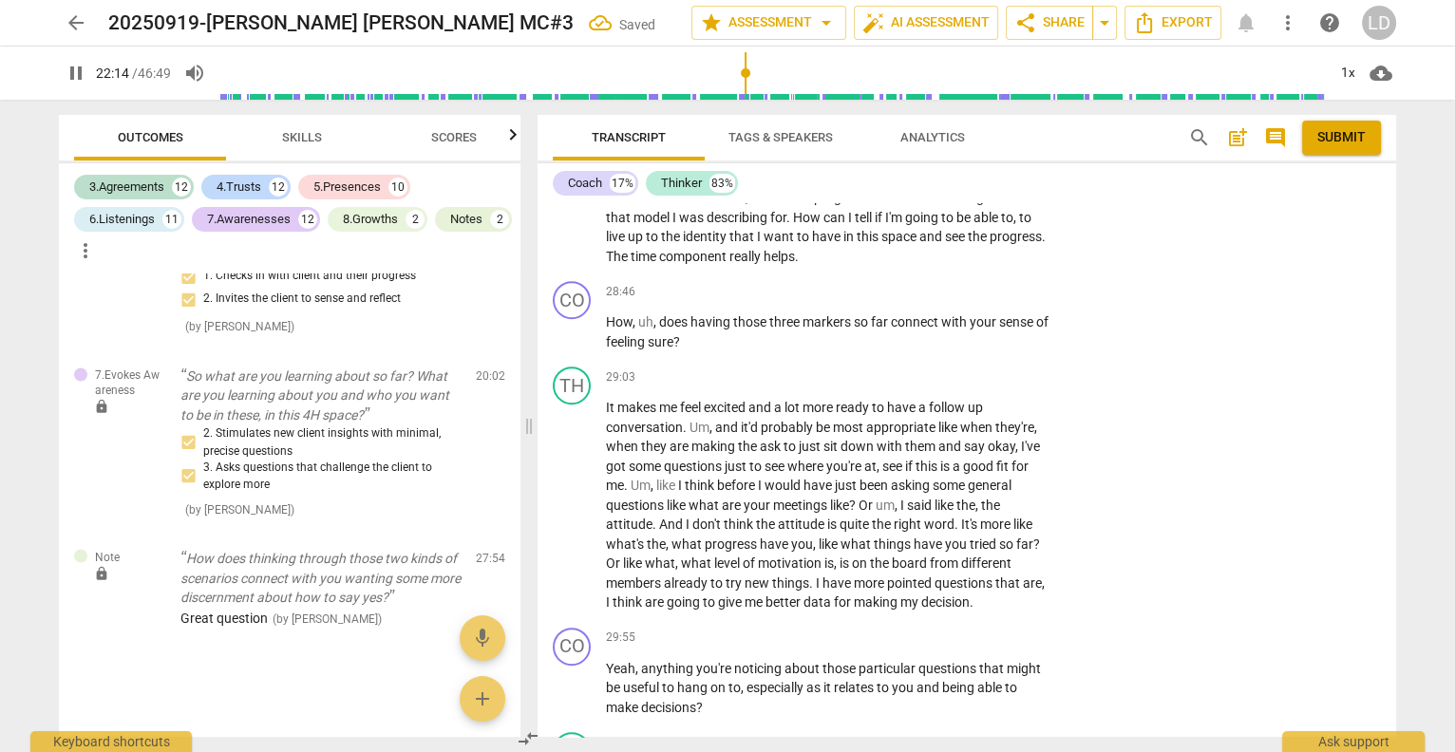
type input "1335"
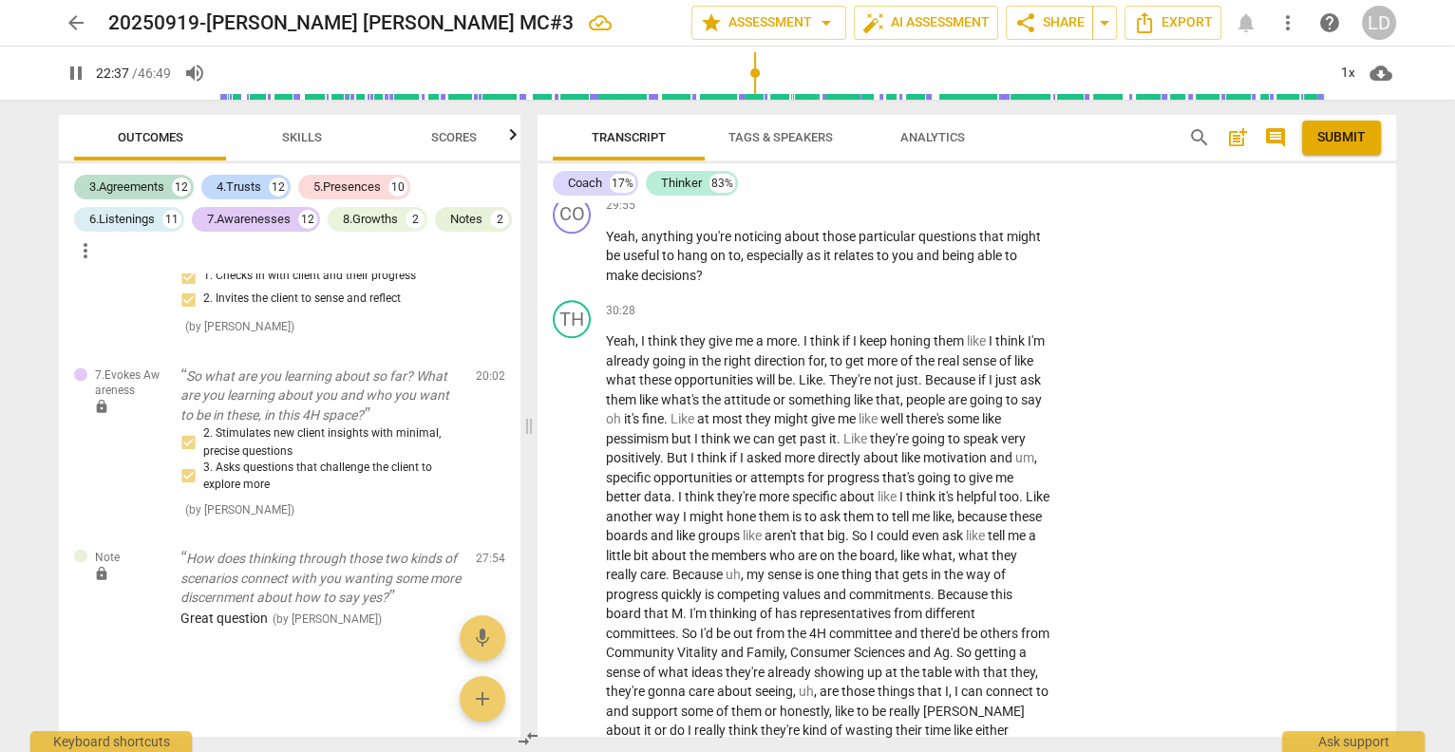
scroll to position [9553, 0]
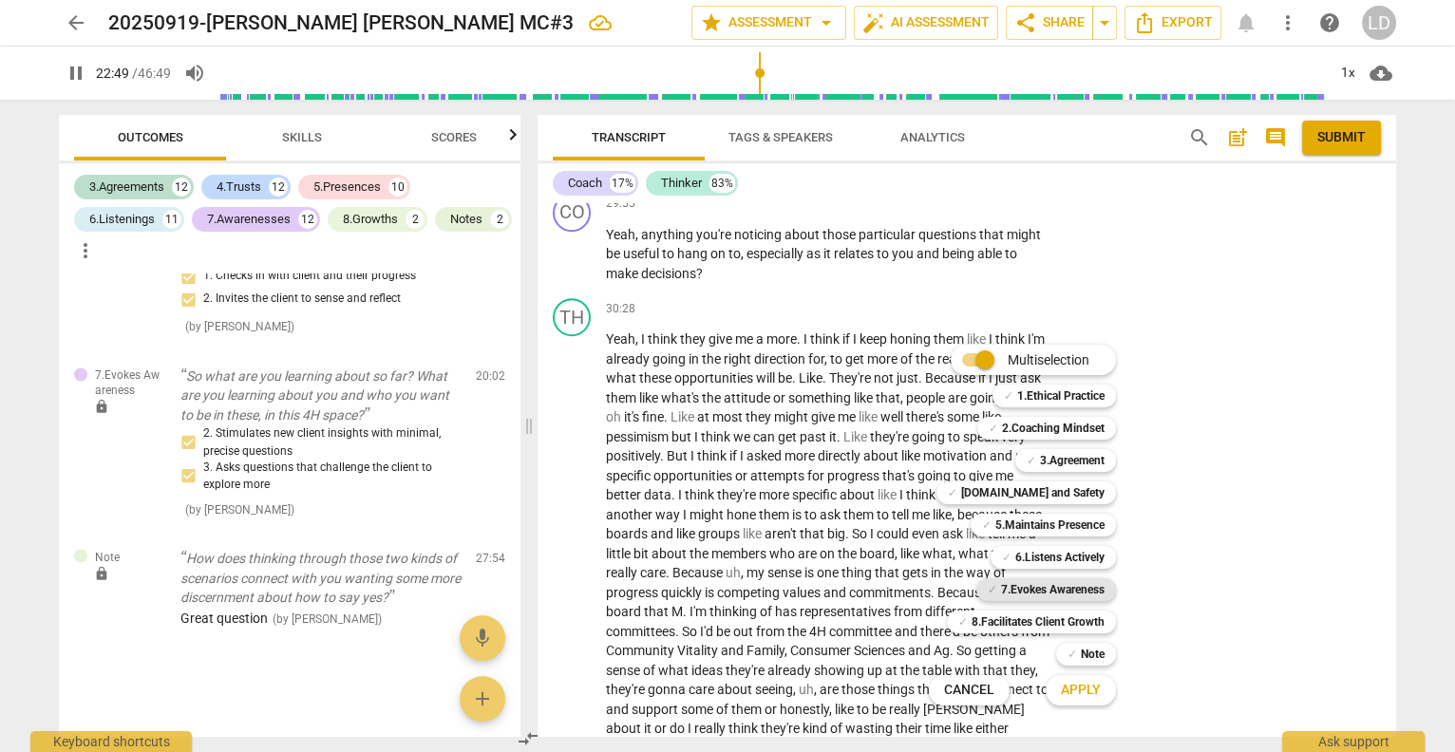
click at [1052, 592] on b "7.Evokes Awareness" at bounding box center [1053, 590] width 104 height 23
click at [1048, 617] on b "8.Facilitates Client Growth" at bounding box center [1038, 622] width 133 height 23
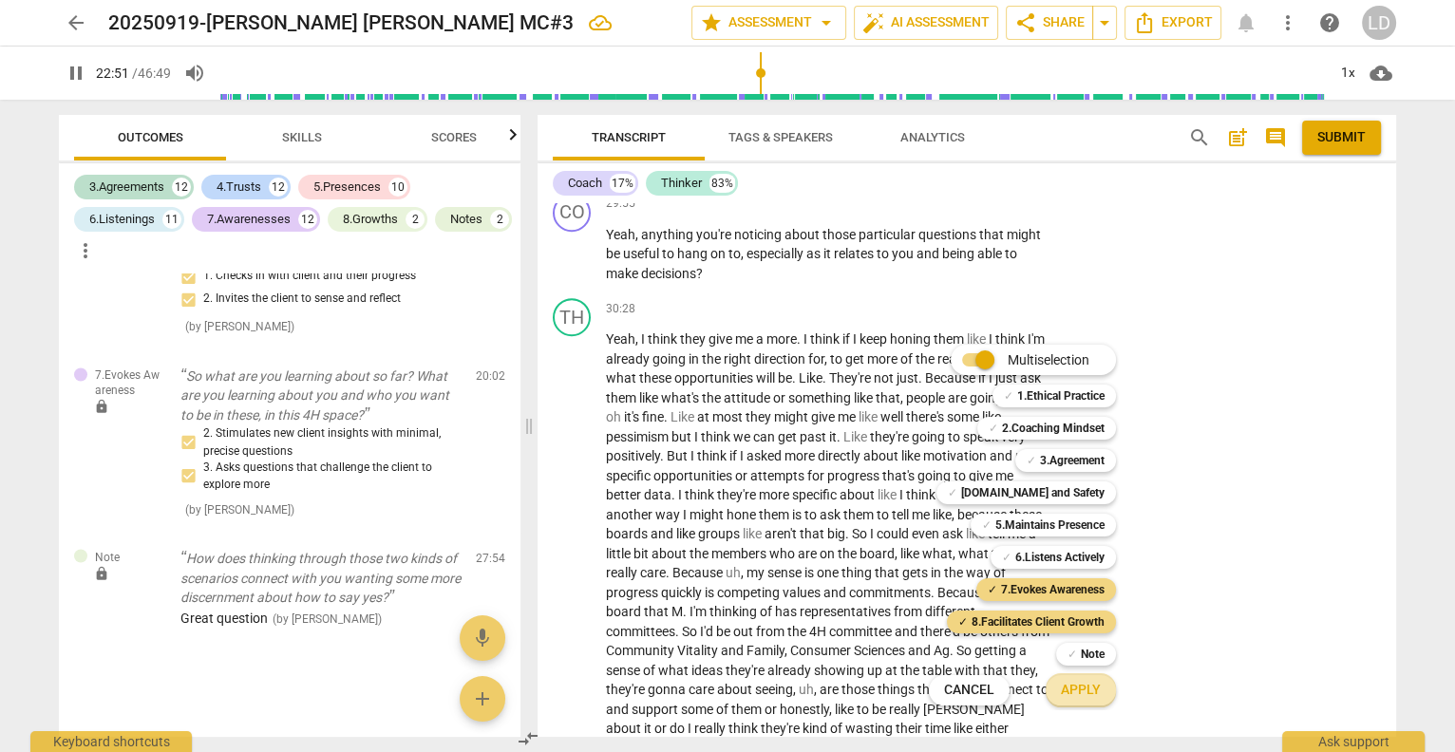
click at [1087, 687] on span "Apply" at bounding box center [1081, 690] width 40 height 19
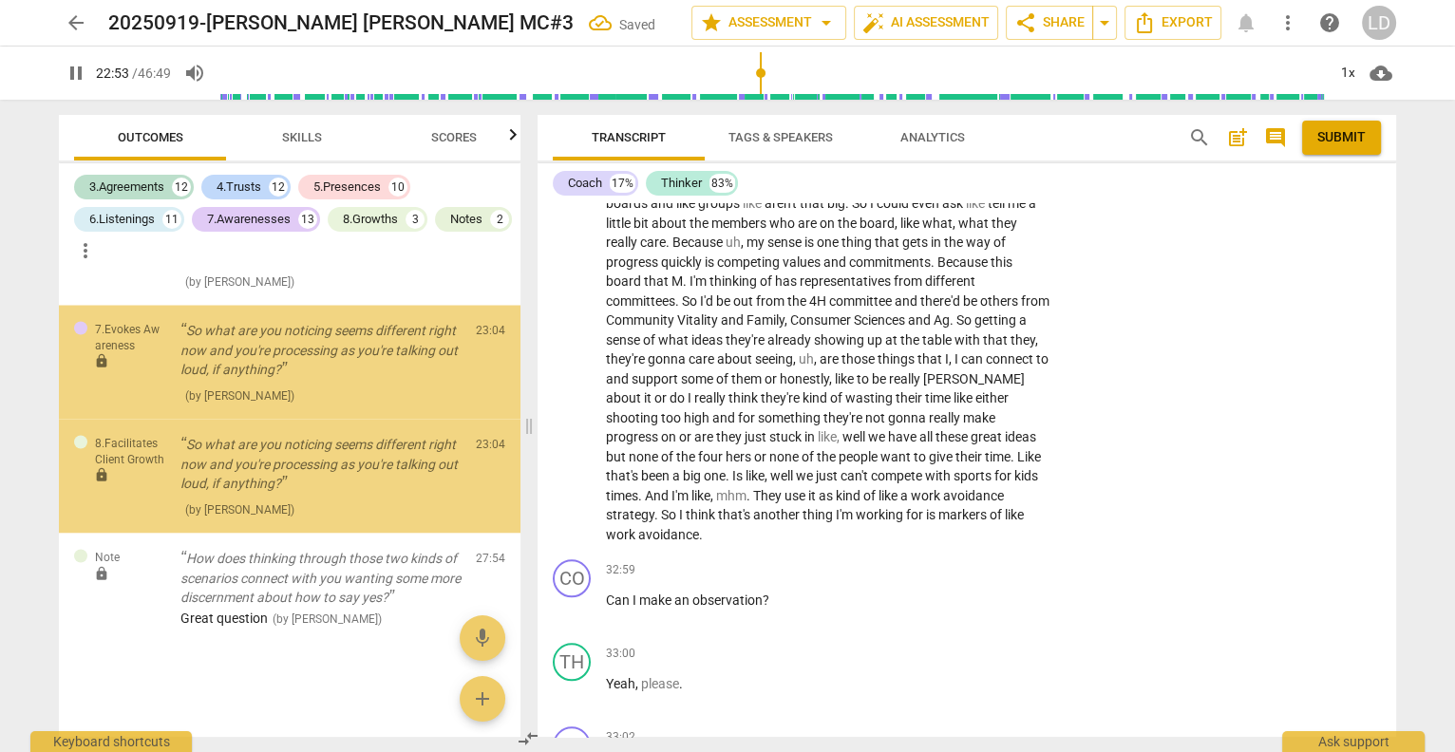
scroll to position [17213, 0]
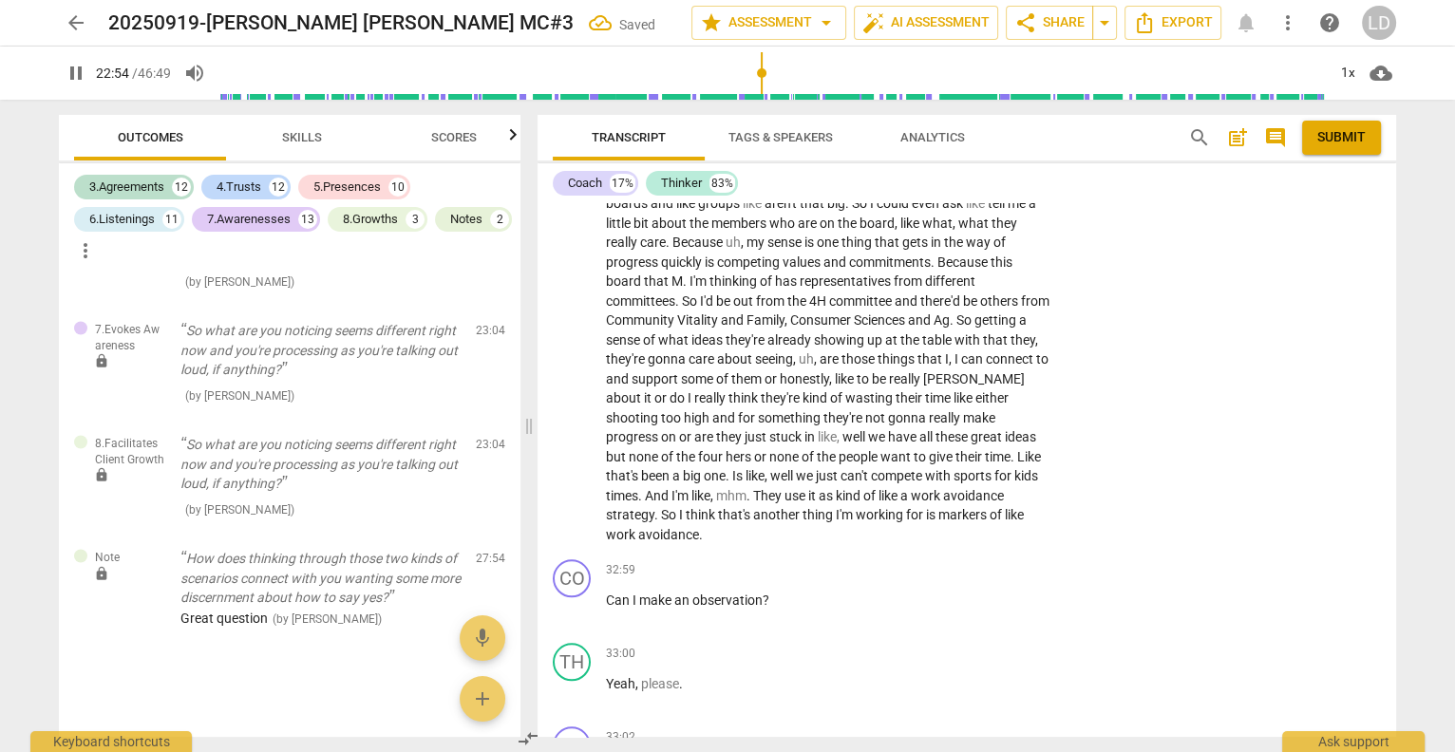
type input "1375"
checkbox input "true"
type input "1377"
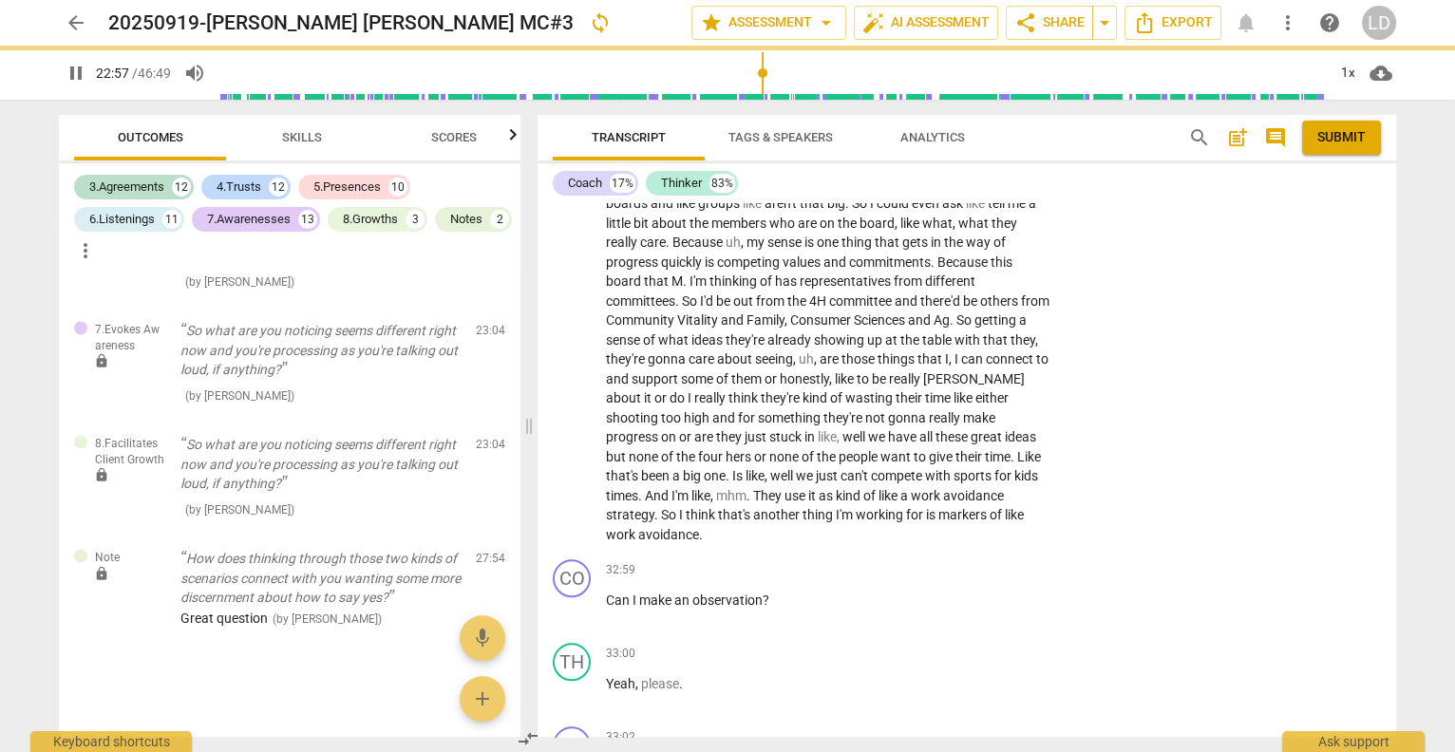
checkbox input "true"
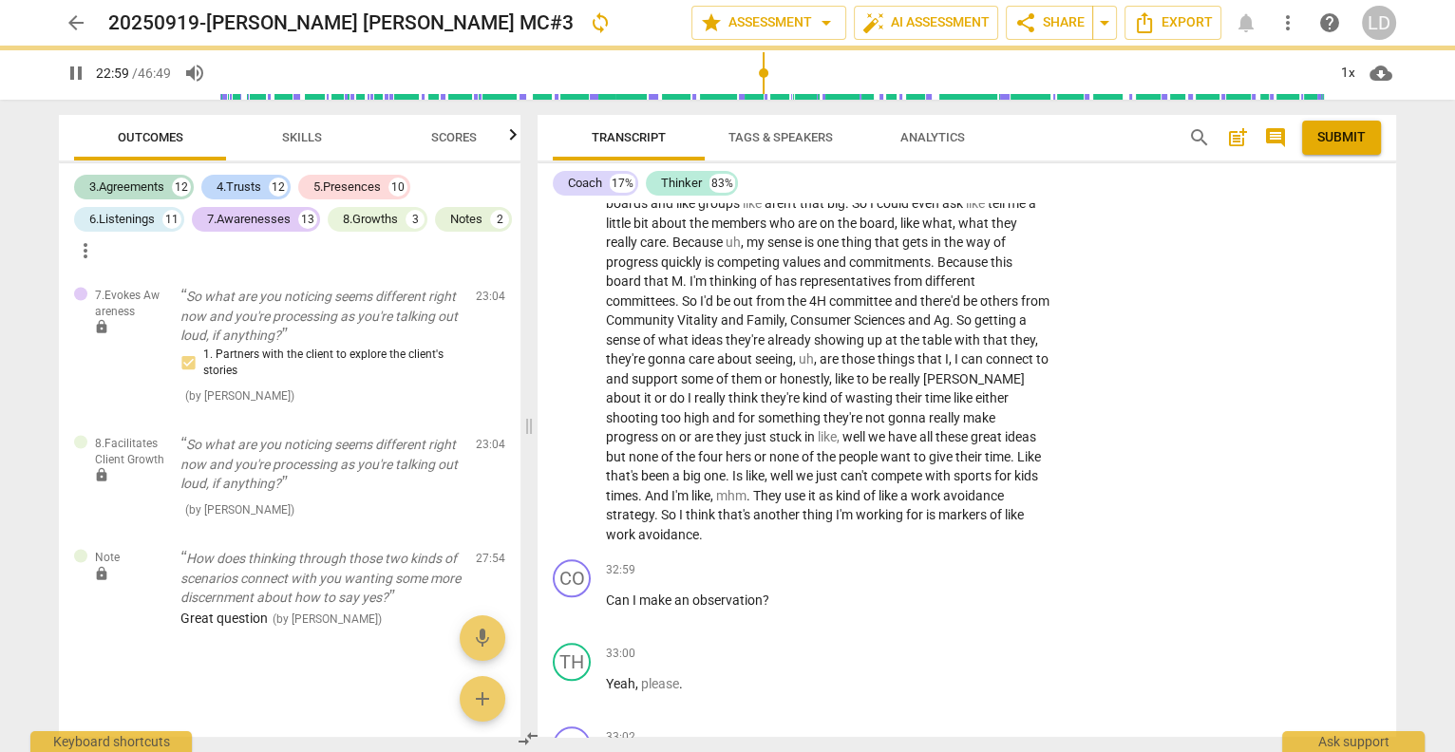
type input "1380"
checkbox input "true"
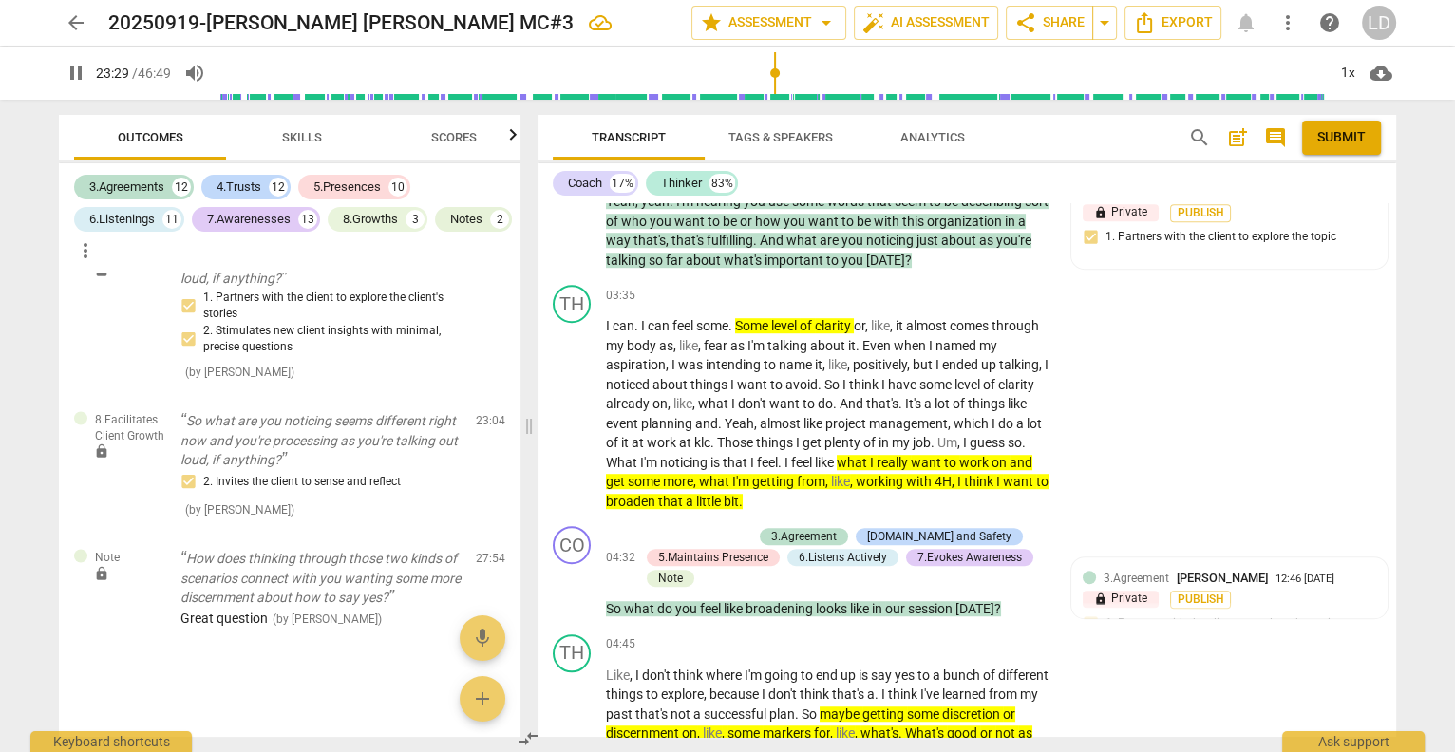
scroll to position [1413, 0]
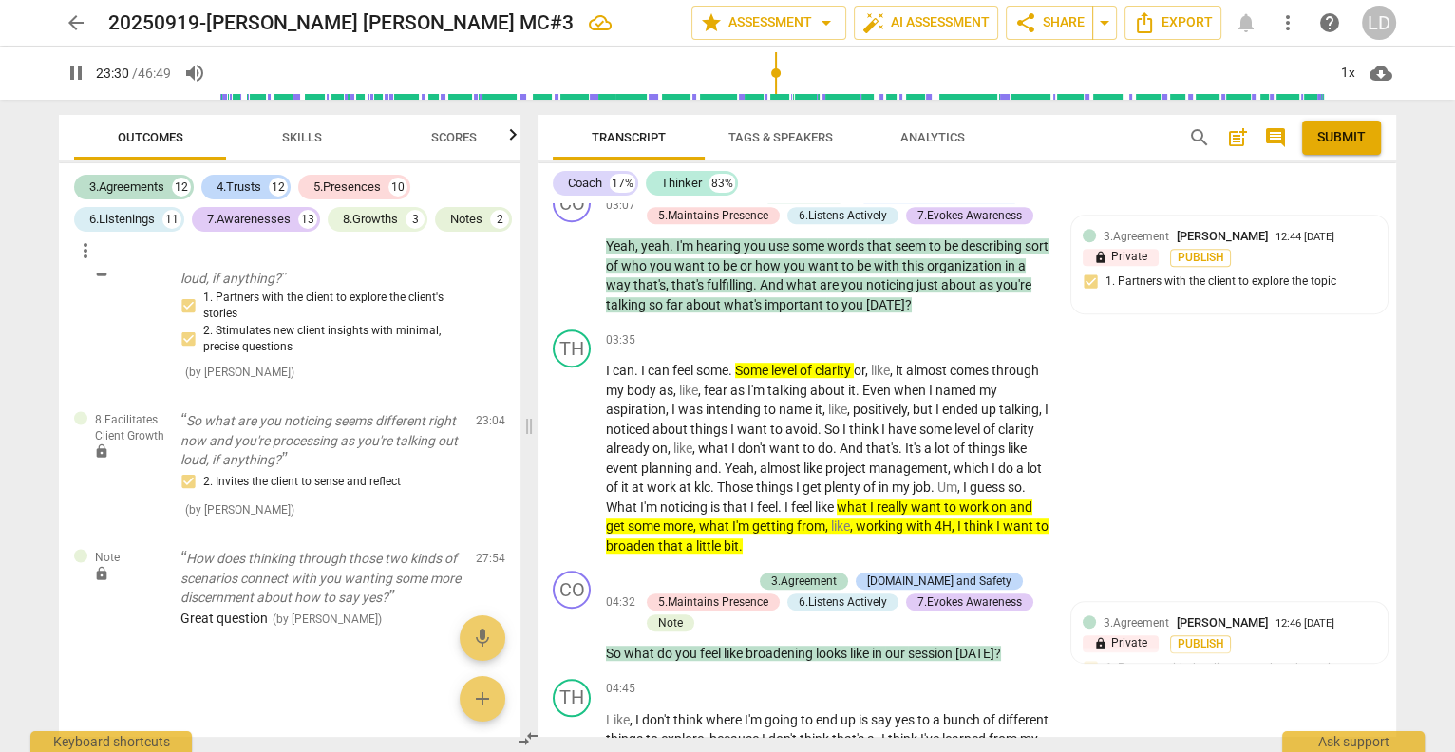
click at [445, 133] on span "Scores" at bounding box center [454, 137] width 46 height 14
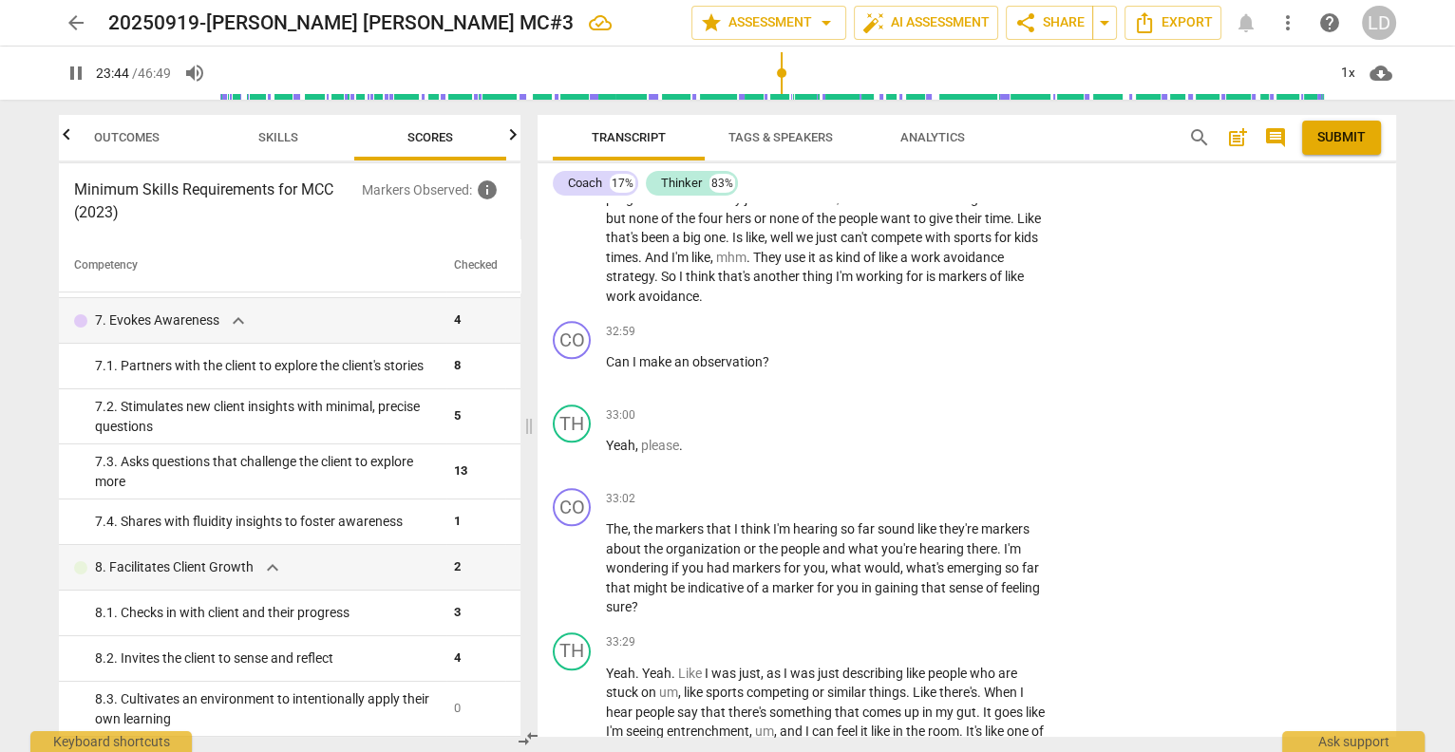
scroll to position [10144, 0]
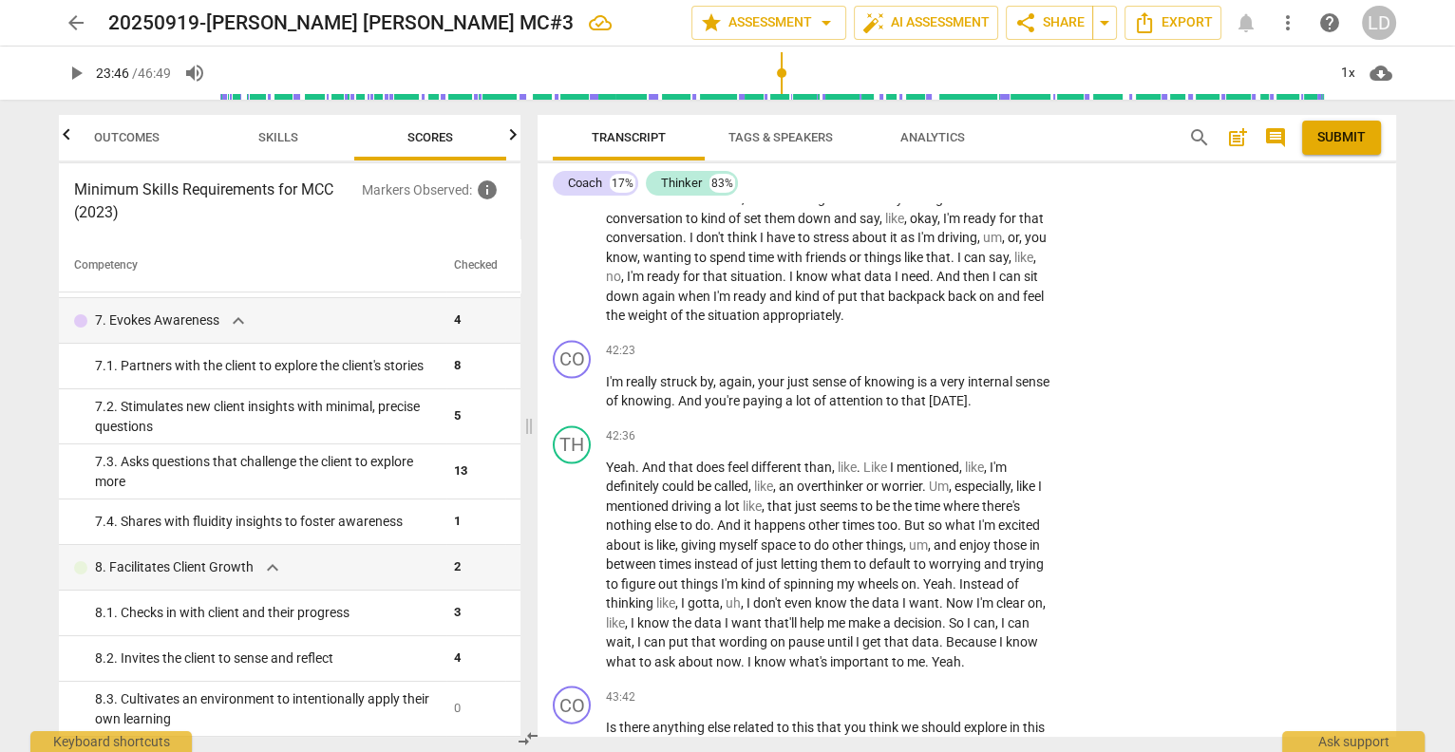
scroll to position [12498, 0]
click at [891, 18] on span "auto_fix_high AI Assessment" at bounding box center [926, 22] width 127 height 23
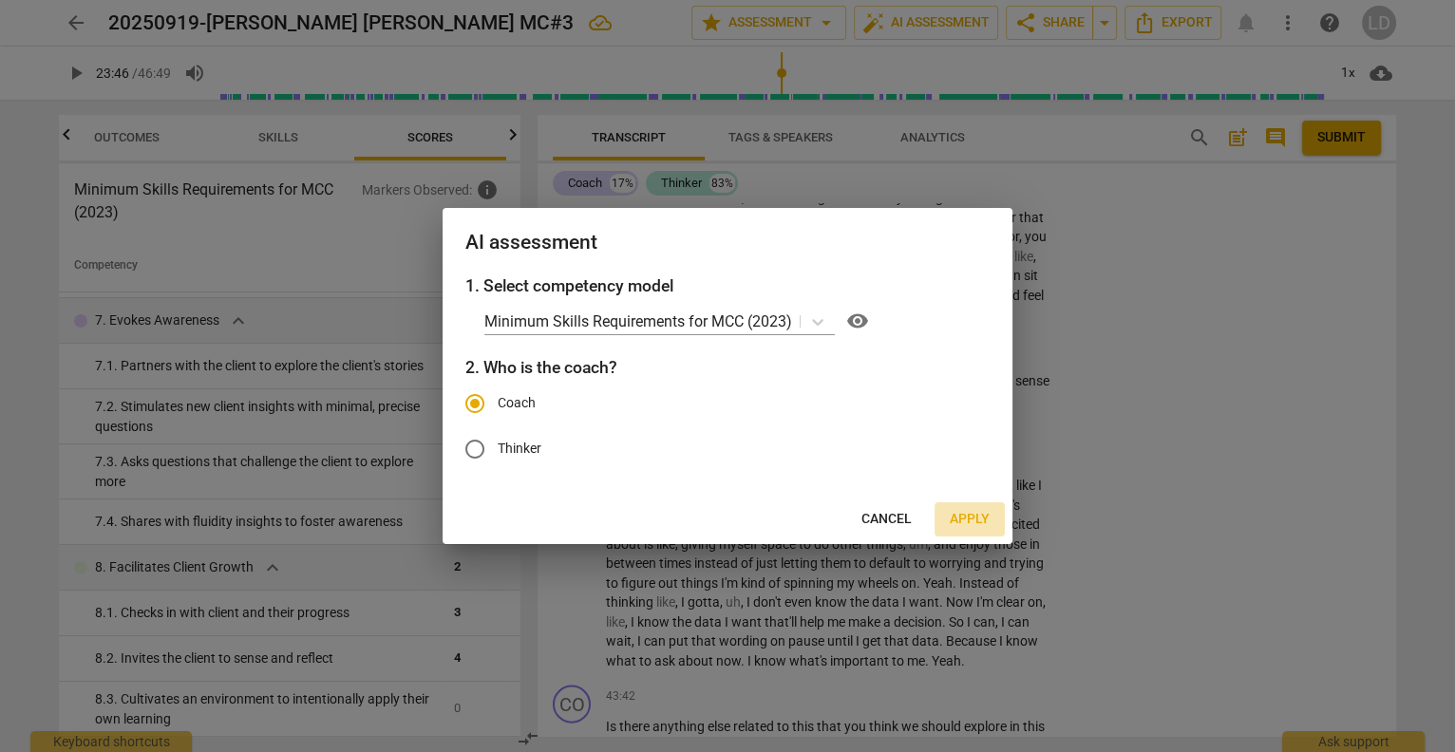
click at [960, 528] on span "Apply" at bounding box center [970, 519] width 40 height 19
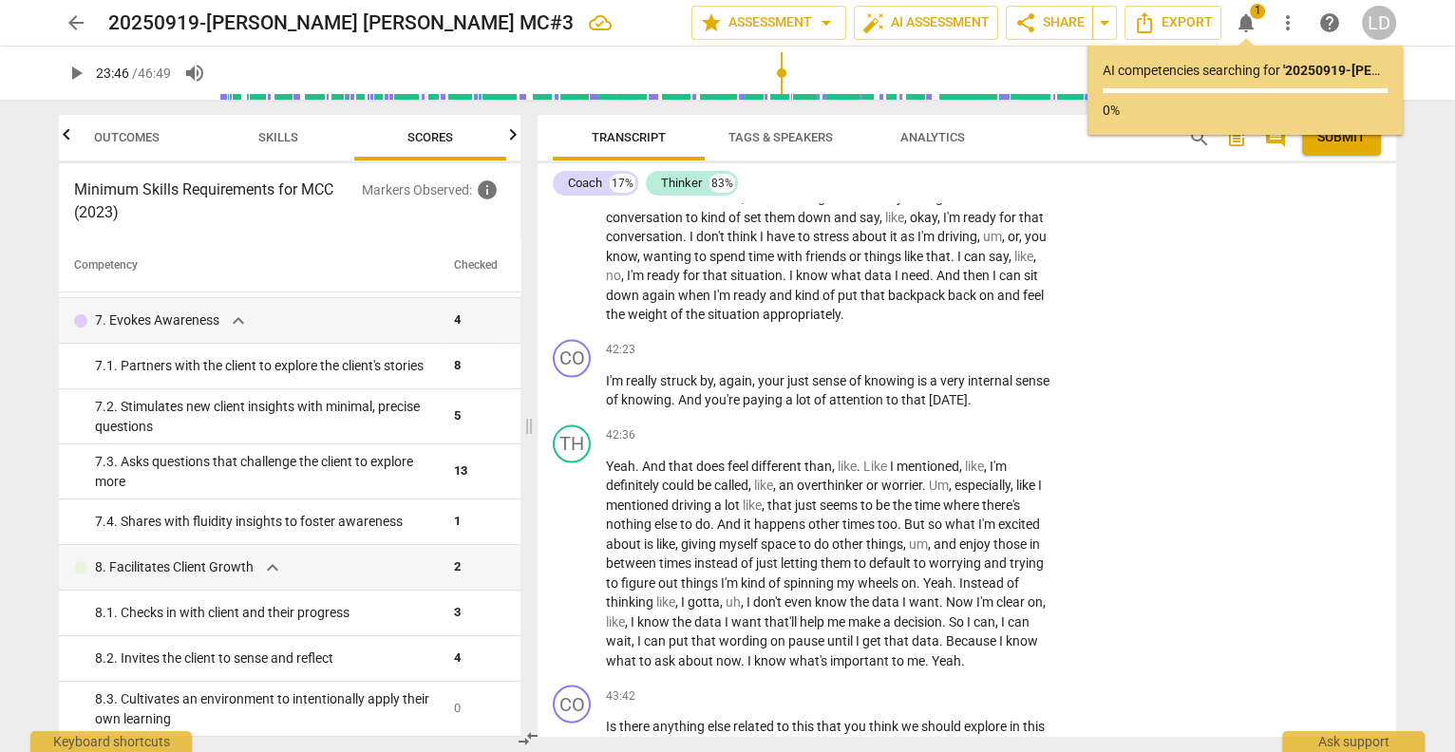
click at [1252, 23] on span "notifications" at bounding box center [1246, 22] width 23 height 23
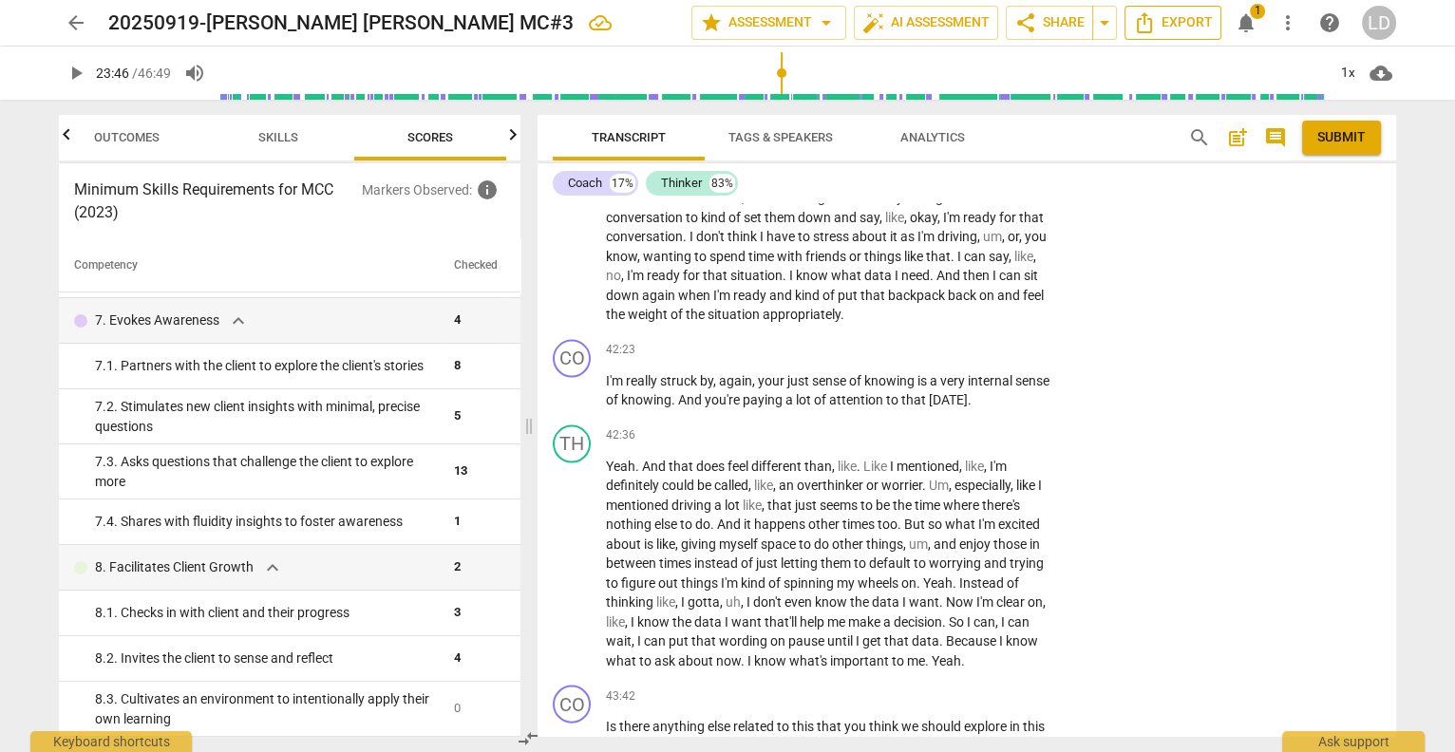
type input "1426"
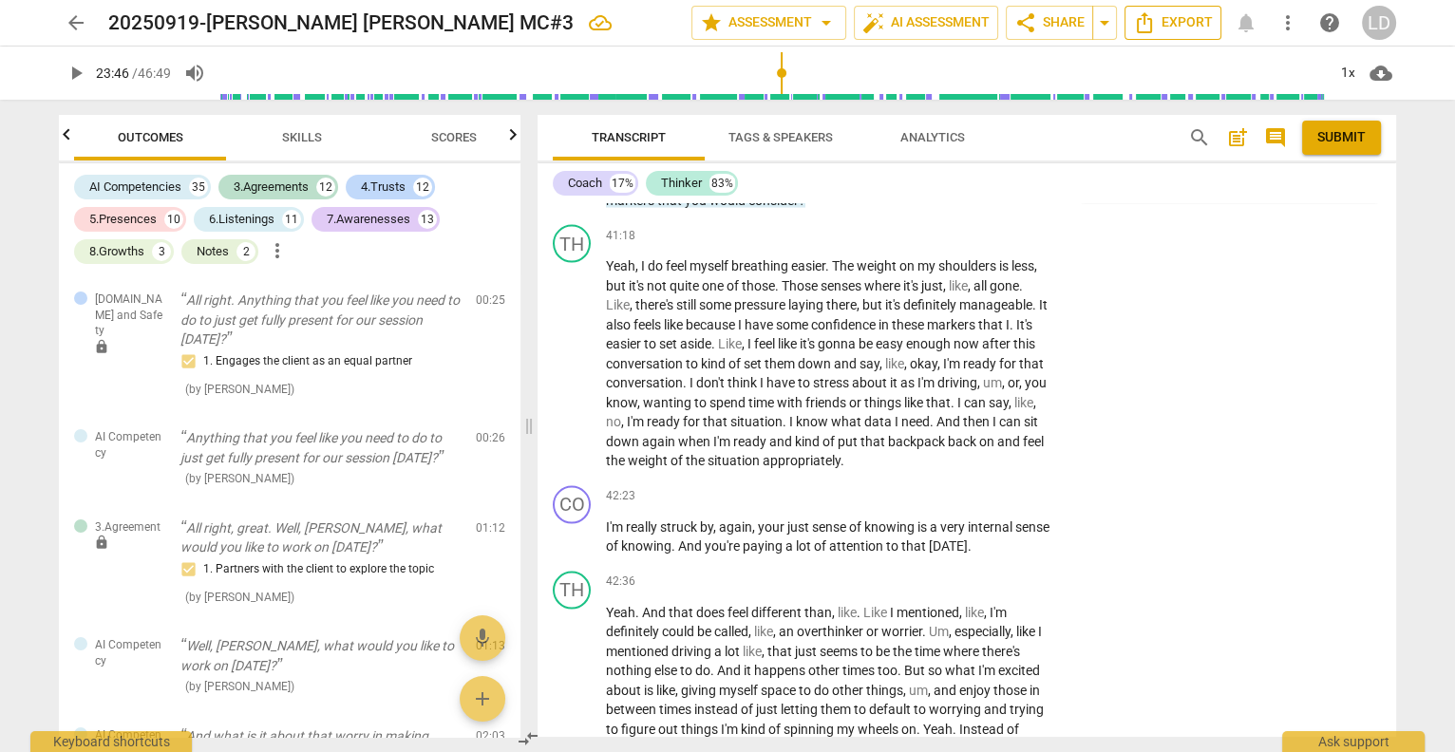
scroll to position [0, 0]
click at [86, 24] on span "arrow_back" at bounding box center [76, 22] width 23 height 23
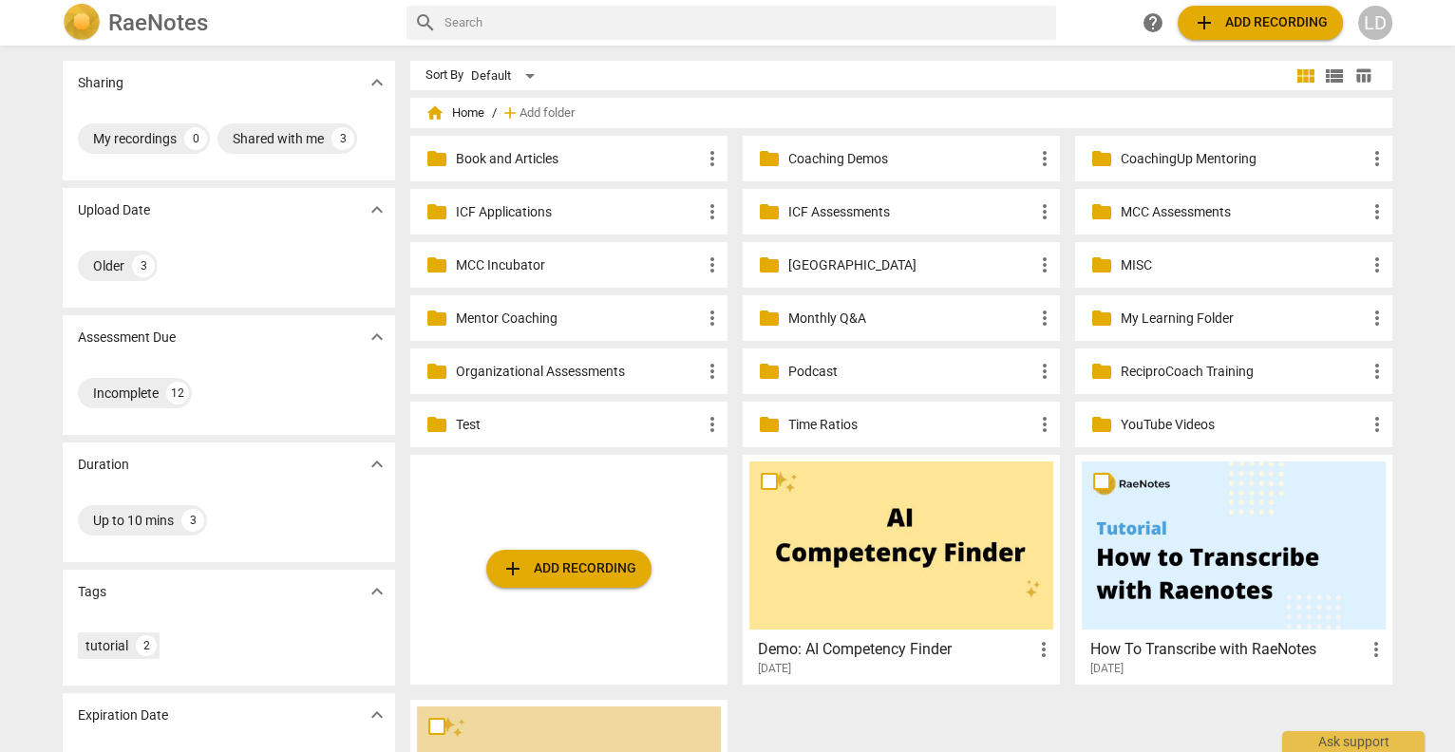
click at [545, 322] on p "Mentor Coaching" at bounding box center [578, 319] width 245 height 20
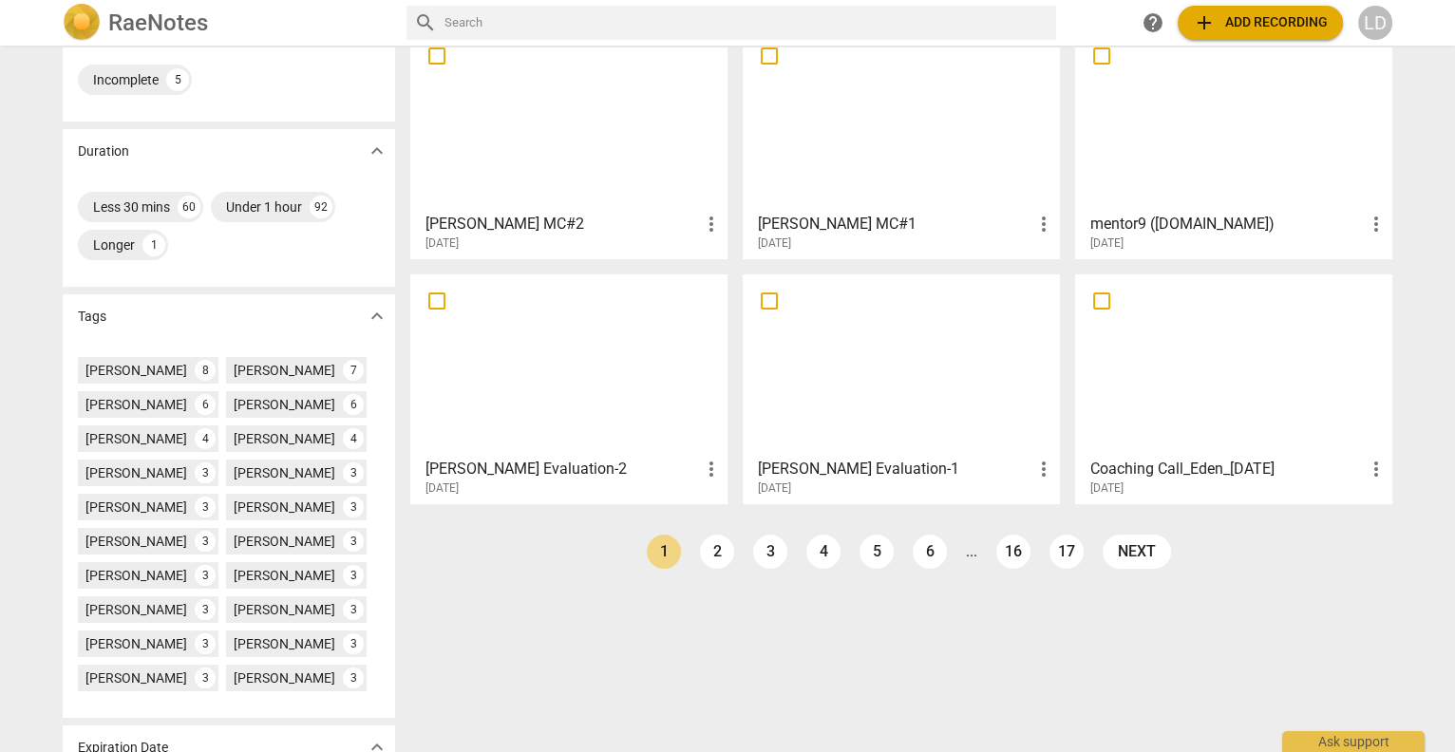
scroll to position [352, 0]
click at [659, 369] on div at bounding box center [569, 364] width 304 height 168
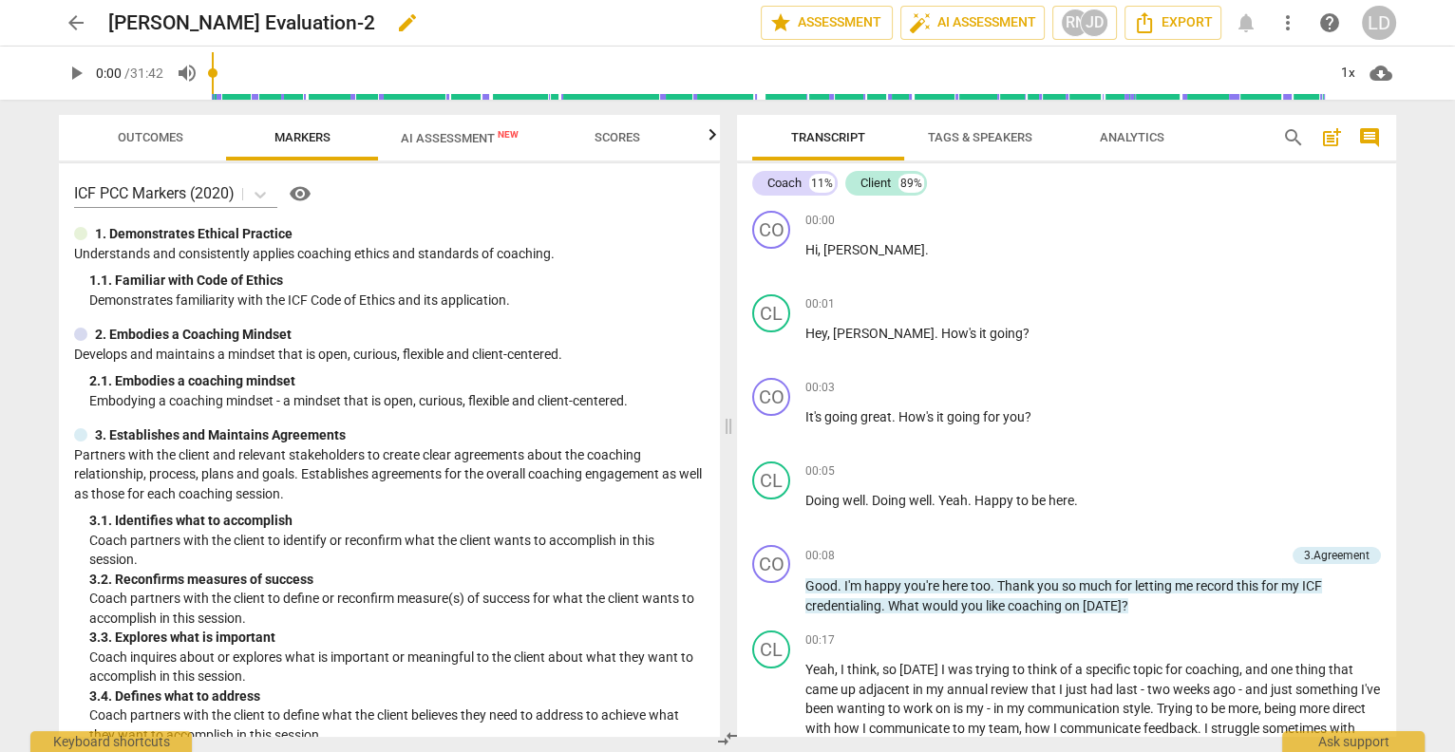
click at [375, 27] on h2 "[PERSON_NAME] Evaluation-2" at bounding box center [241, 23] width 267 height 24
copy div "[PERSON_NAME] Evaluation-2 edit star Assessment auto_fix_high AI Assessment RN …"
click at [480, 135] on span "AI Assessment New" at bounding box center [460, 138] width 118 height 14
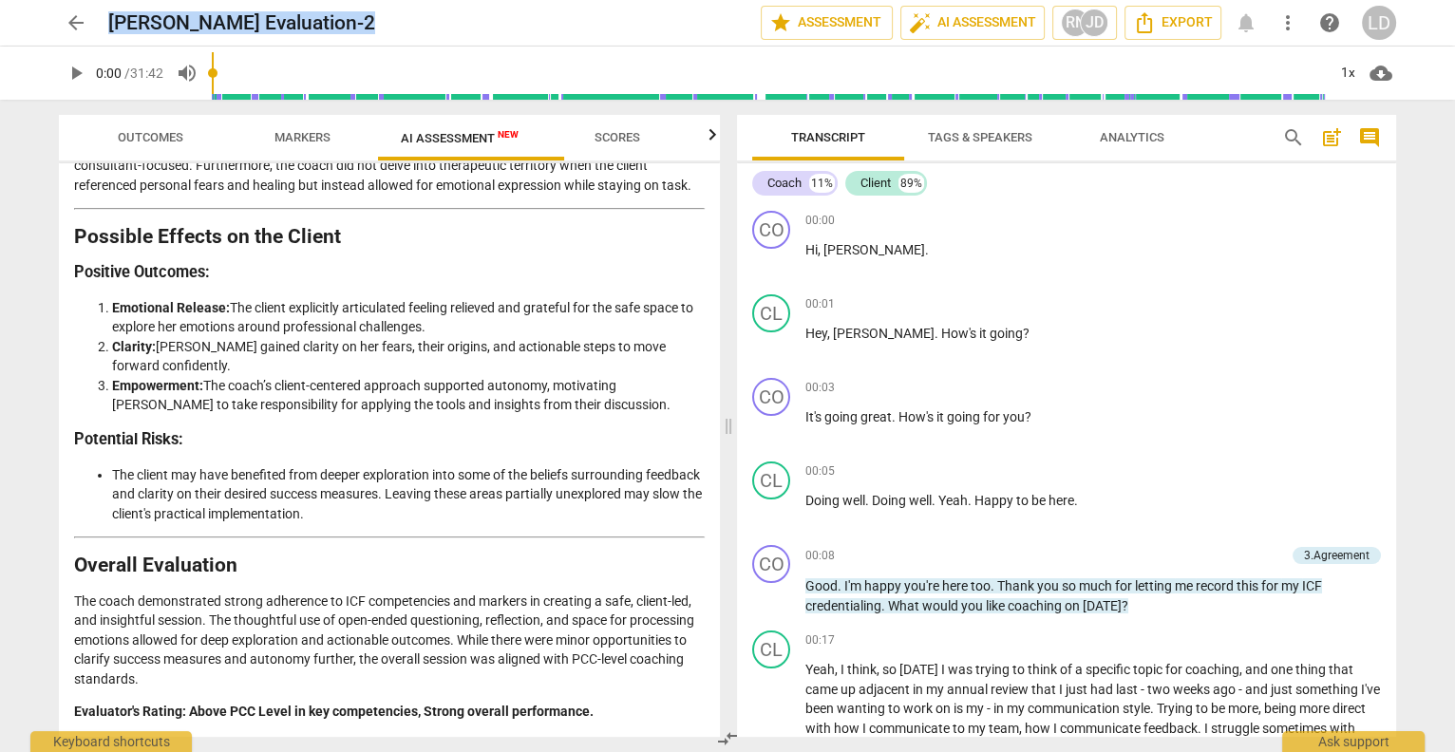
scroll to position [4073, 0]
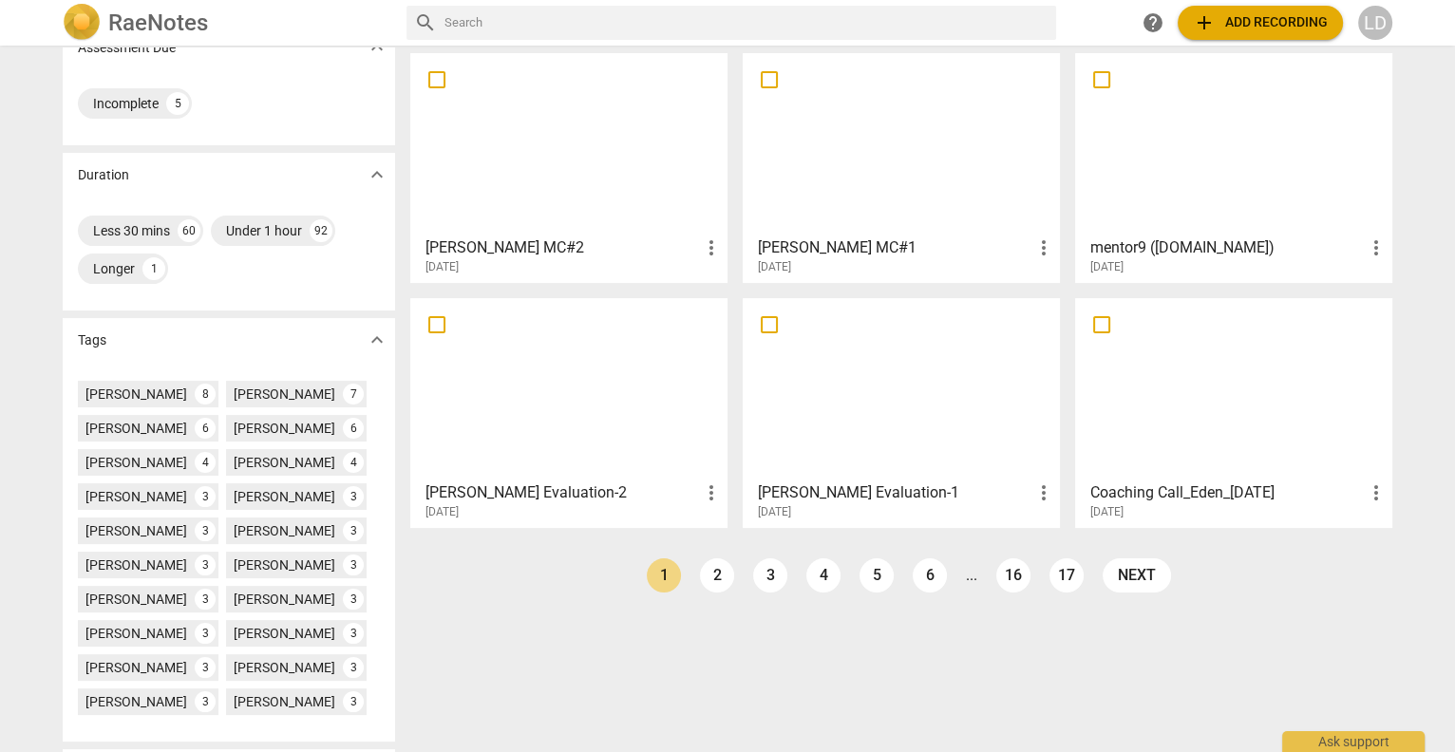
scroll to position [331, 0]
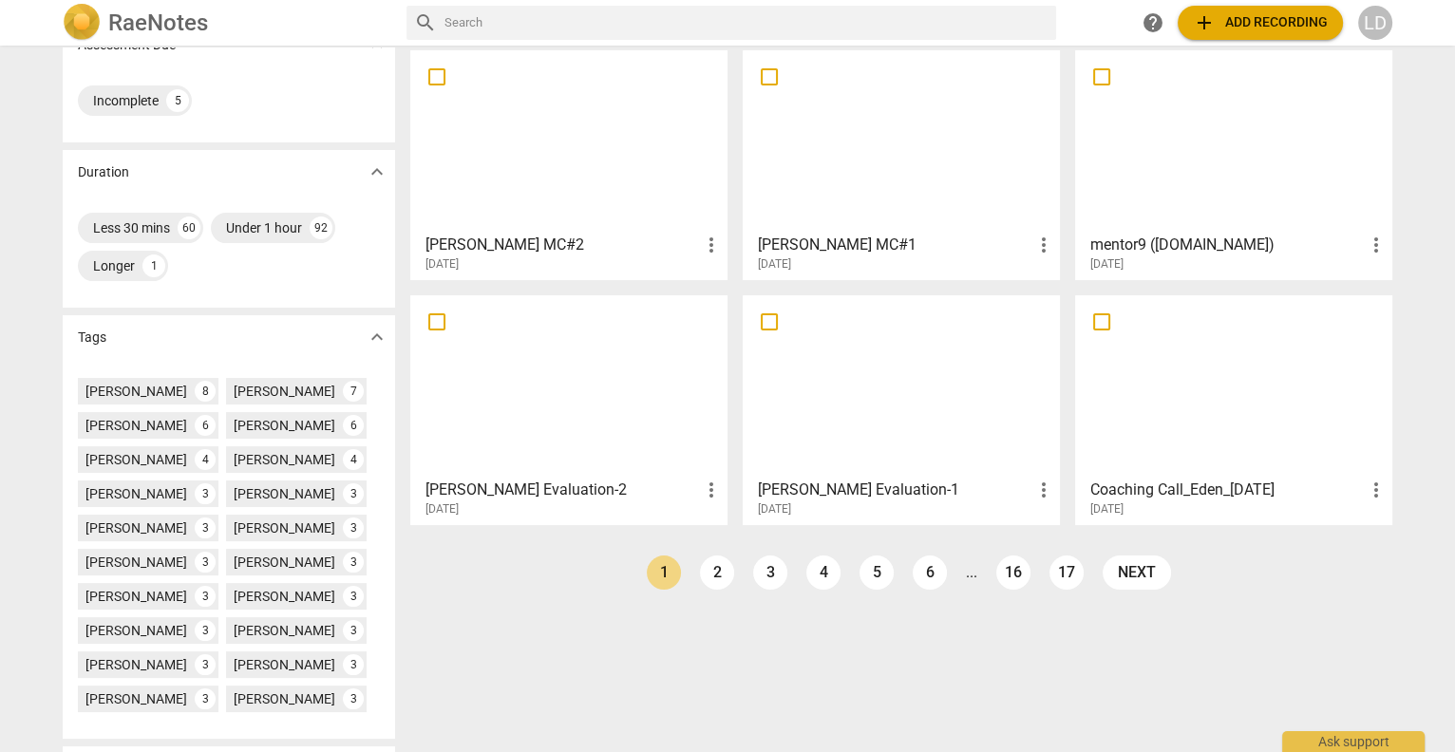
click at [829, 410] on div at bounding box center [902, 386] width 304 height 168
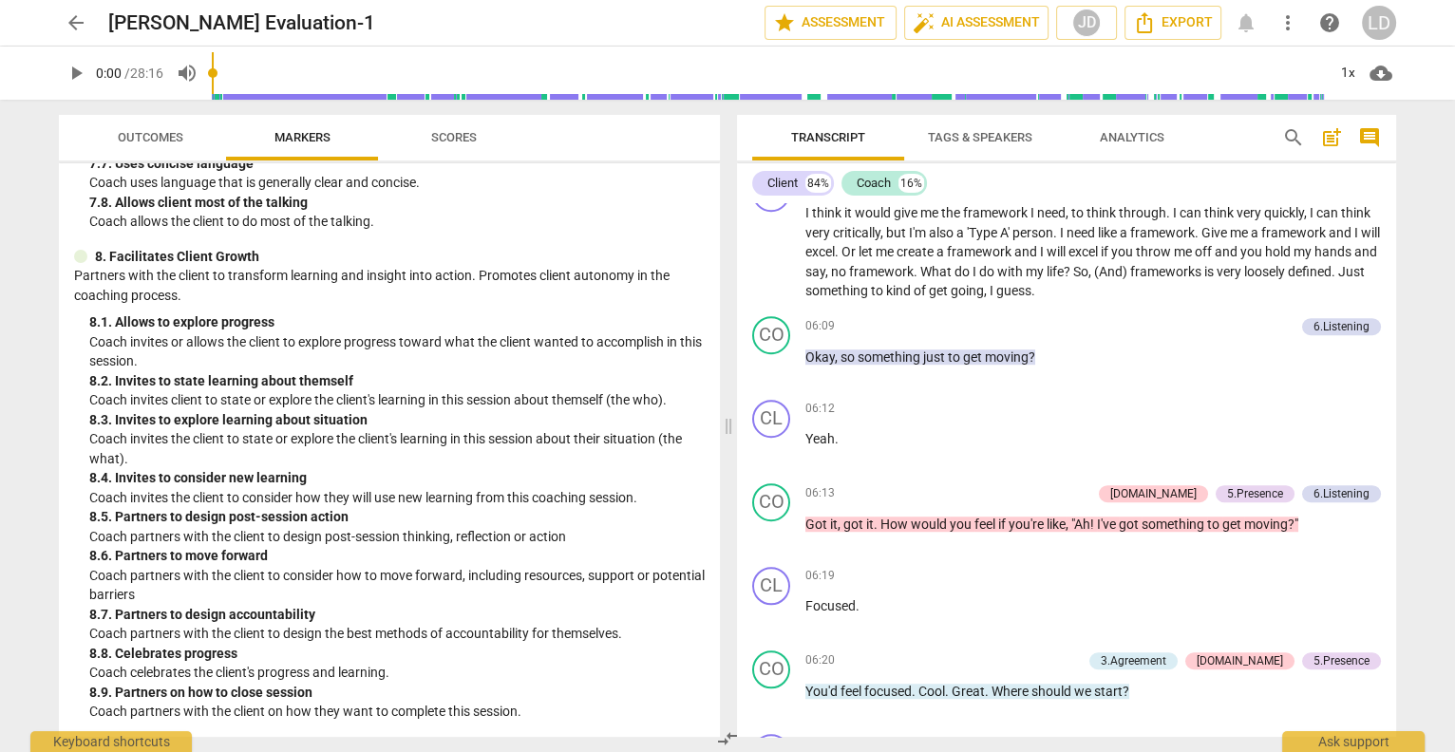
scroll to position [1540, 0]
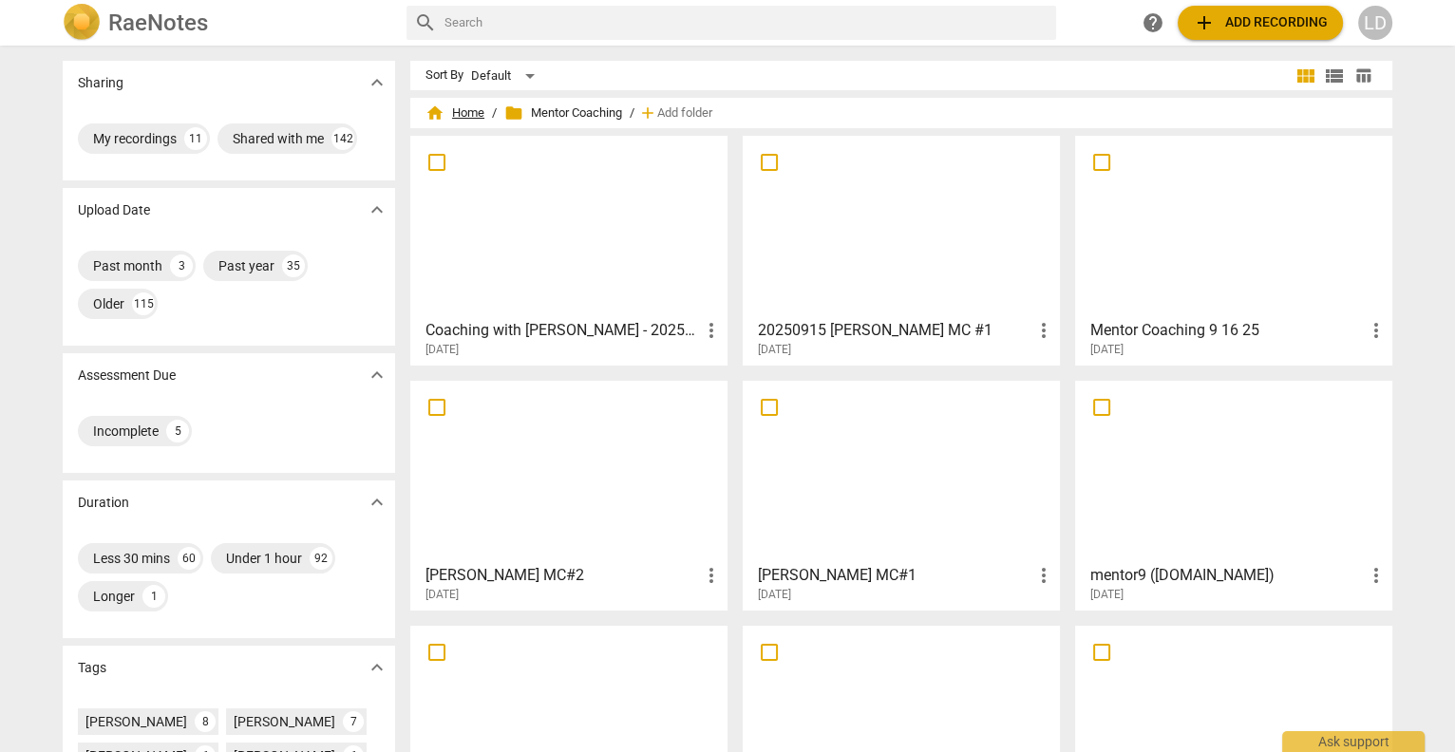
click at [473, 108] on span "home Home" at bounding box center [455, 113] width 59 height 19
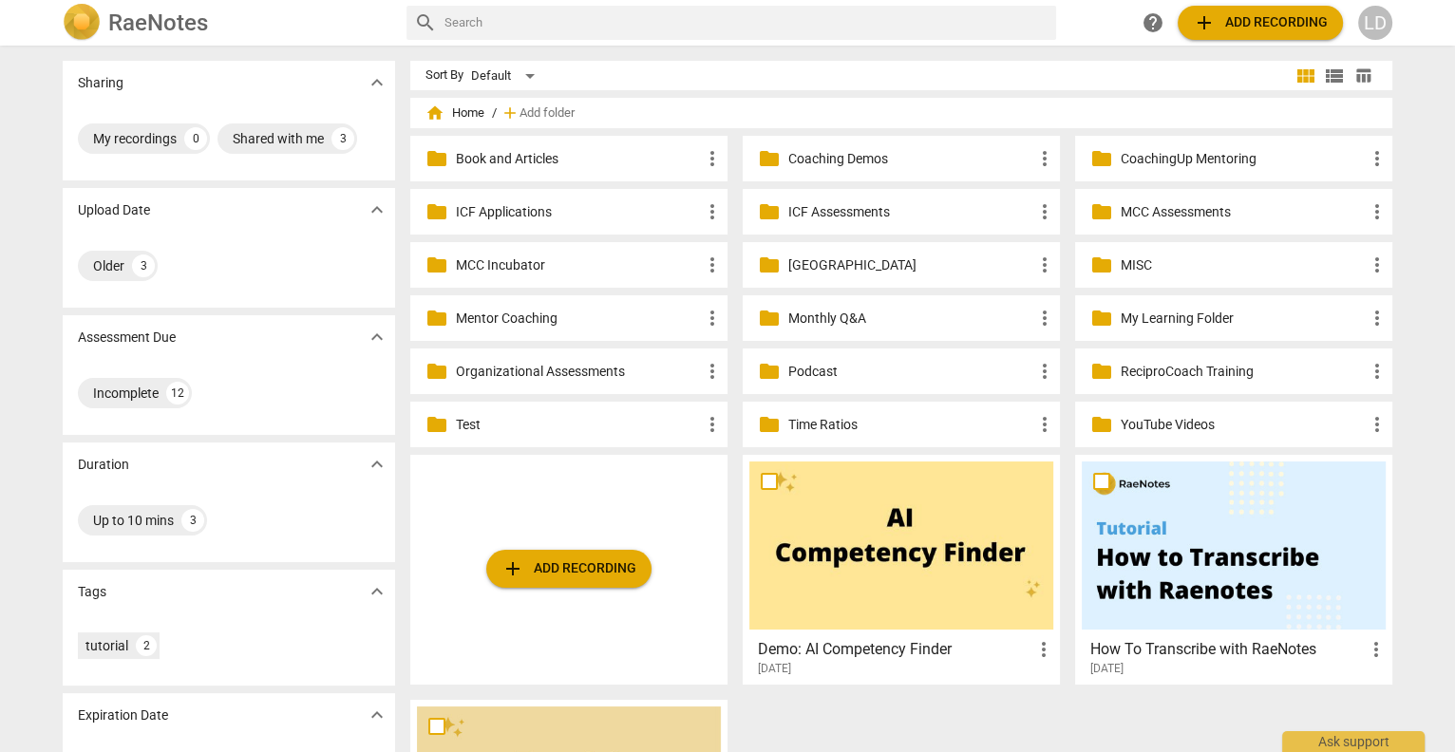
click at [629, 262] on p "MCC Incubator" at bounding box center [578, 266] width 245 height 20
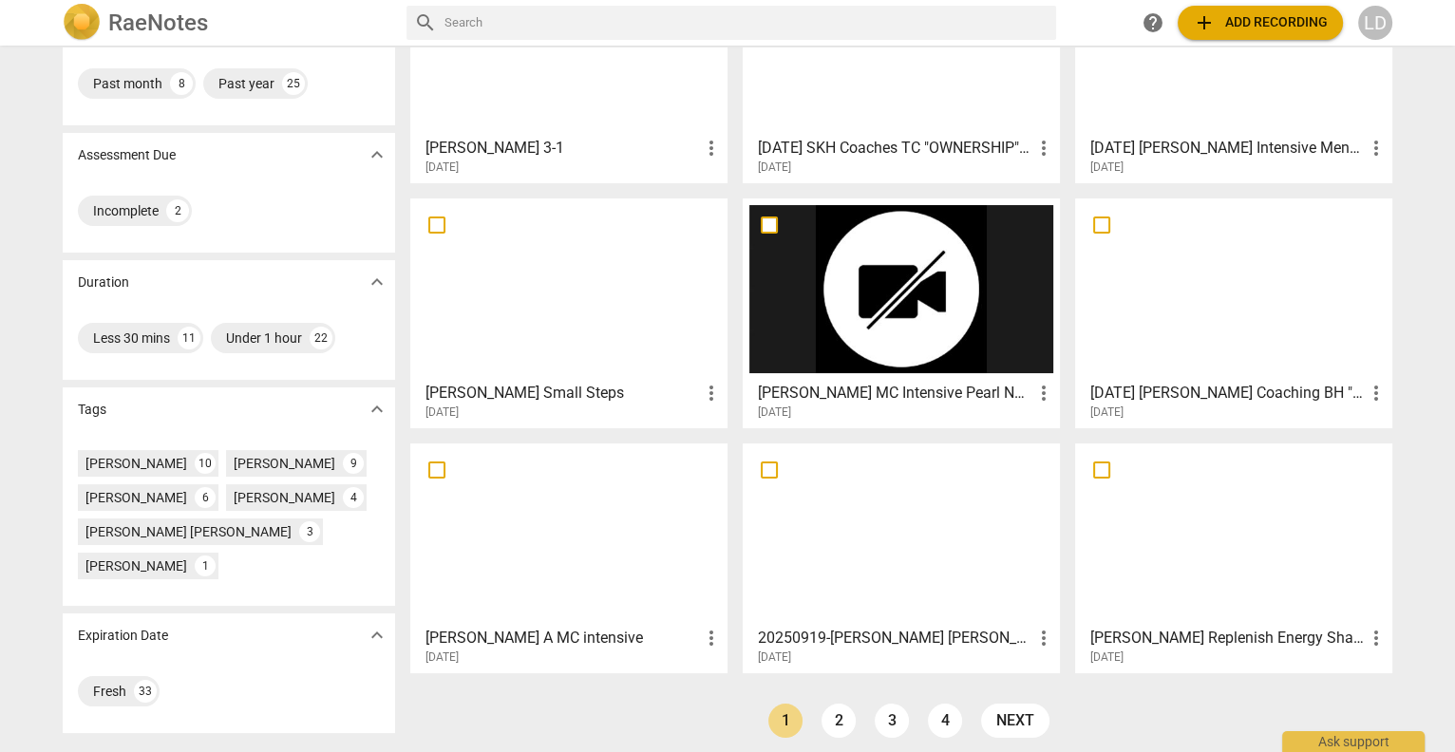
scroll to position [199, 0]
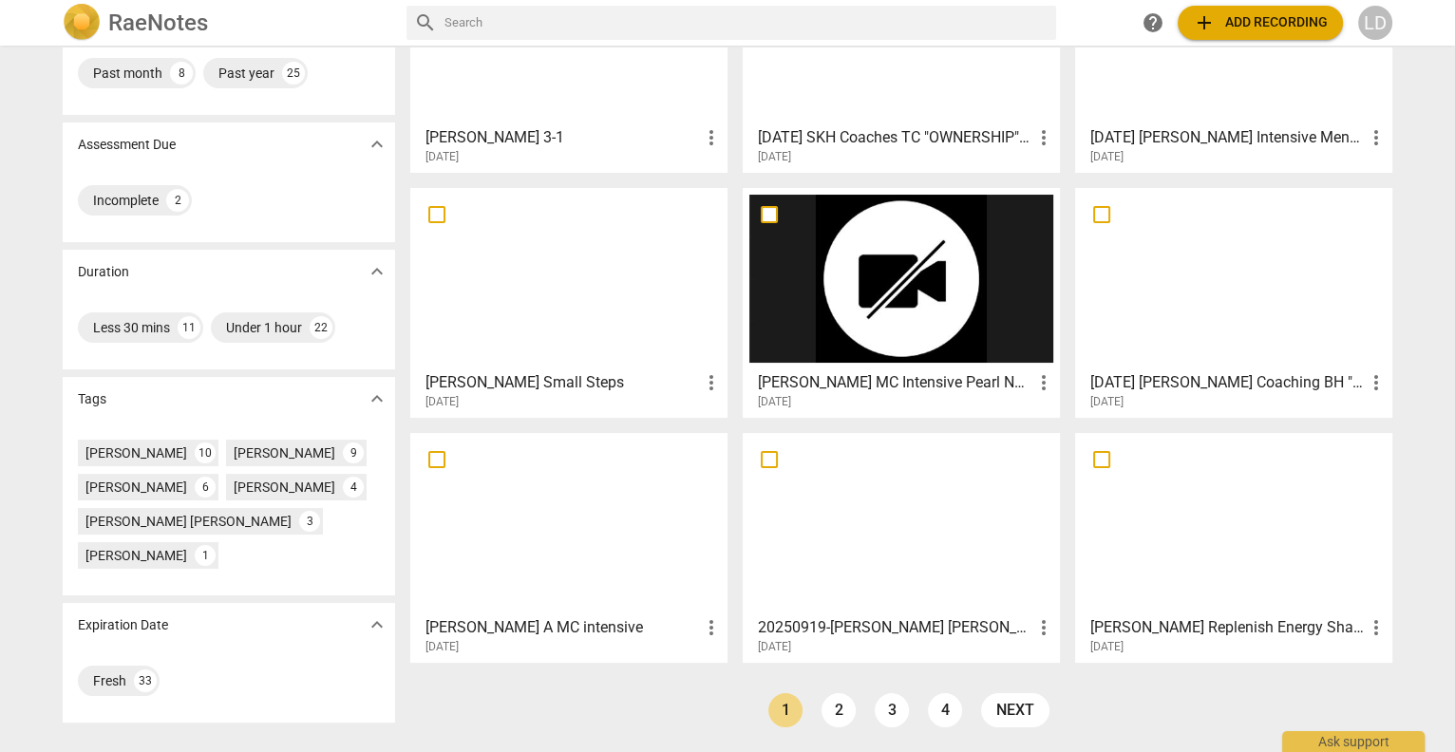
click at [784, 474] on div at bounding box center [902, 524] width 304 height 168
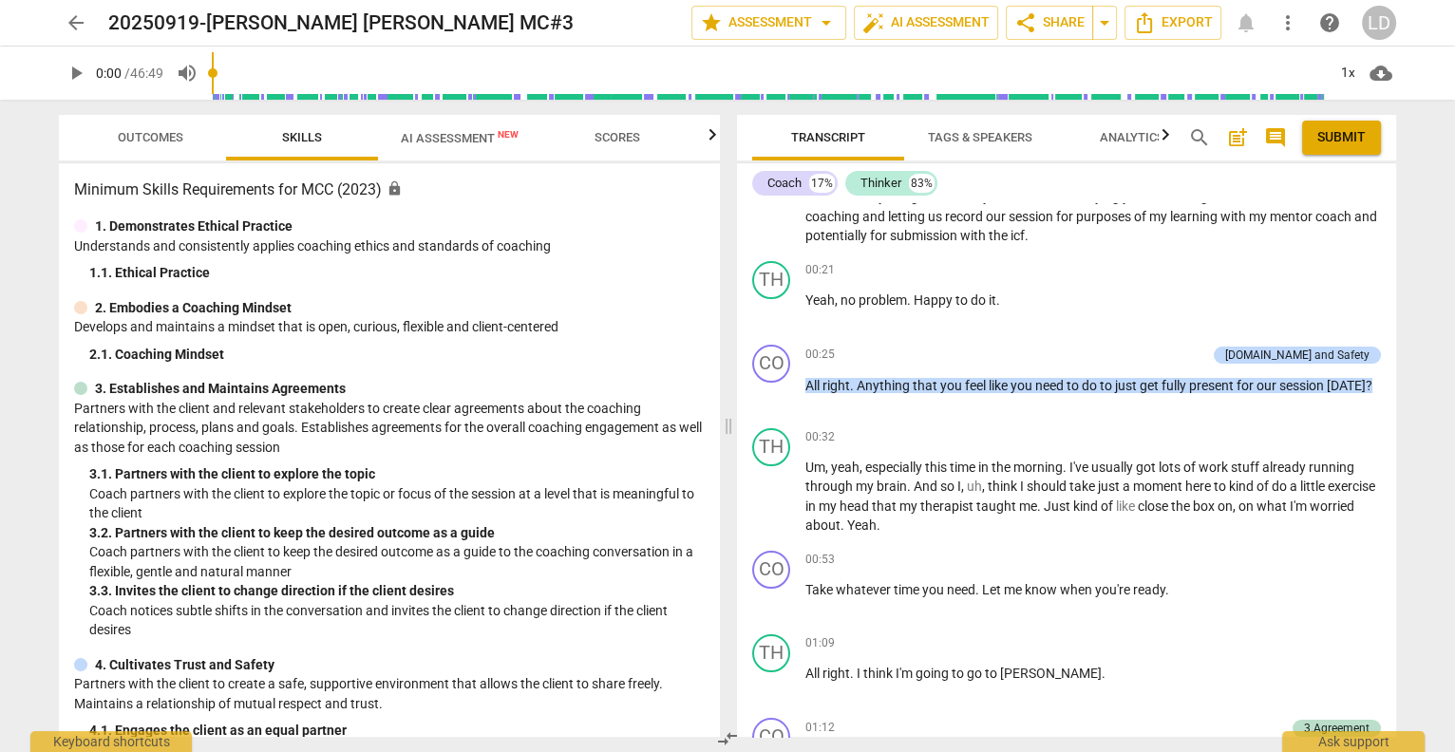
scroll to position [249, 0]
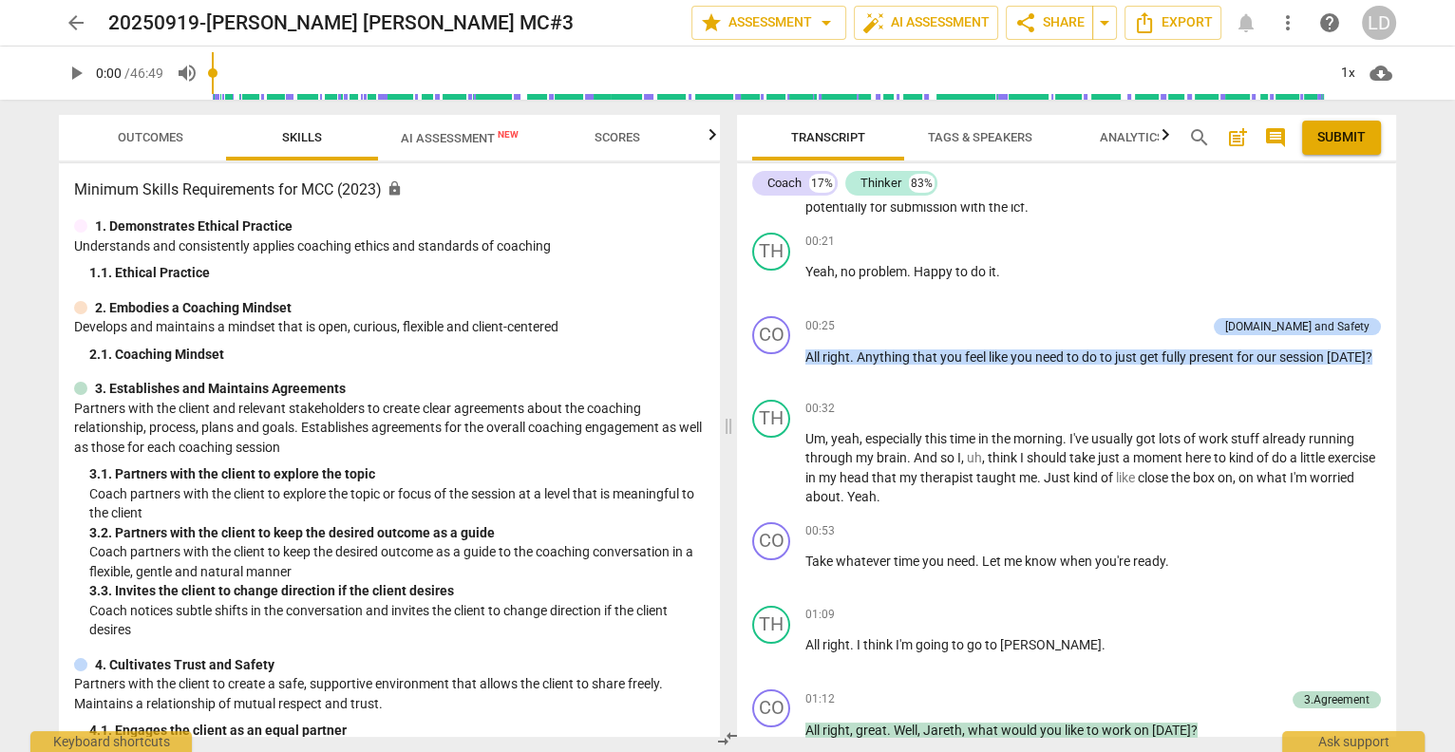
click at [466, 133] on span "AI Assessment New" at bounding box center [460, 138] width 118 height 14
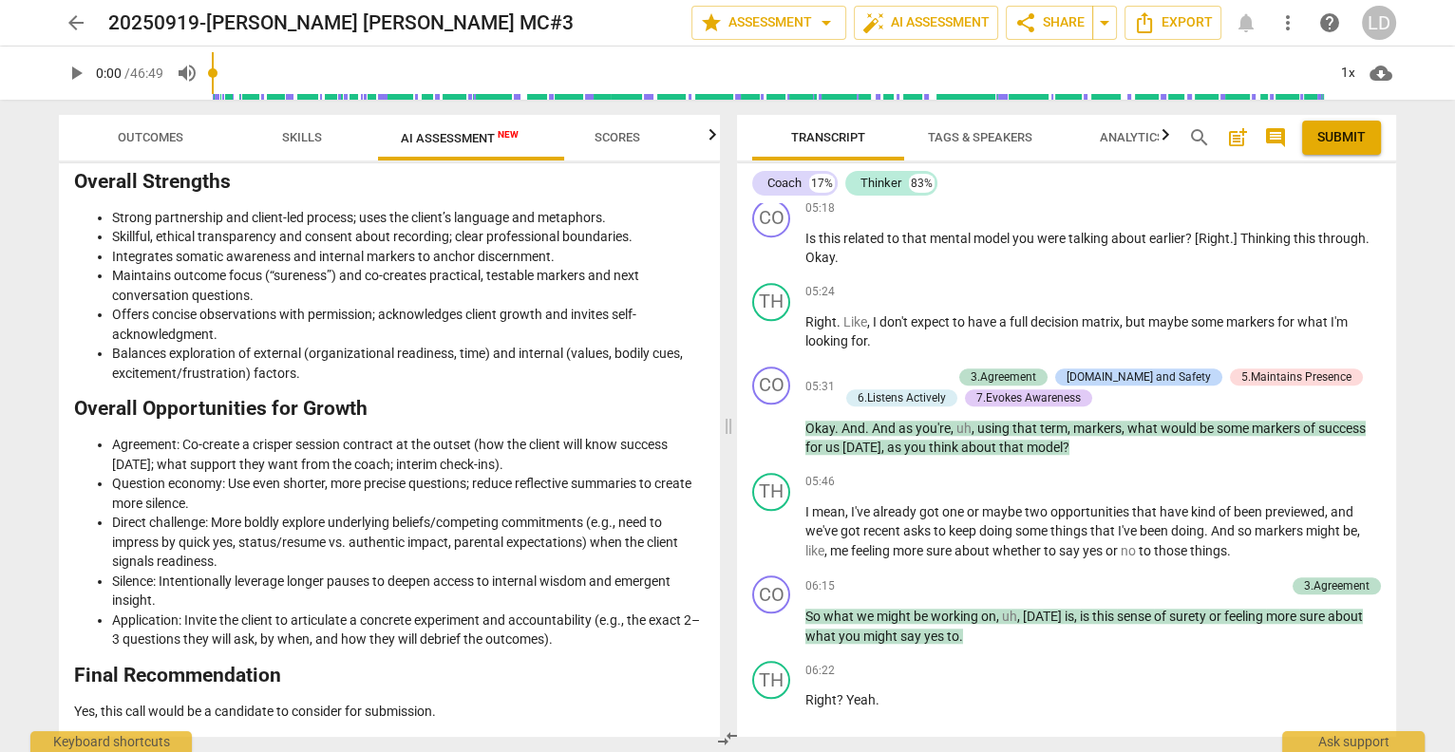
scroll to position [3535, 0]
click at [472, 572] on li "Silence: Intentionally leverage longer pauses to deepen access to internal wisd…" at bounding box center [408, 591] width 593 height 39
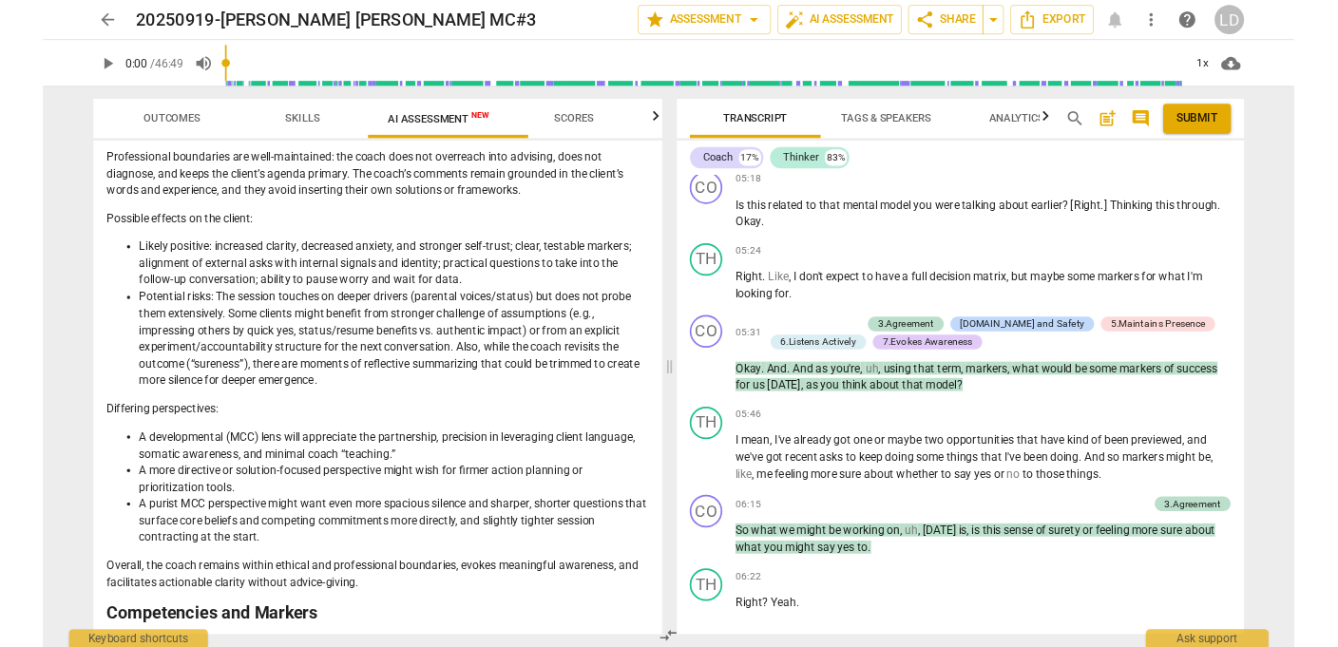
scroll to position [1827, 0]
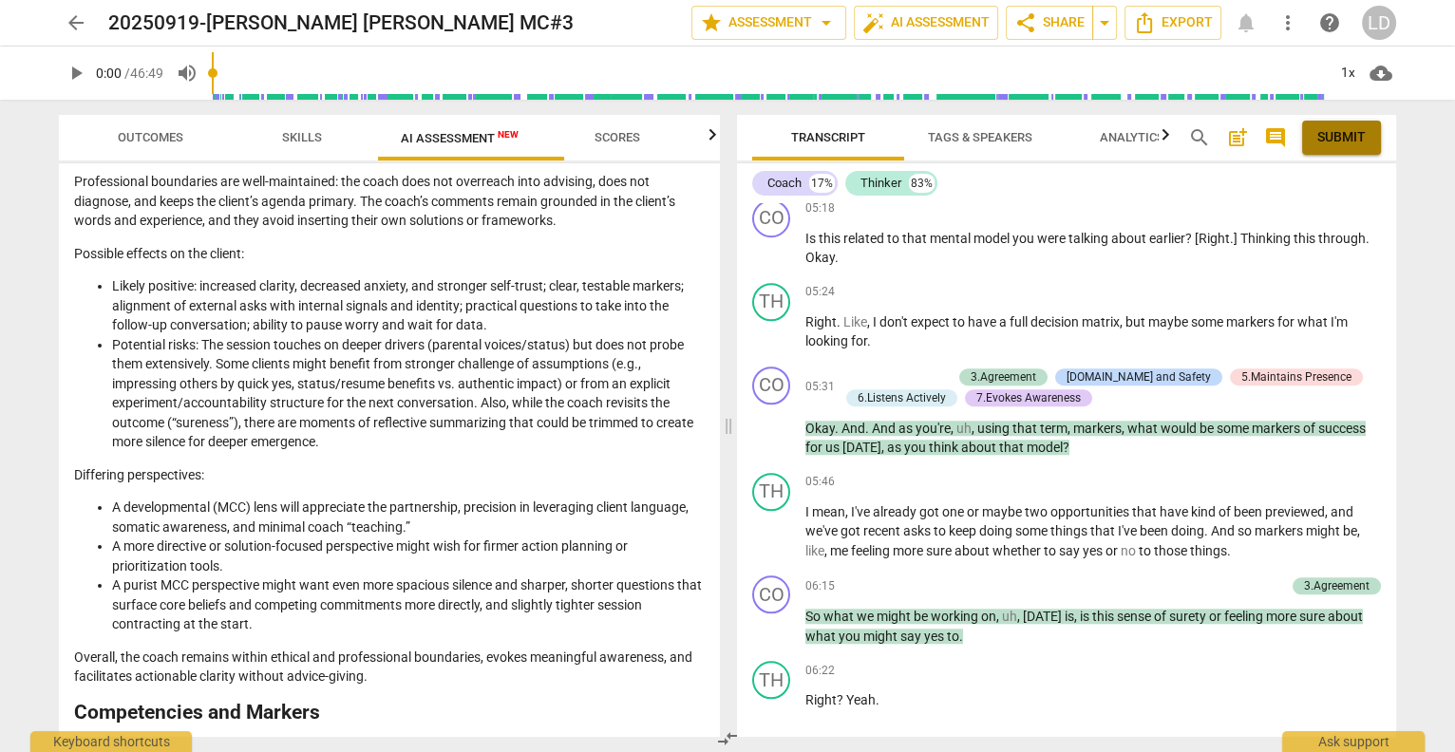
click at [1341, 142] on span "Submit" at bounding box center [1342, 137] width 48 height 19
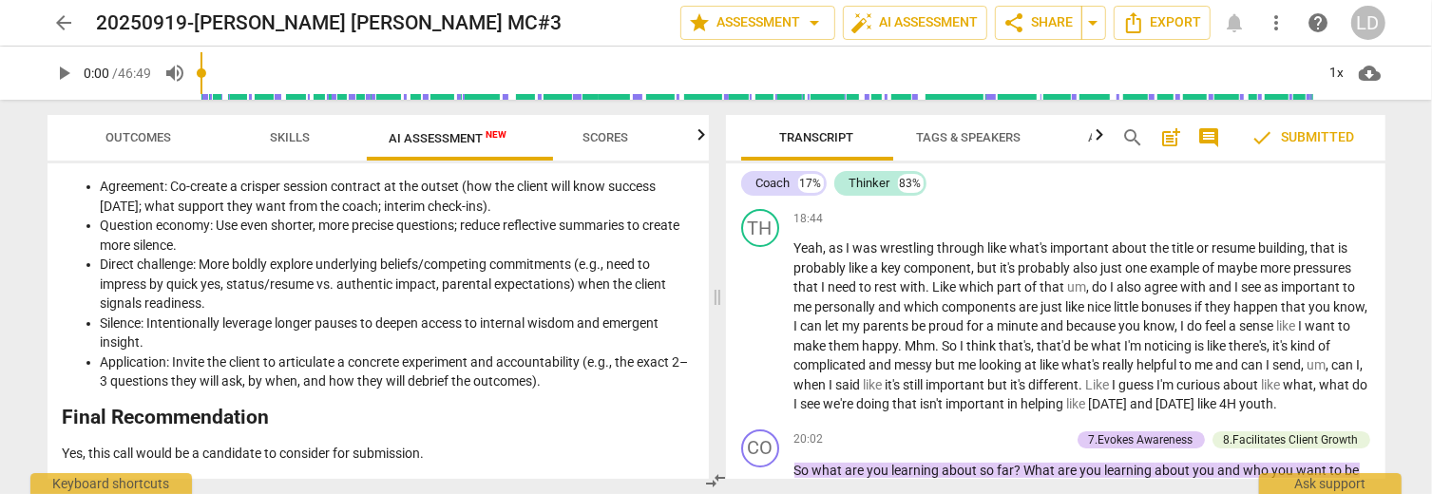
scroll to position [5462, 0]
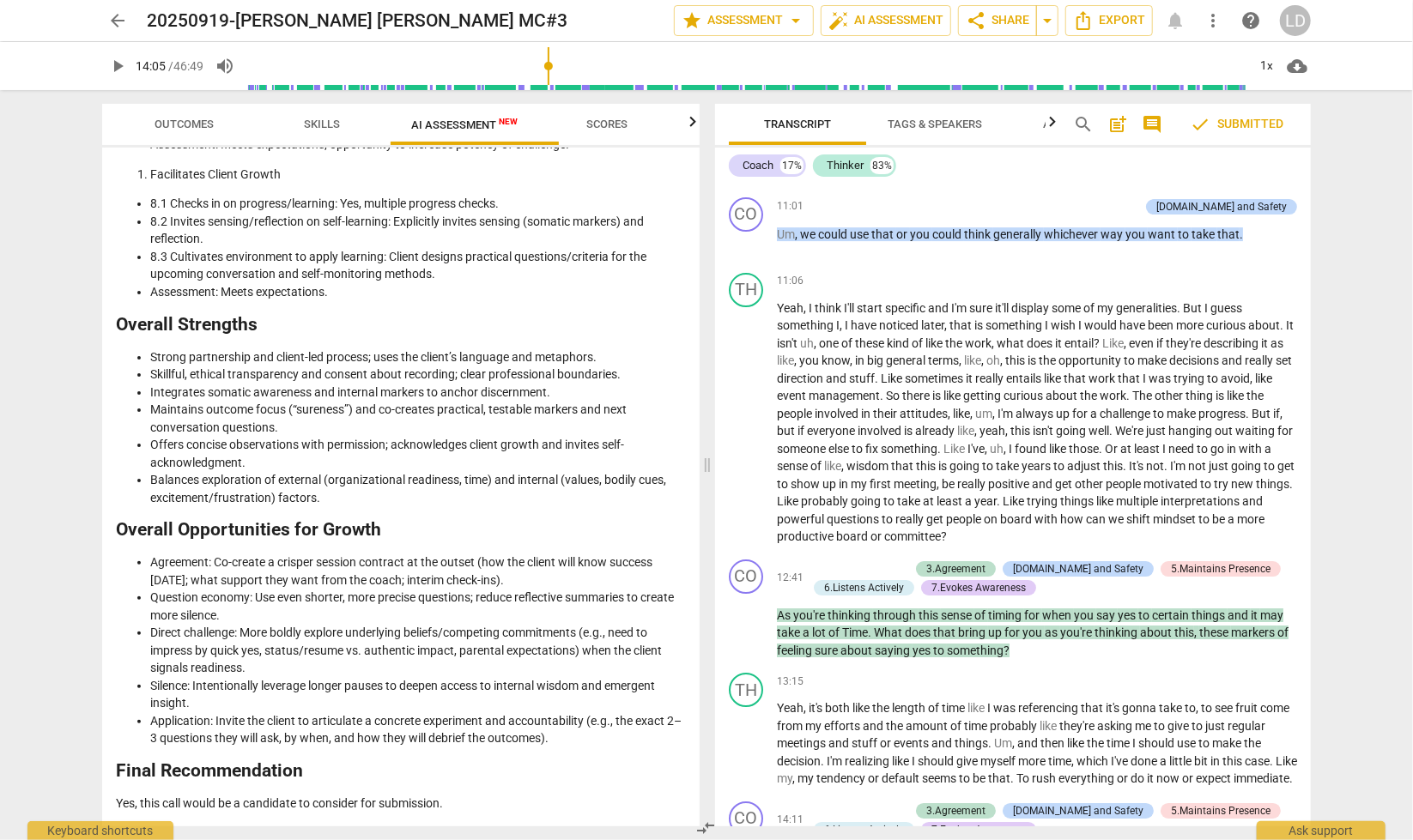
scroll to position [3437, 0]
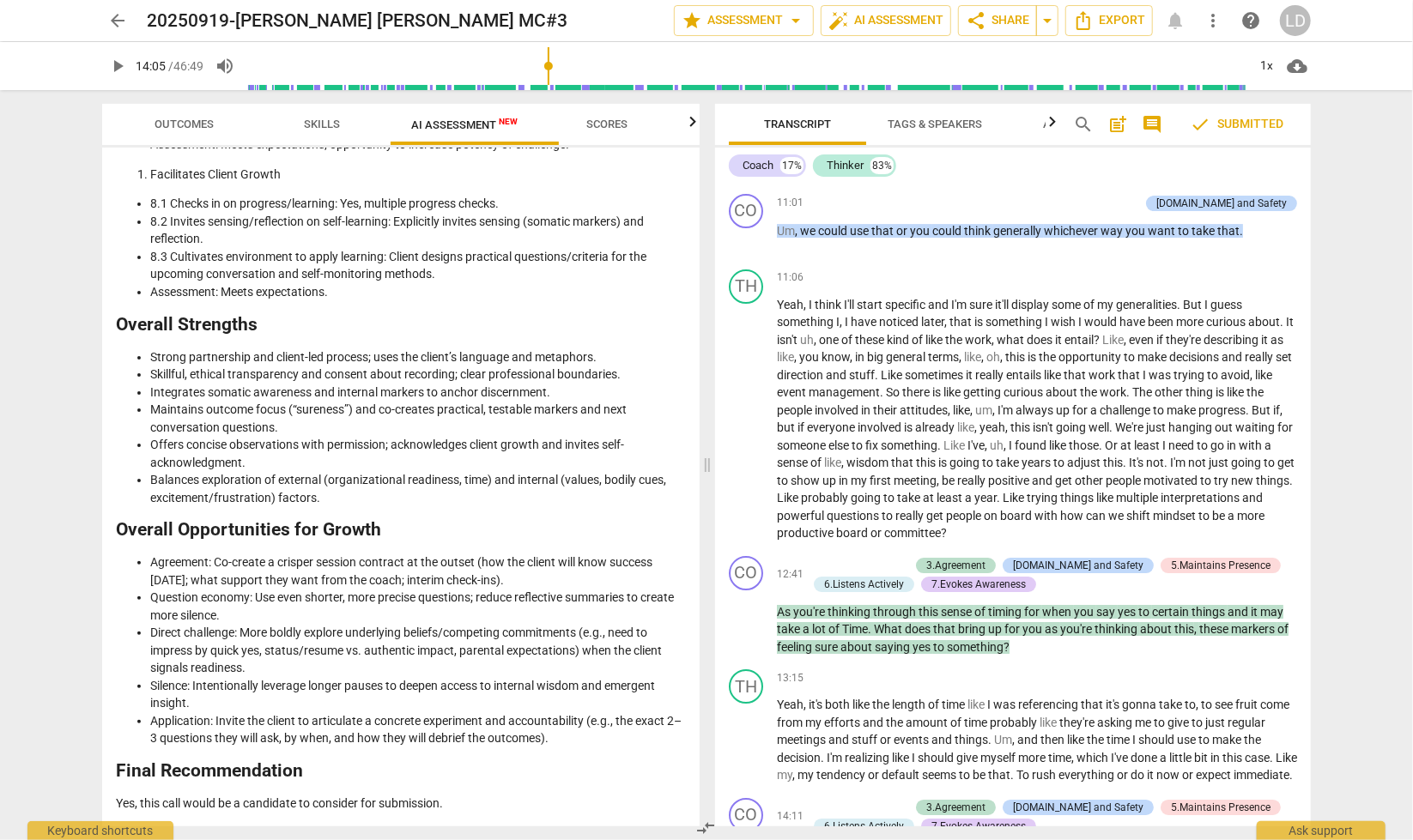
drag, startPoint x: 934, startPoint y: 291, endPoint x: 1025, endPoint y: 313, distance: 93.6
click at [1066, 288] on icon "button" at bounding box center [1066, 287] width 10 height 12
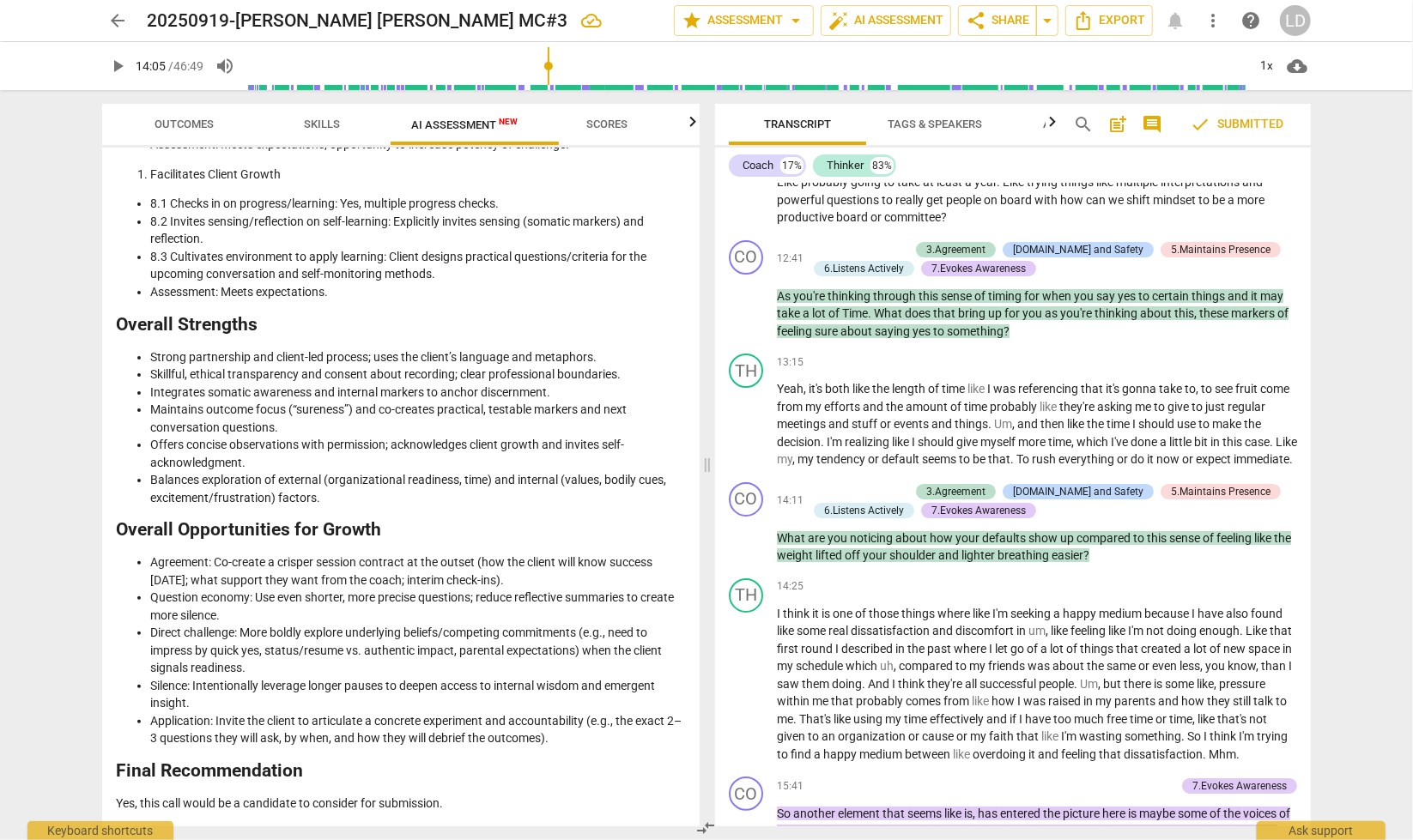
scroll to position [3032, 0]
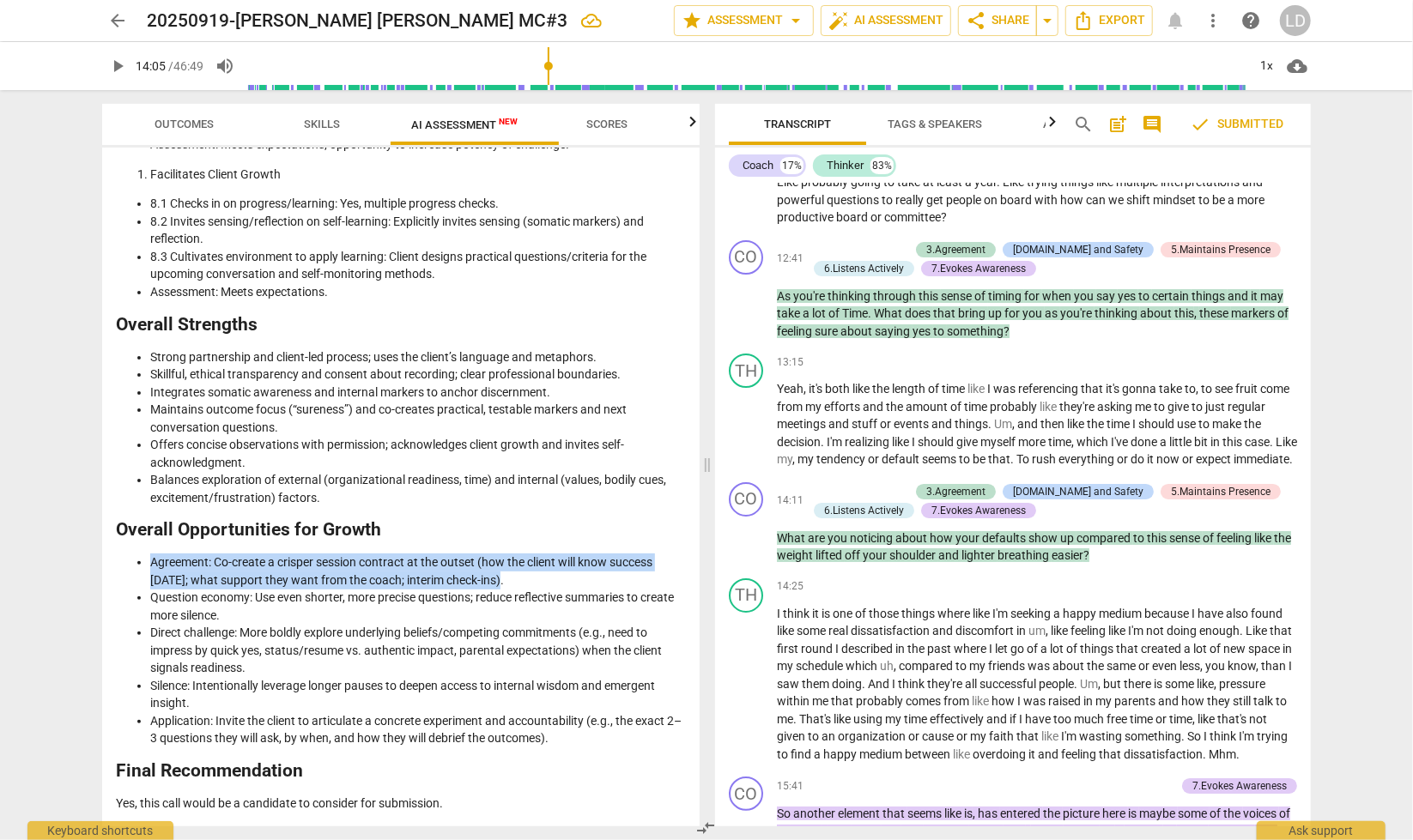
drag, startPoint x: 153, startPoint y: 454, endPoint x: 248, endPoint y: 492, distance: 102.3
click at [248, 554] on li "Agreement: Co-create a crisper session contract at the outset (how the client w…" at bounding box center [417, 571] width 536 height 35
click at [242, 589] on li "Question economy: Use even shorter, more precise questions; reduce reflective s…" at bounding box center [417, 606] width 536 height 35
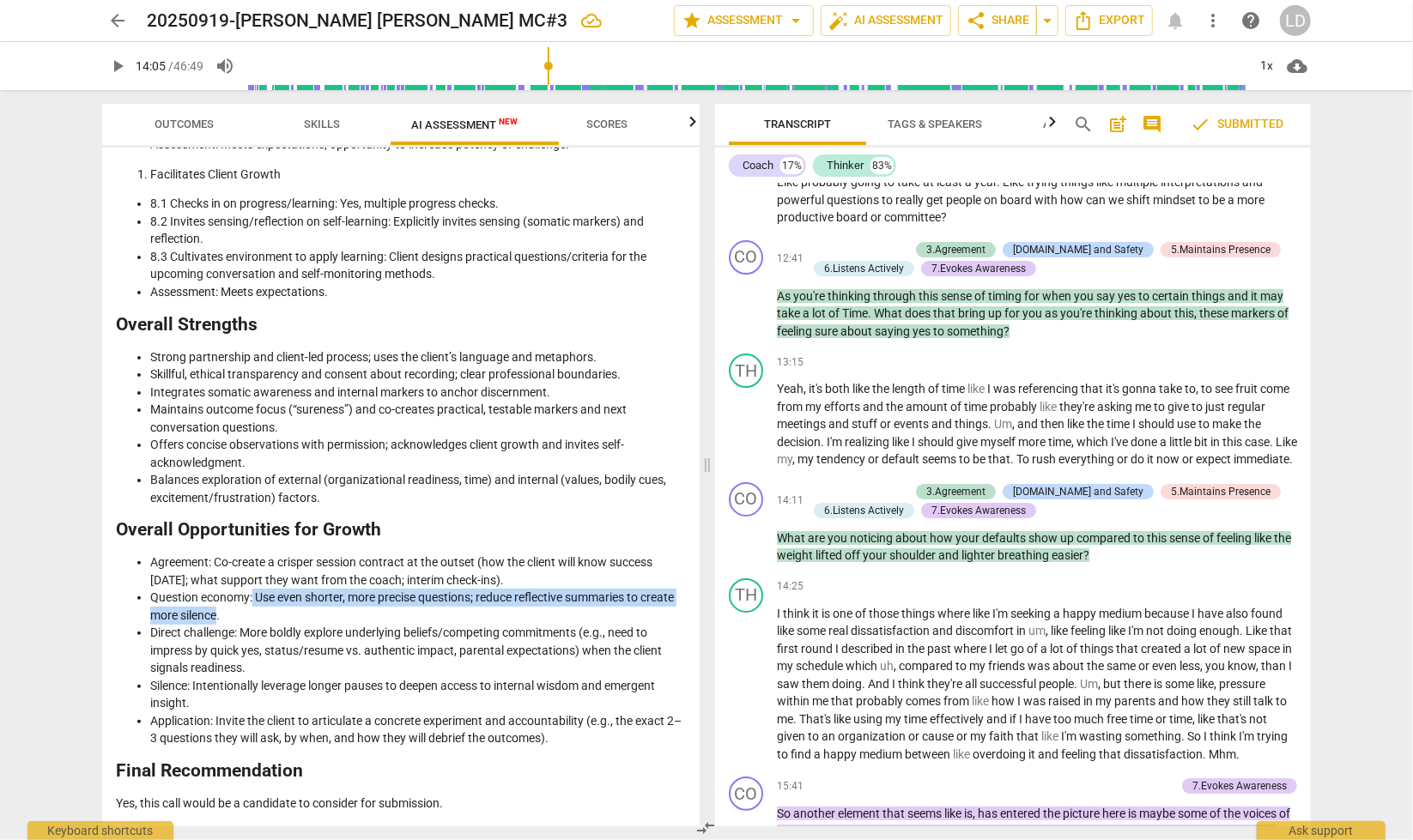
drag, startPoint x: 281, startPoint y: 527, endPoint x: 378, endPoint y: 543, distance: 98.3
click at [378, 589] on li "Question economy: Use even shorter, more precise questions; reduce reflective s…" at bounding box center [417, 606] width 536 height 35
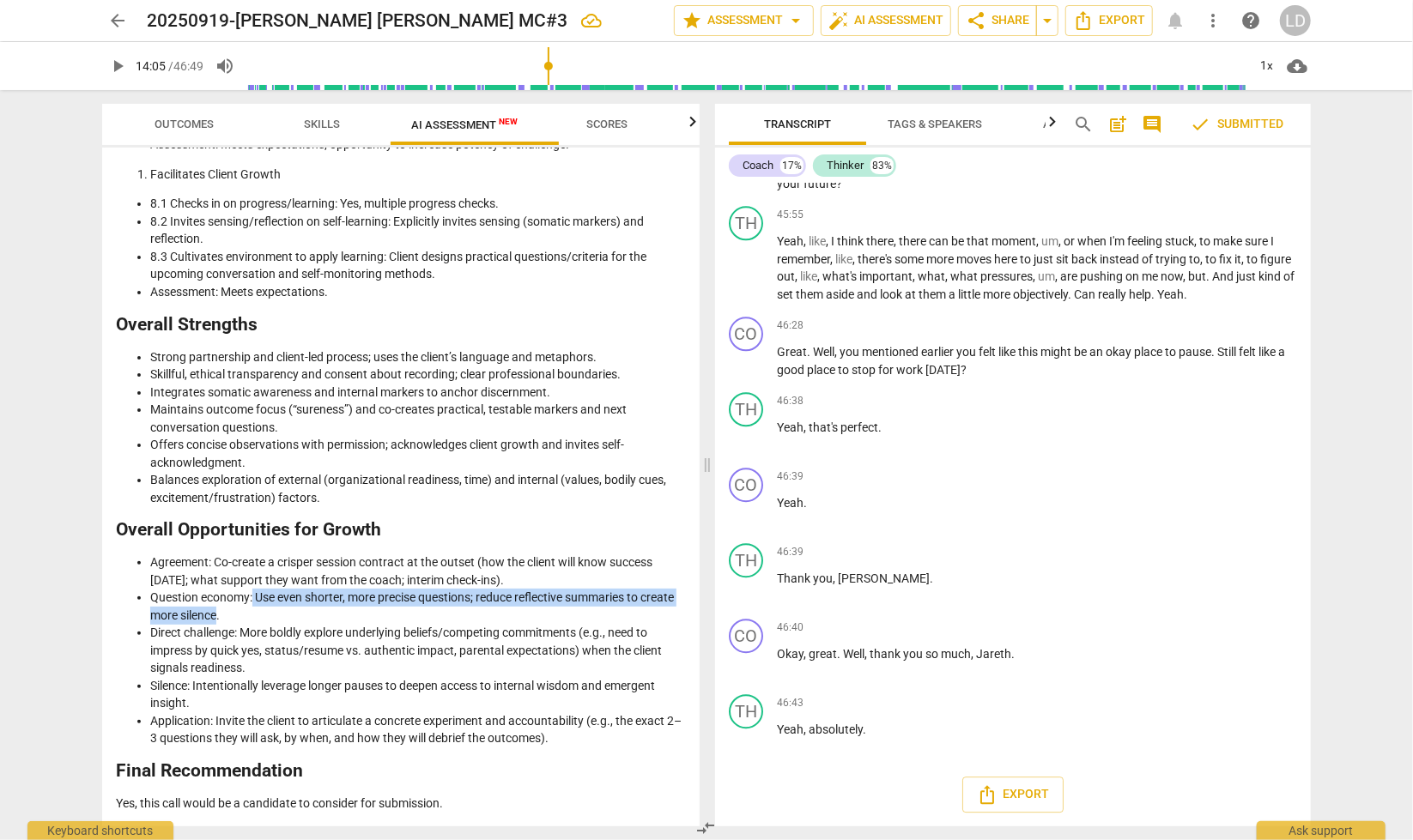
scroll to position [12916, 0]
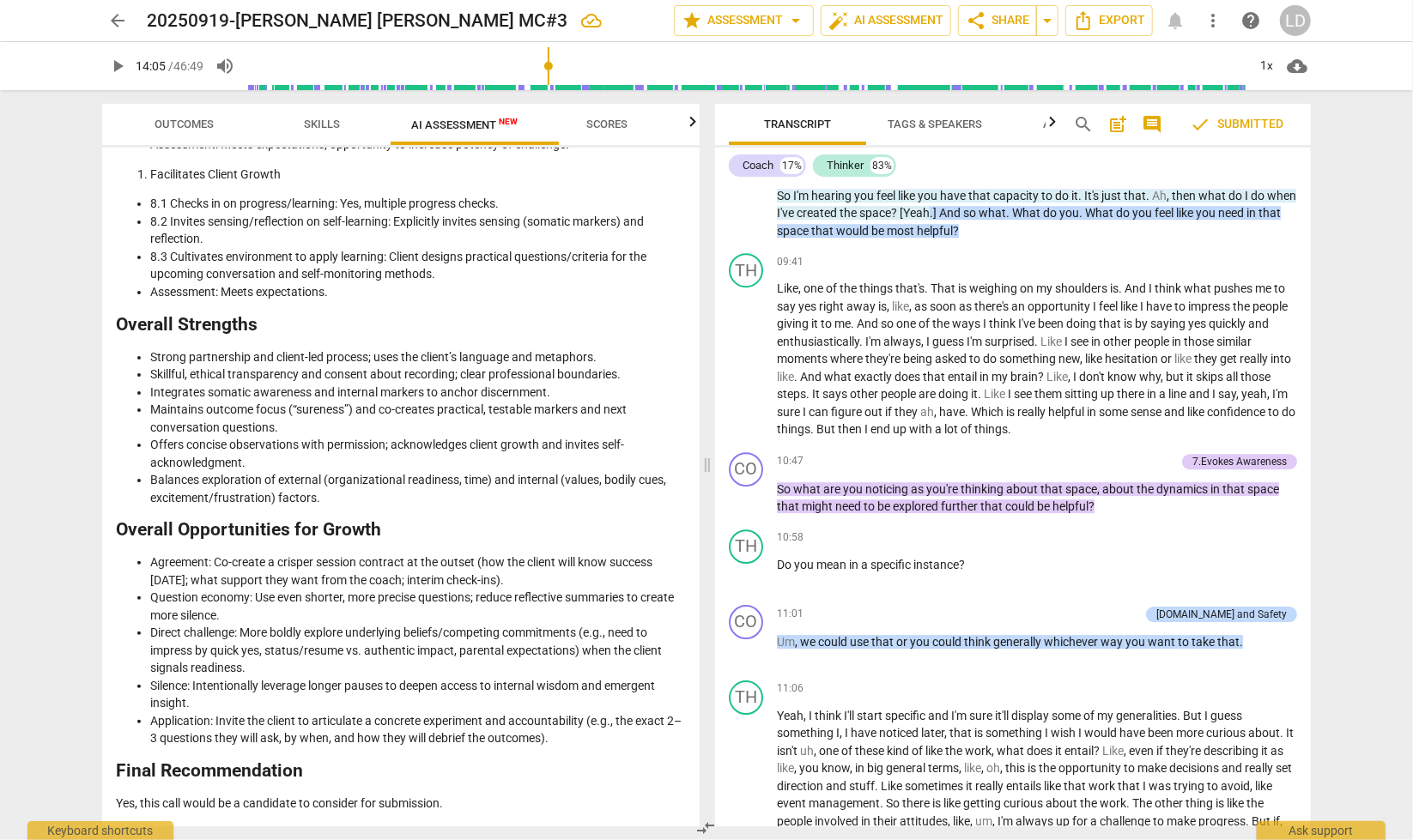
scroll to position [3027, 0]
drag, startPoint x: 1239, startPoint y: 486, endPoint x: 1299, endPoint y: 528, distance: 73.2
drag, startPoint x: 865, startPoint y: 488, endPoint x: 1282, endPoint y: 534, distance: 419.5
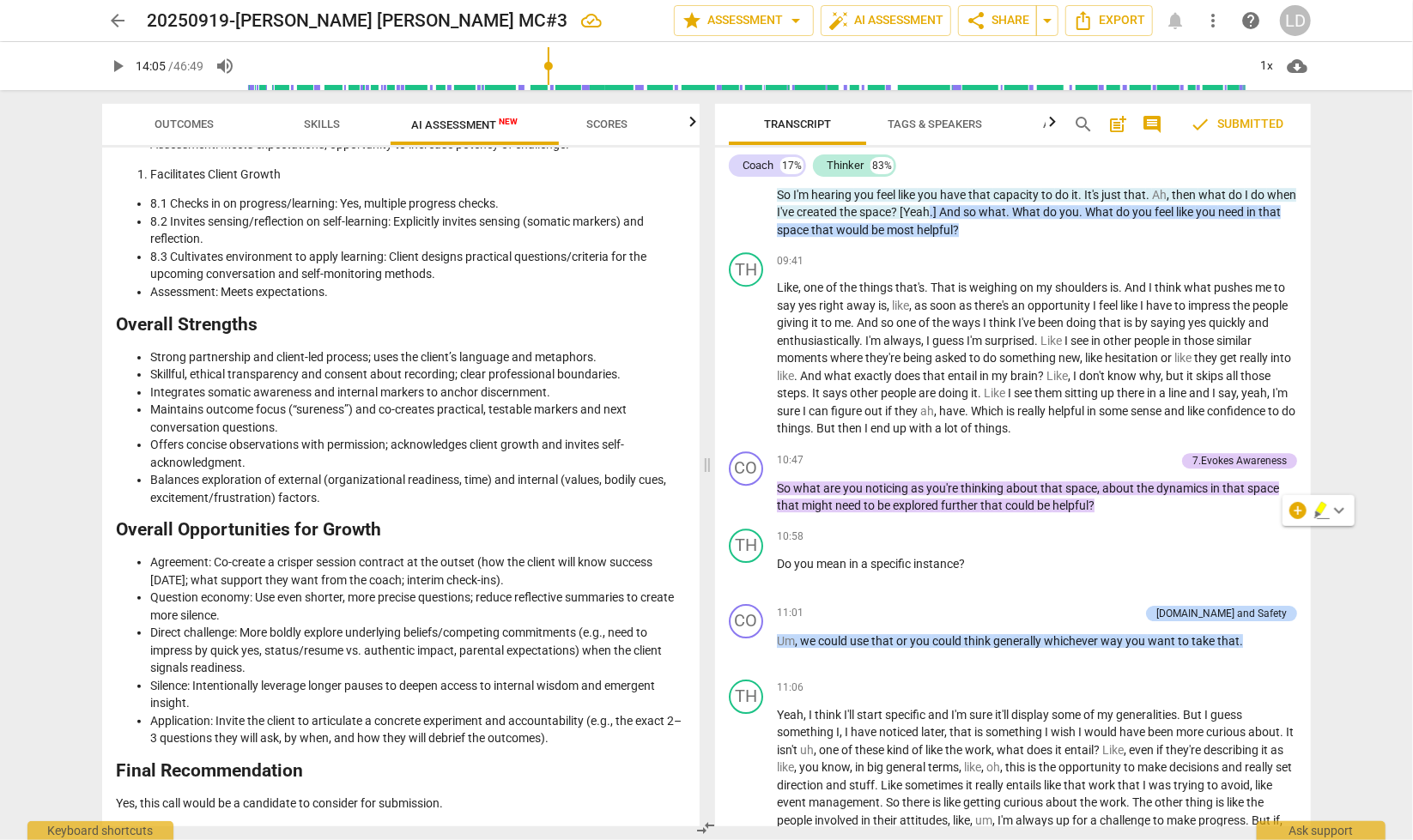
drag, startPoint x: 1283, startPoint y: 527, endPoint x: 865, endPoint y: 487, distance: 419.9
click at [1314, 506] on icon "button" at bounding box center [1321, 510] width 17 height 21
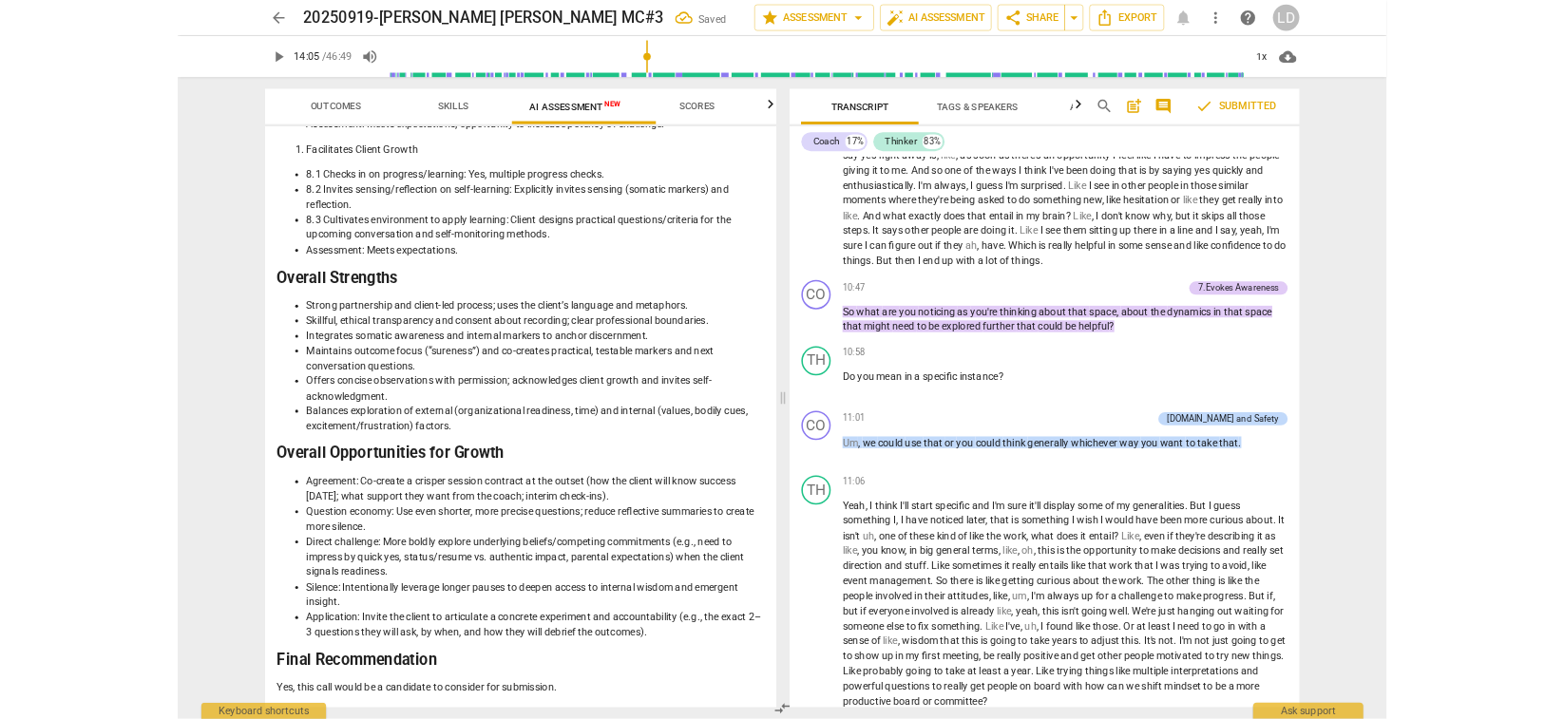
scroll to position [3489, 0]
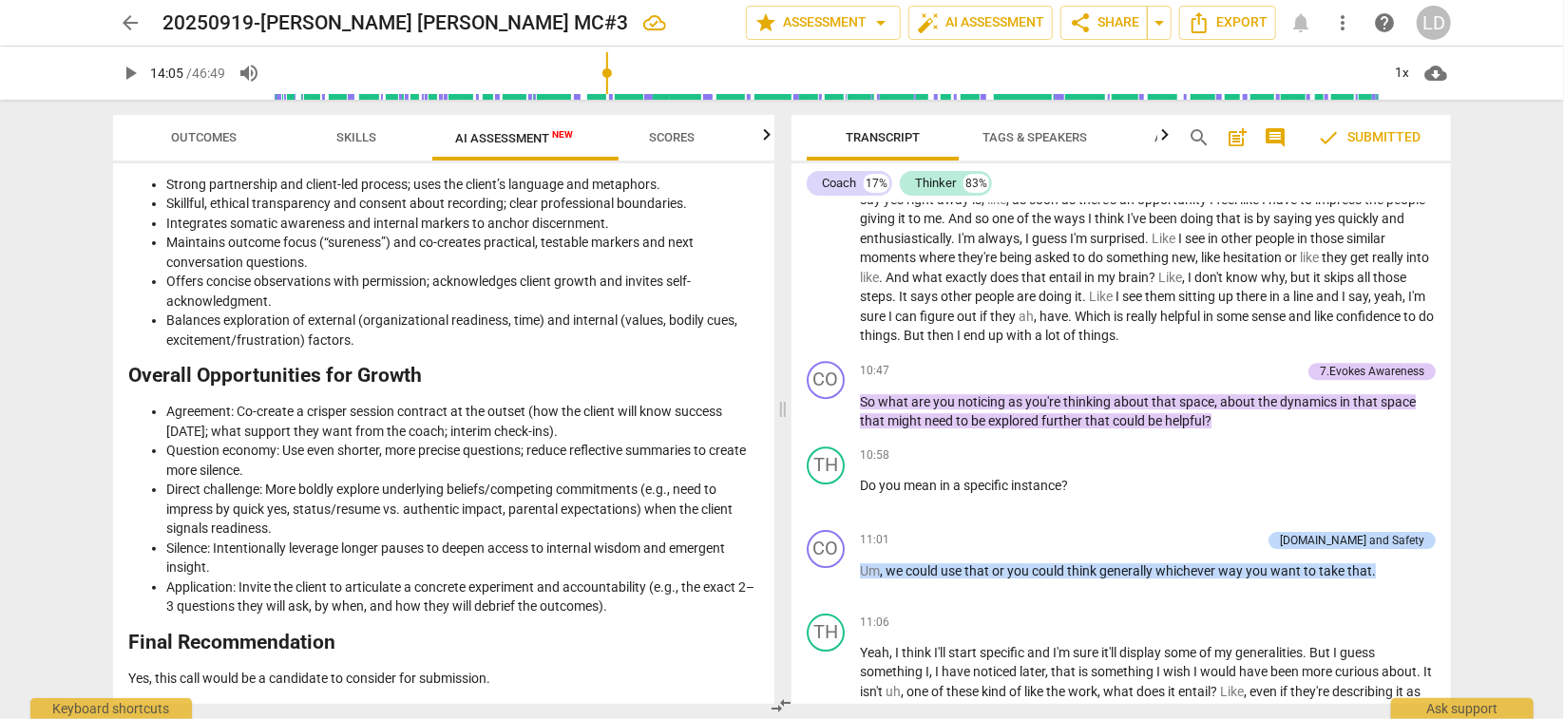
type input "845"
